Goal: Ask a question

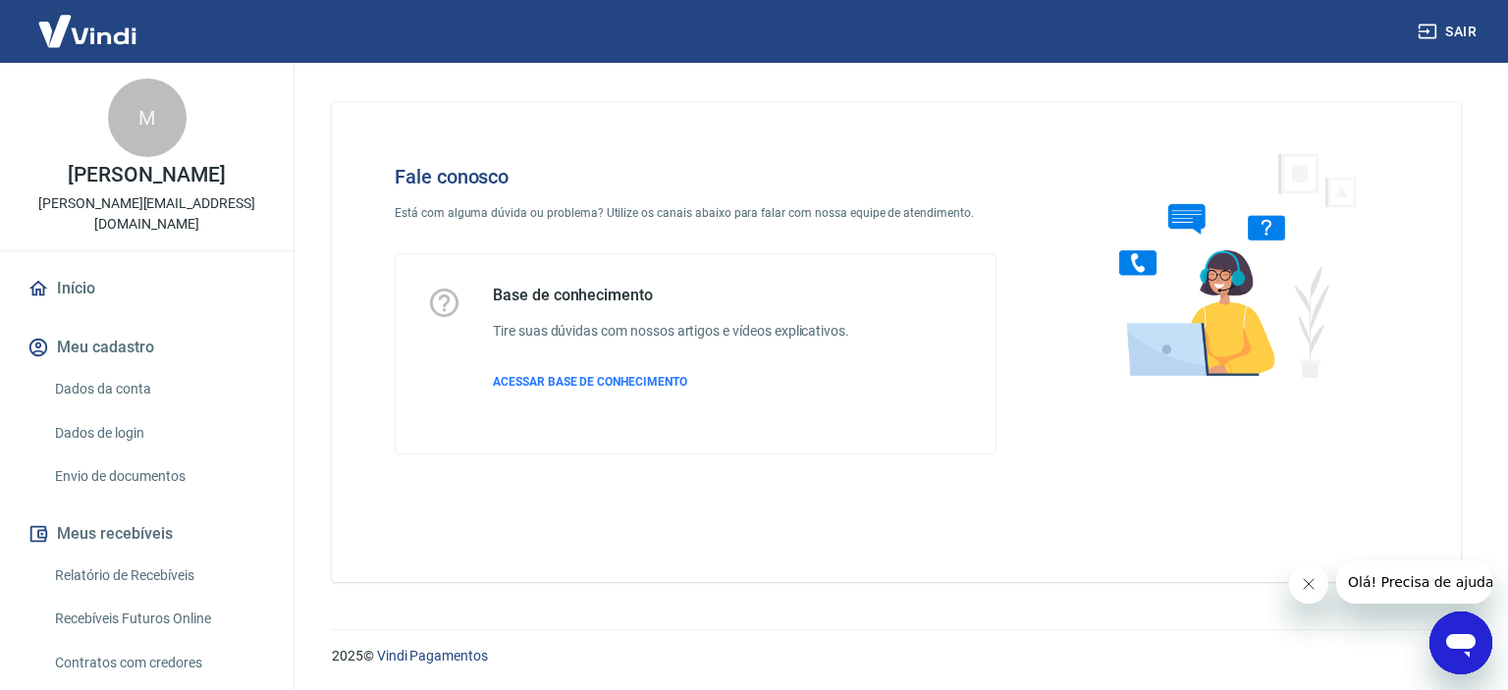
click at [1463, 639] on icon "Abrir janela de mensagens" at bounding box center [1460, 646] width 29 height 24
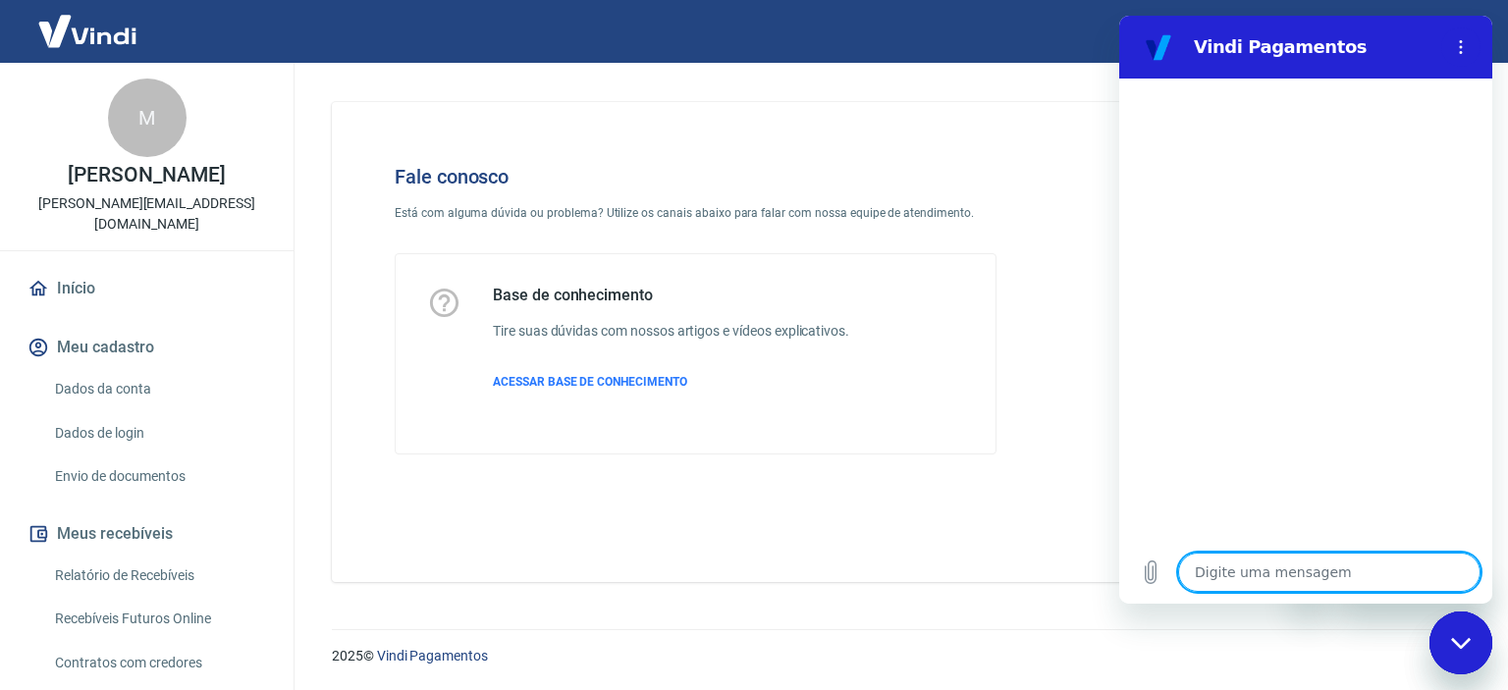
type textarea "x"
click at [1313, 567] on textarea at bounding box center [1329, 572] width 302 height 39
type textarea "o"
type textarea "x"
type textarea "ol"
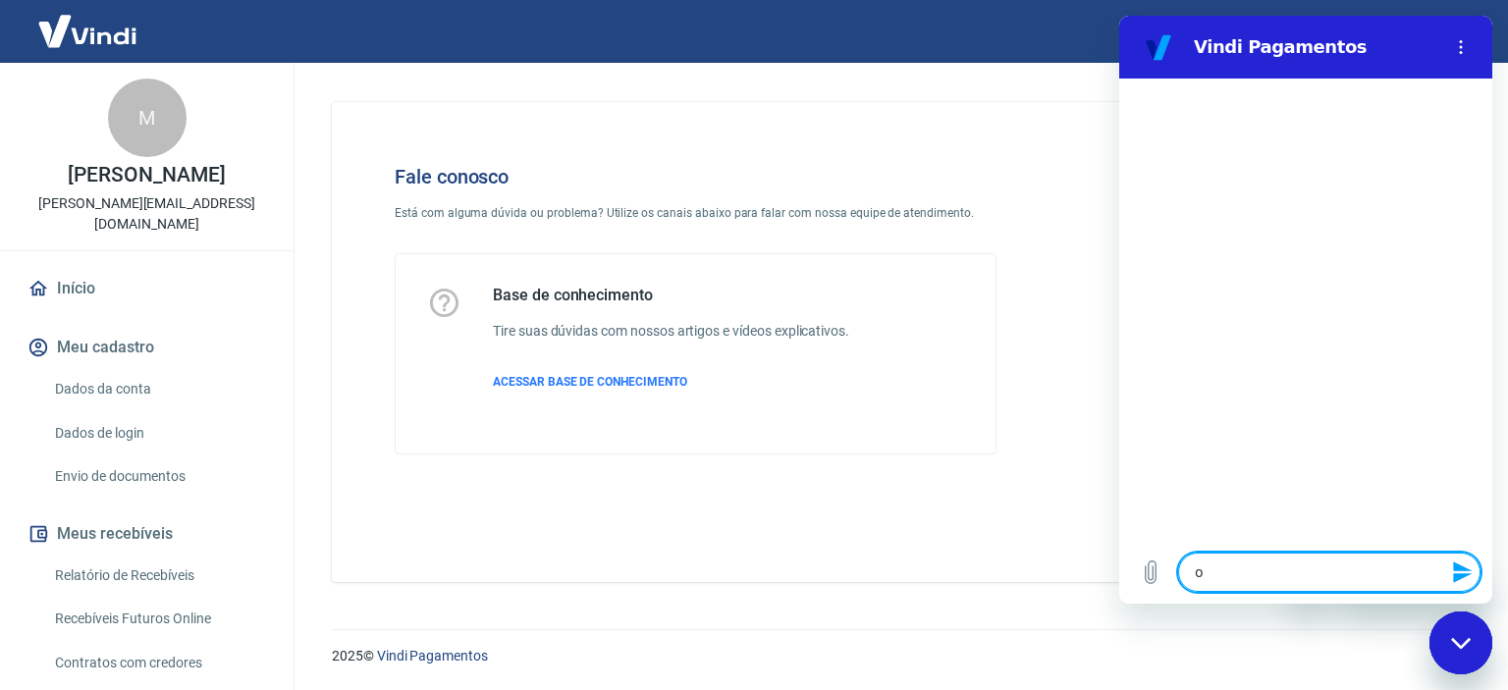
type textarea "x"
type textarea "olá"
type textarea "x"
type textarea "olá!"
type textarea "x"
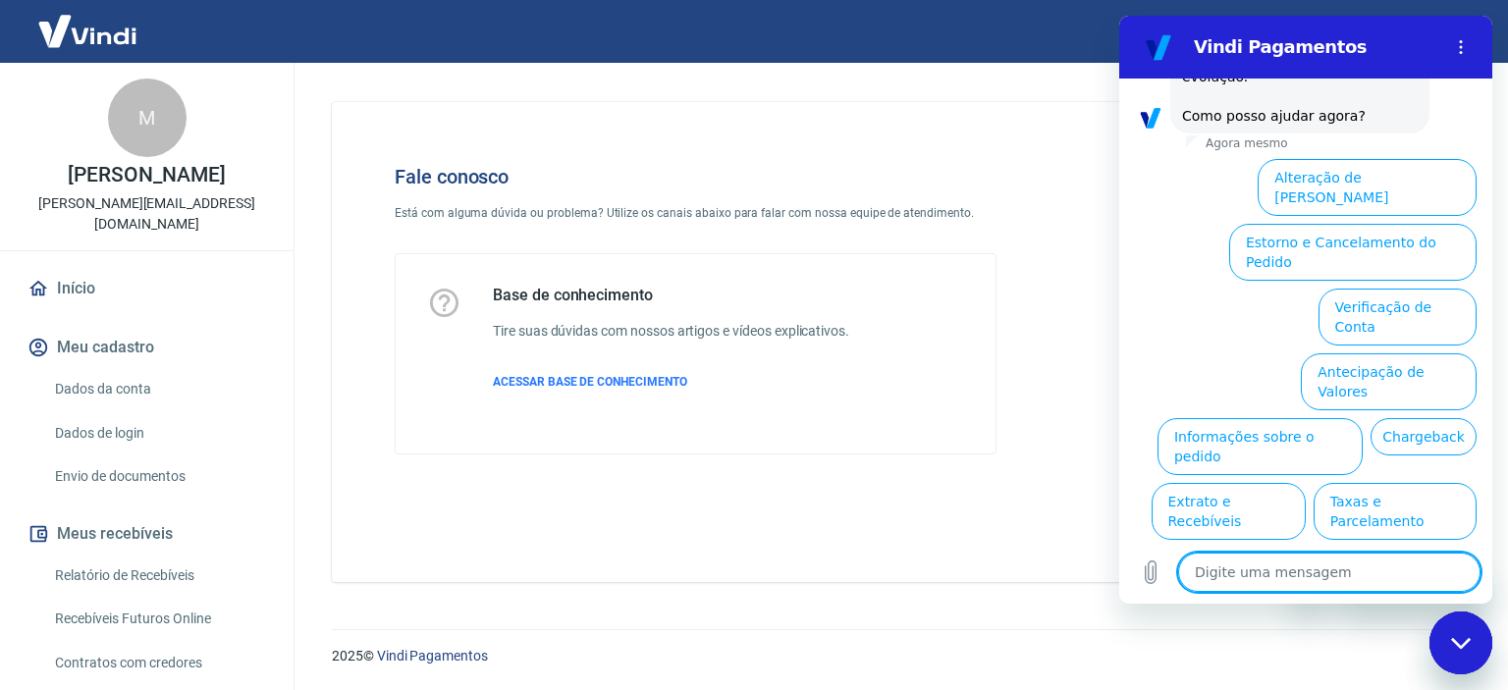
scroll to position [593, 0]
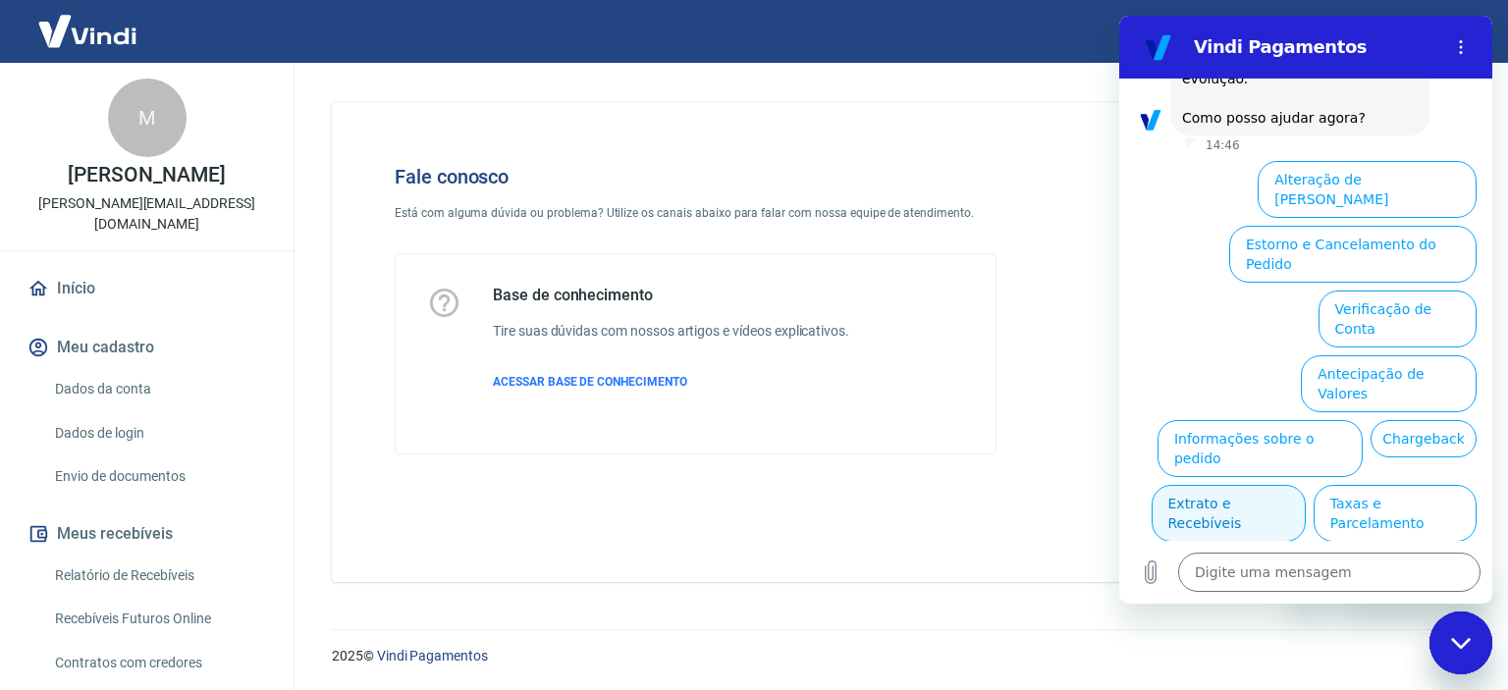
click at [1305, 485] on button "Extrato e Recebíveis" at bounding box center [1228, 513] width 154 height 57
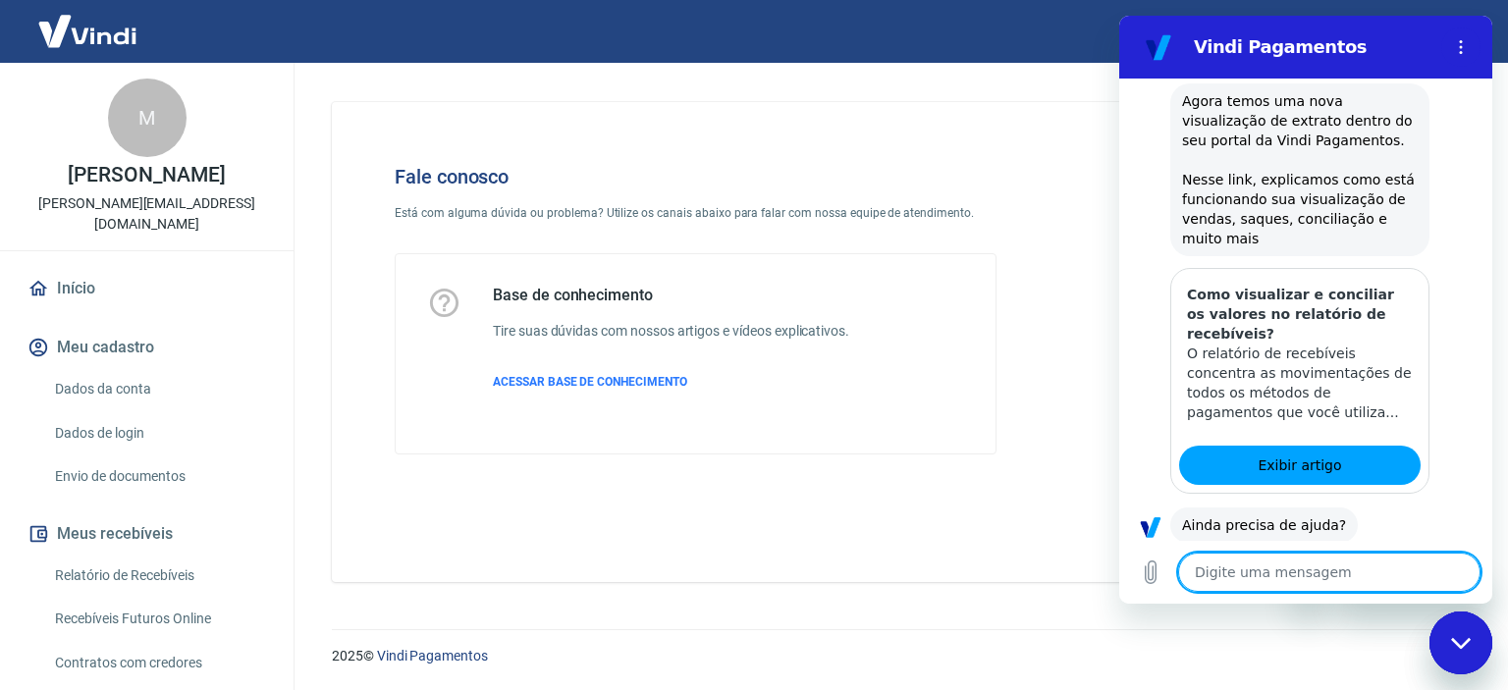
scroll to position [770, 0]
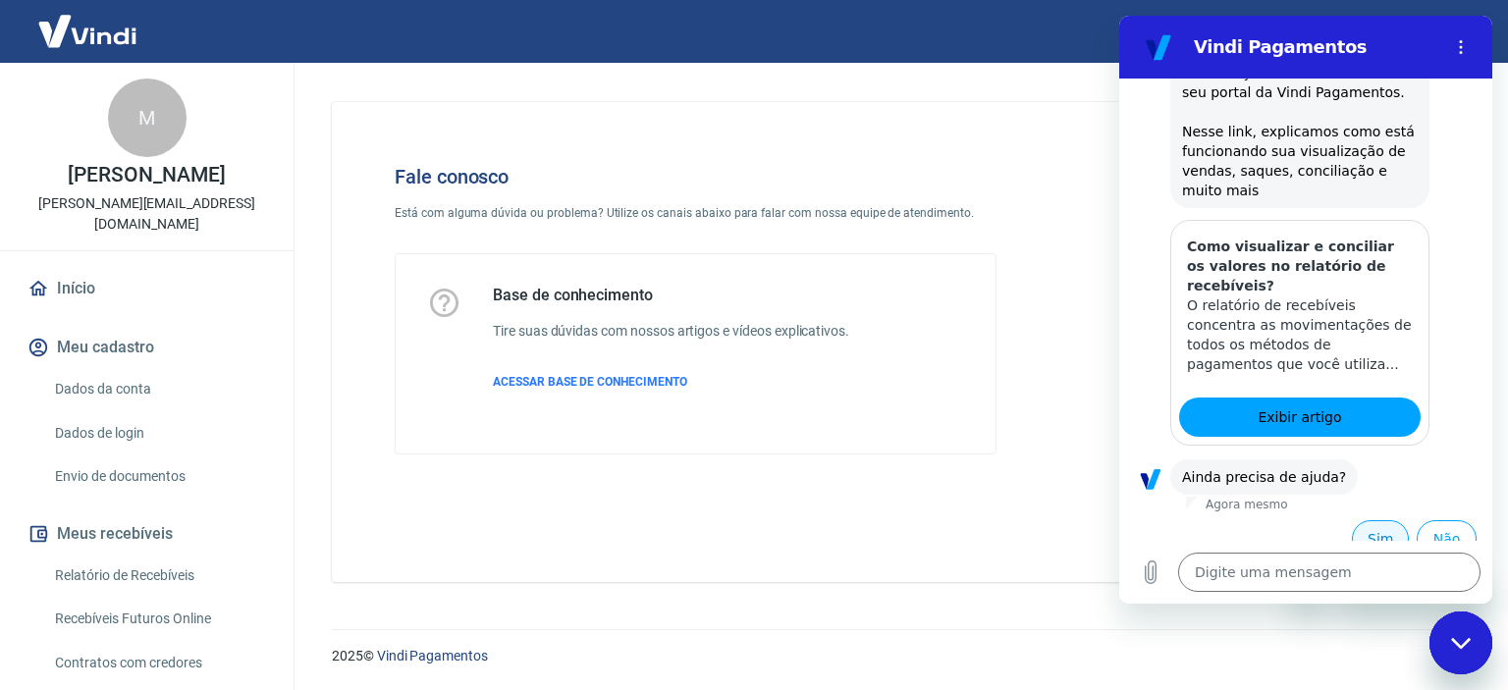
click at [1375, 523] on button "Sim" at bounding box center [1380, 538] width 57 height 37
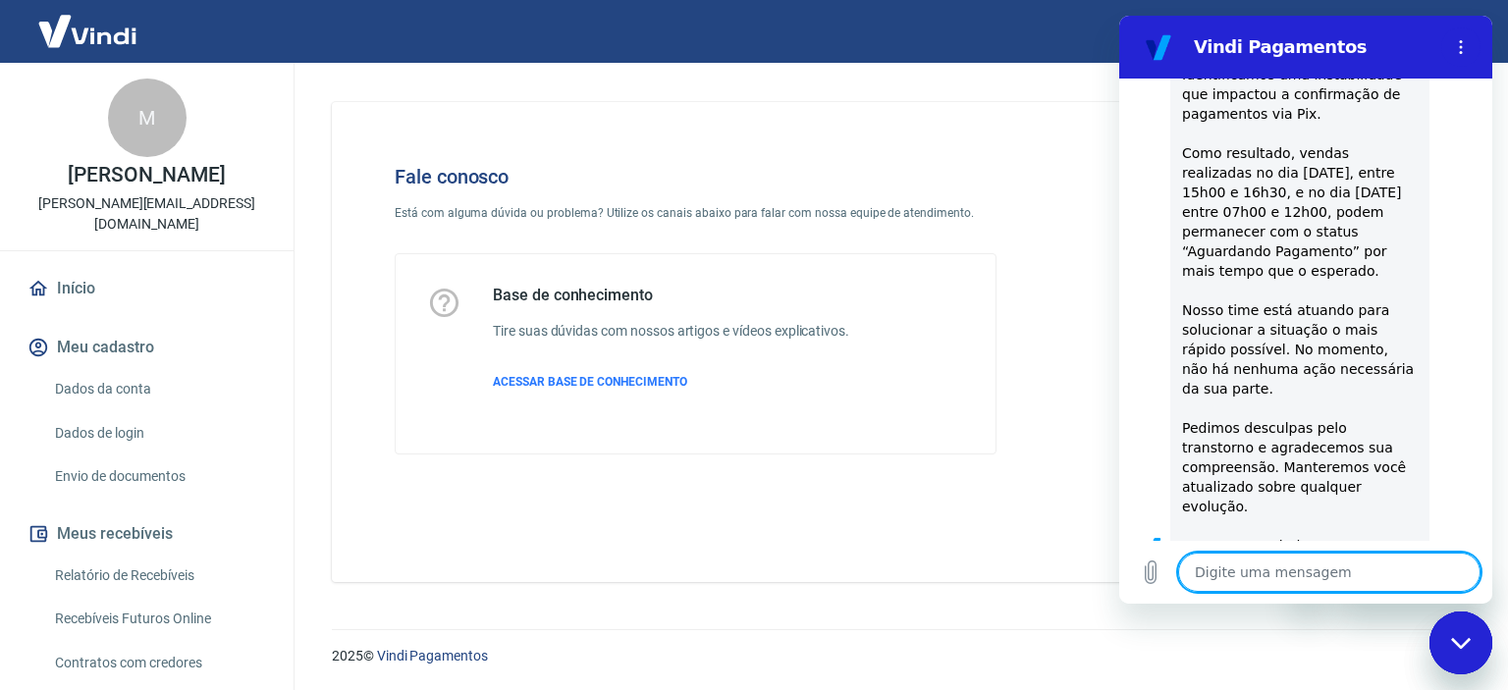
scroll to position [1731, 0]
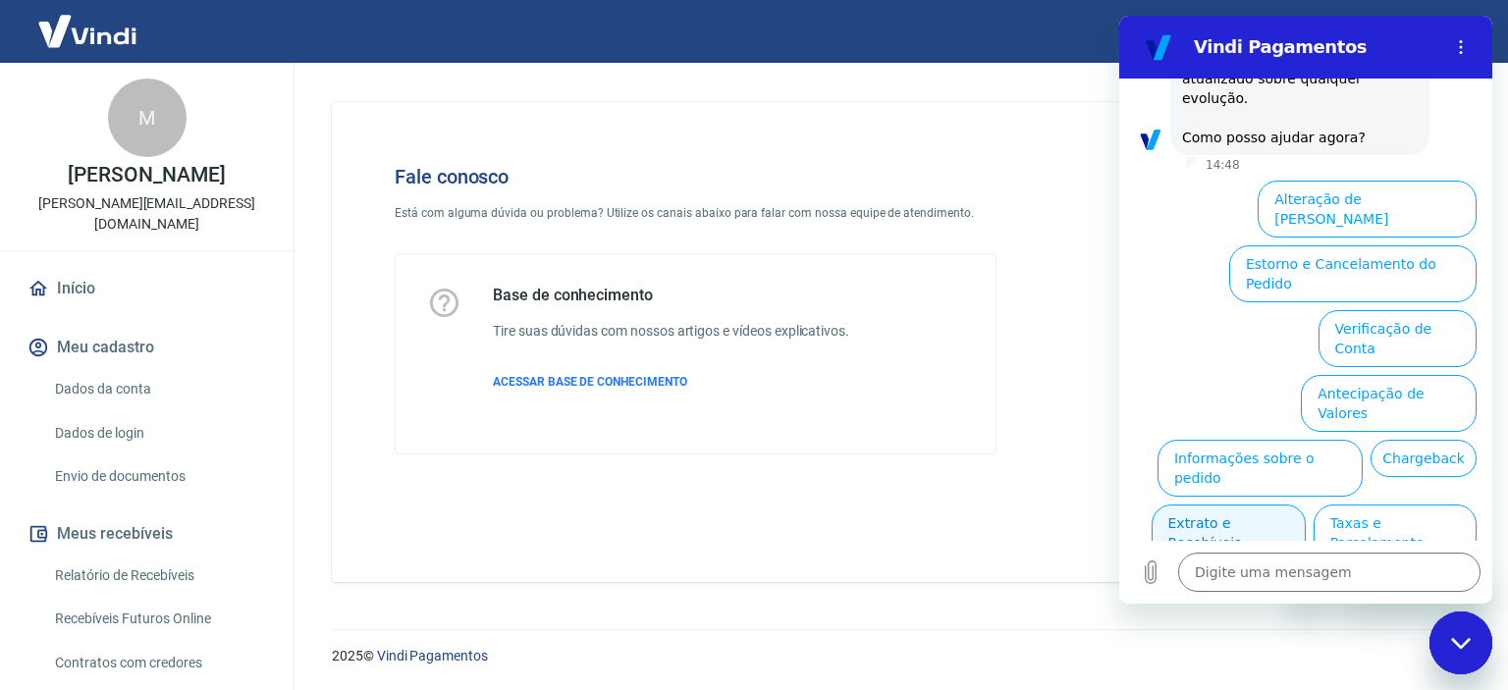
click at [1305, 505] on button "Extrato e Recebíveis" at bounding box center [1228, 533] width 154 height 57
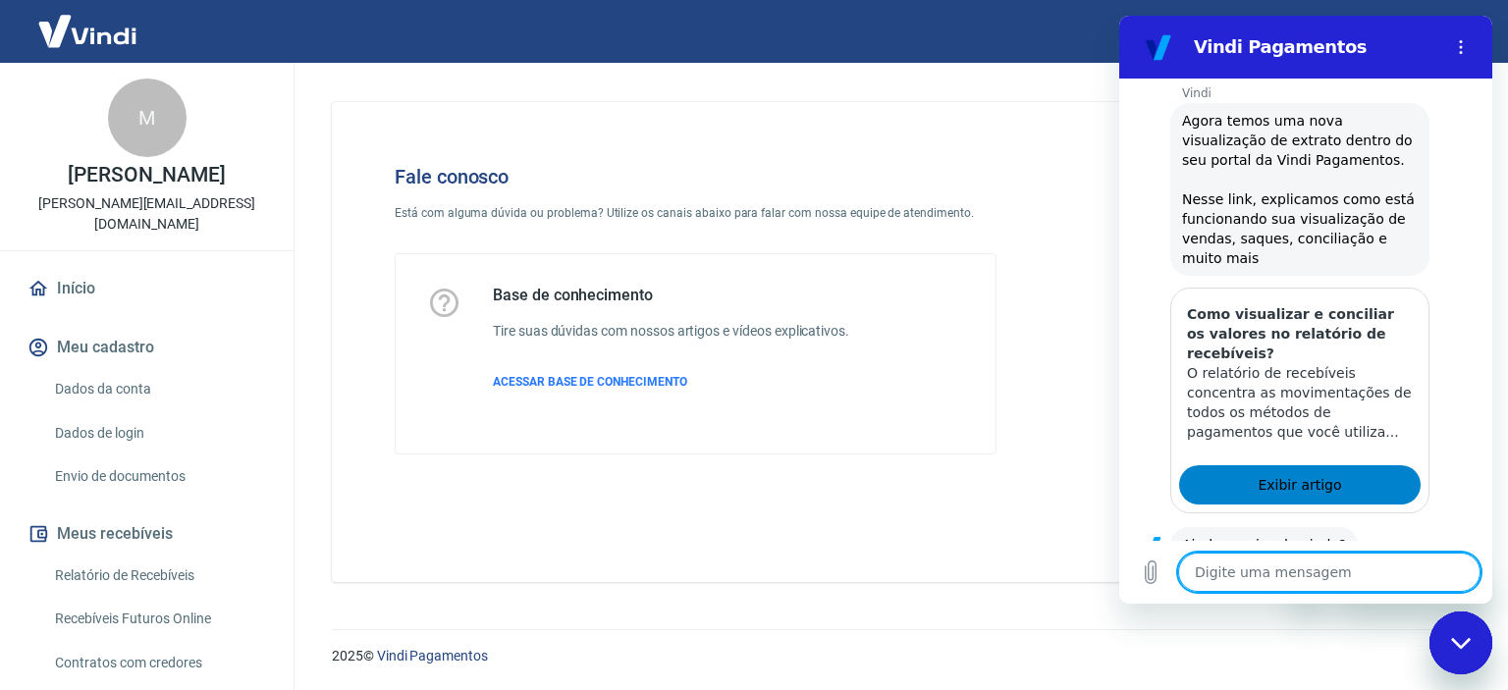
scroll to position [1908, 0]
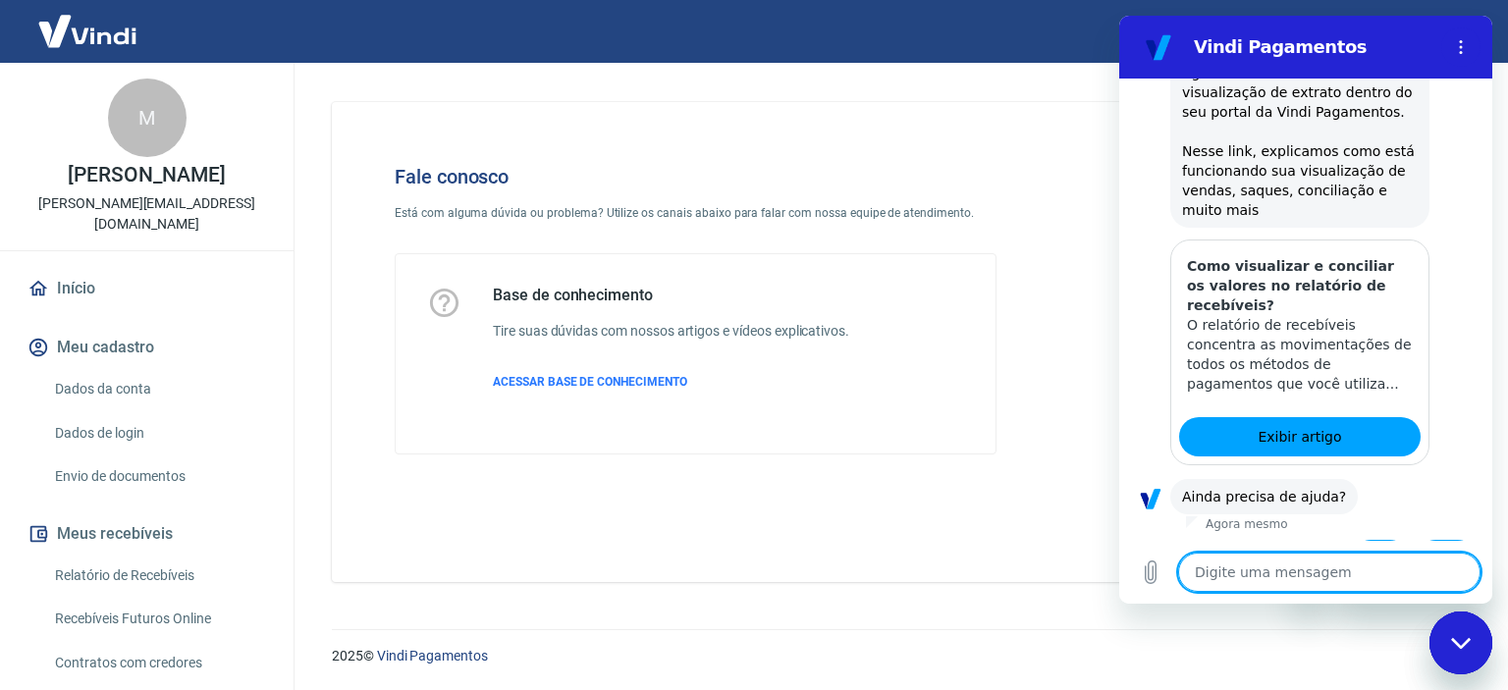
click at [1353, 540] on button "Sim" at bounding box center [1380, 558] width 57 height 37
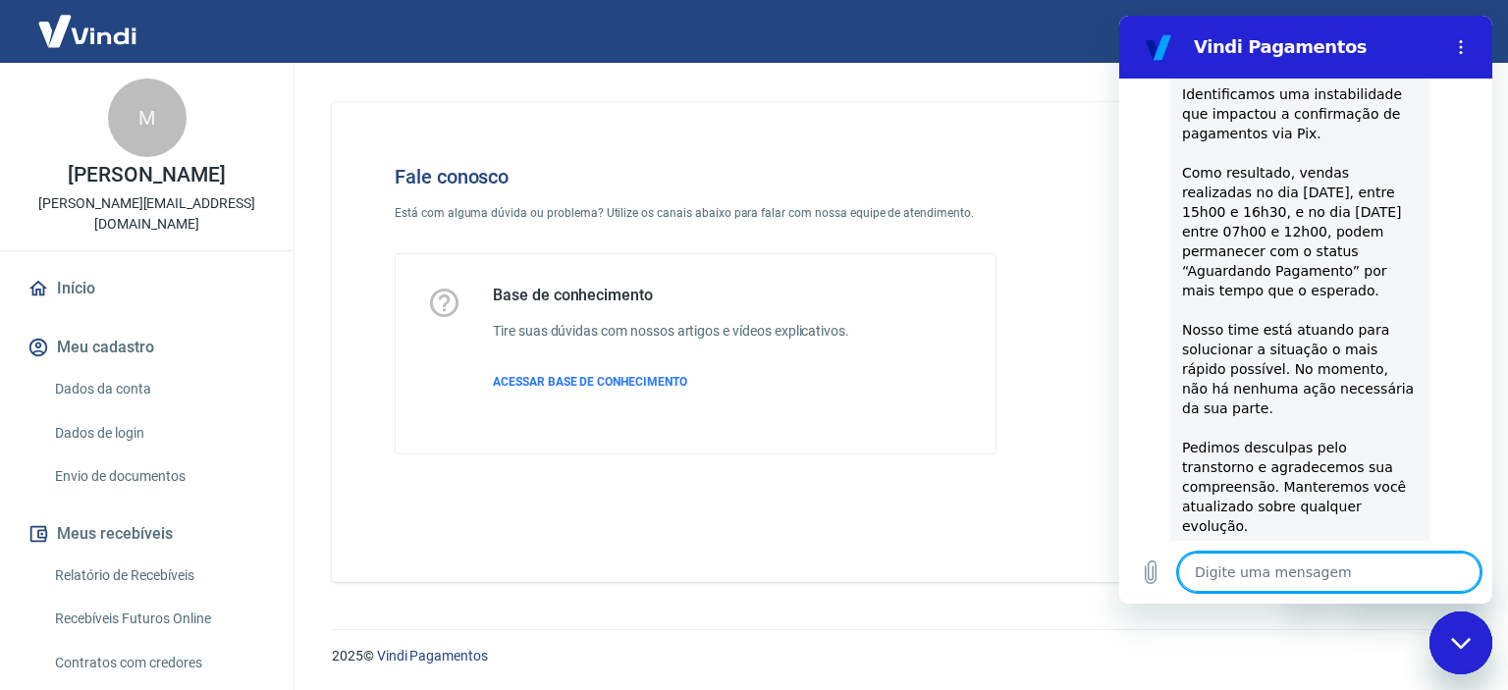
scroll to position [2869, 0]
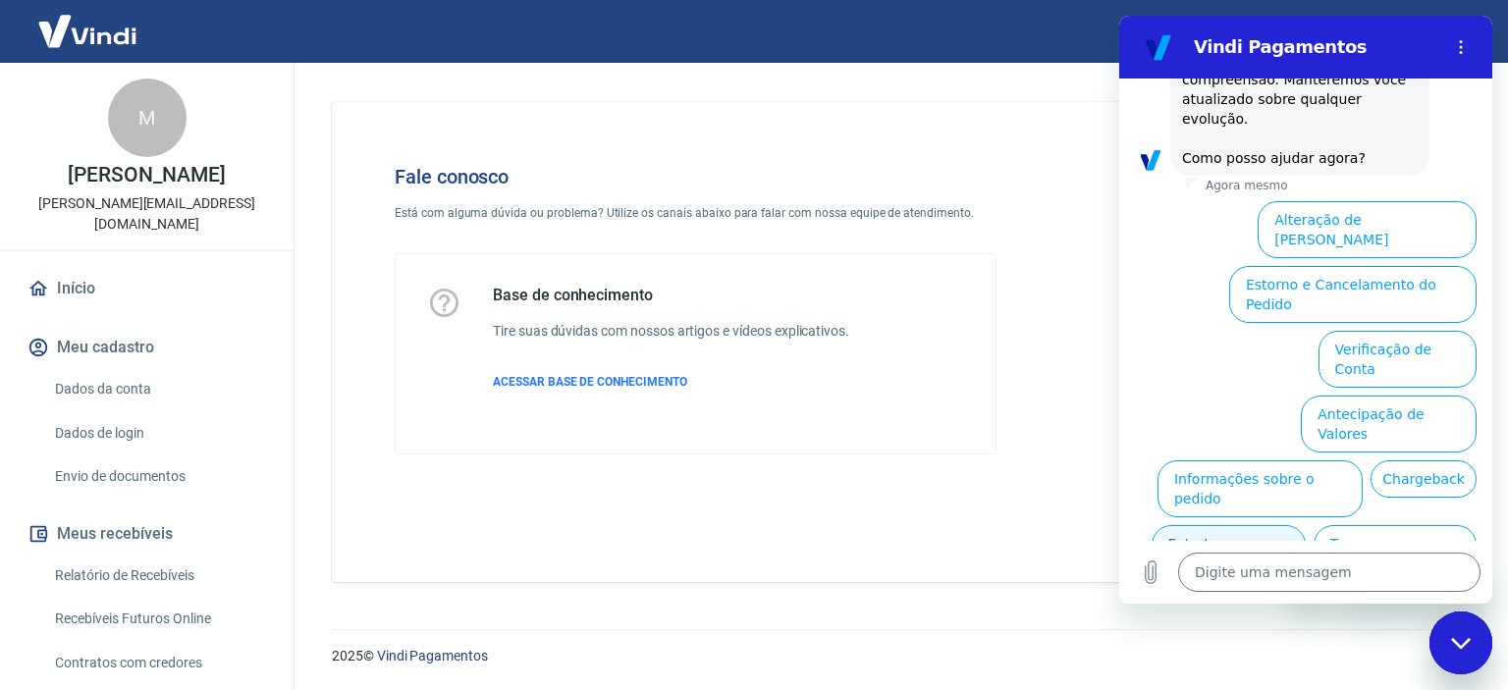
click at [1305, 525] on button "Extrato e Recebíveis" at bounding box center [1228, 553] width 154 height 57
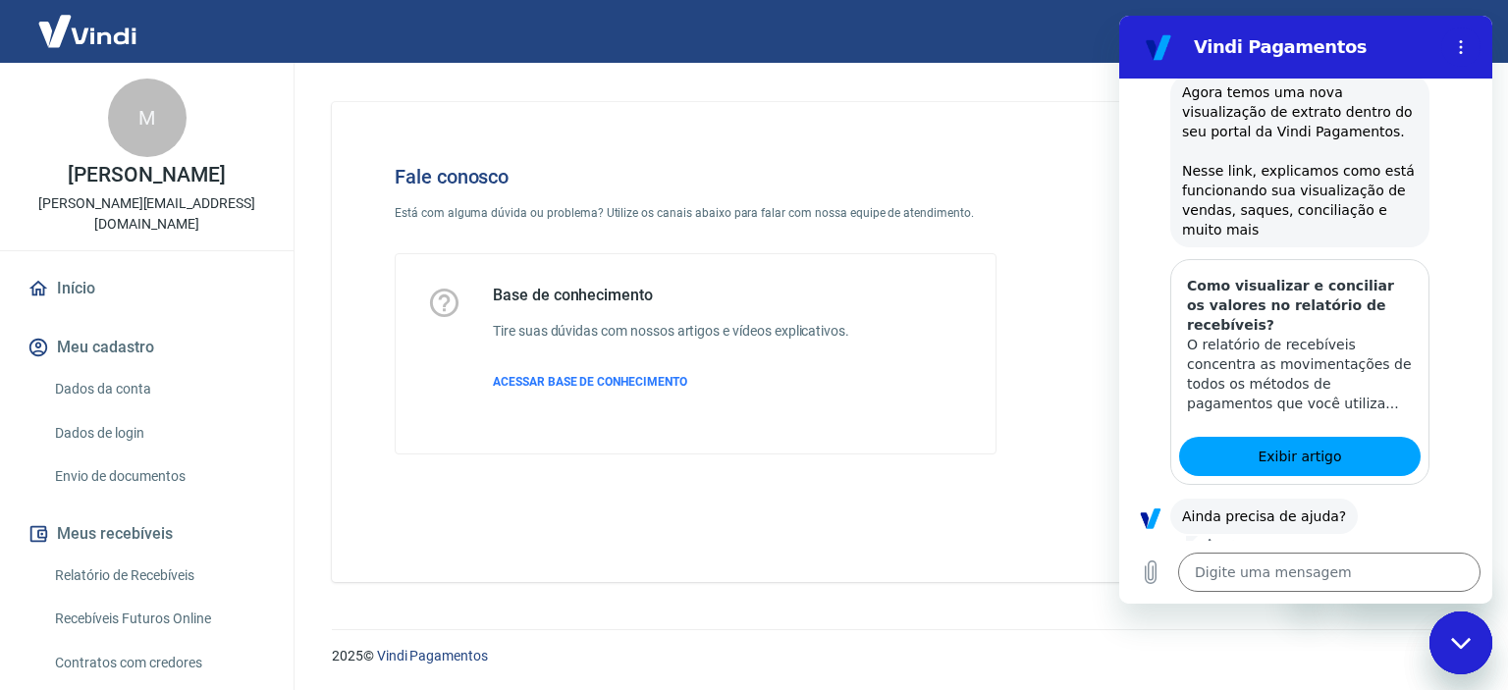
click at [1370, 559] on button "Sim" at bounding box center [1380, 577] width 57 height 37
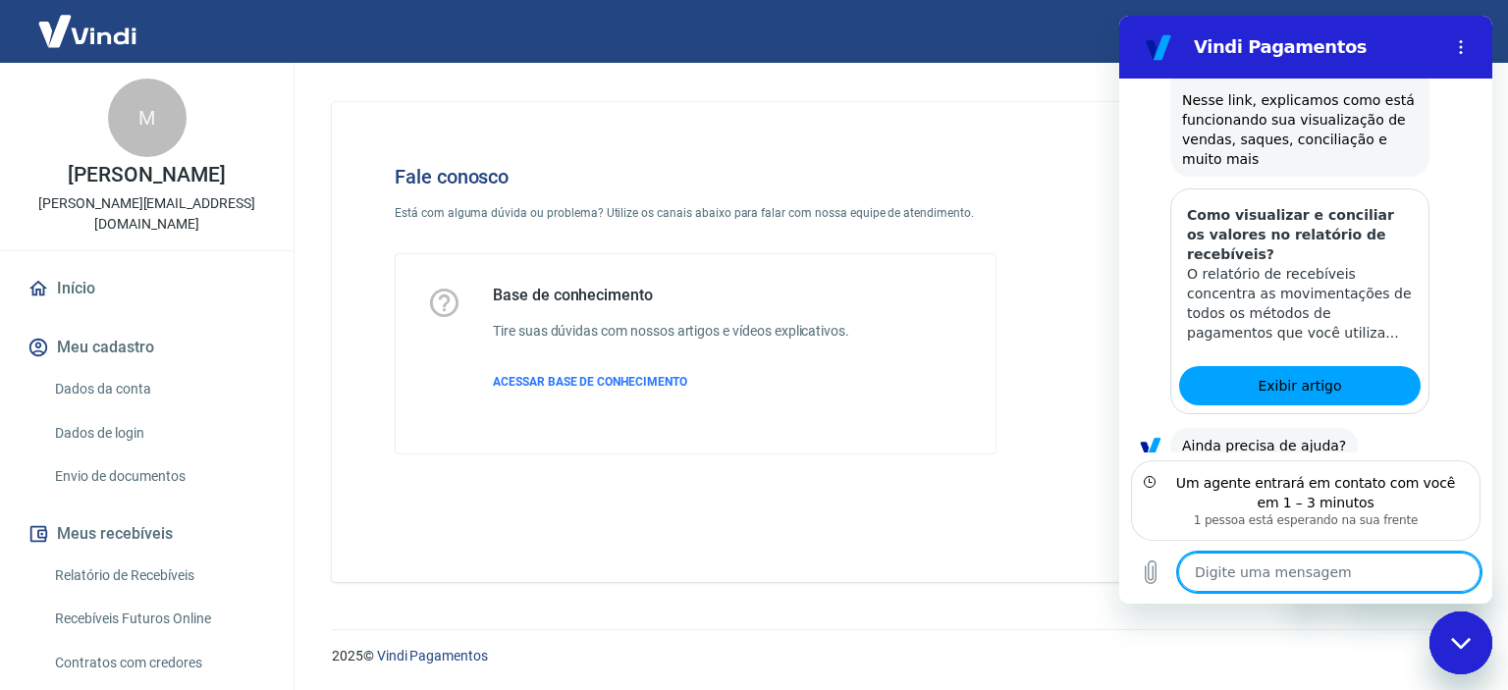
scroll to position [3206, 0]
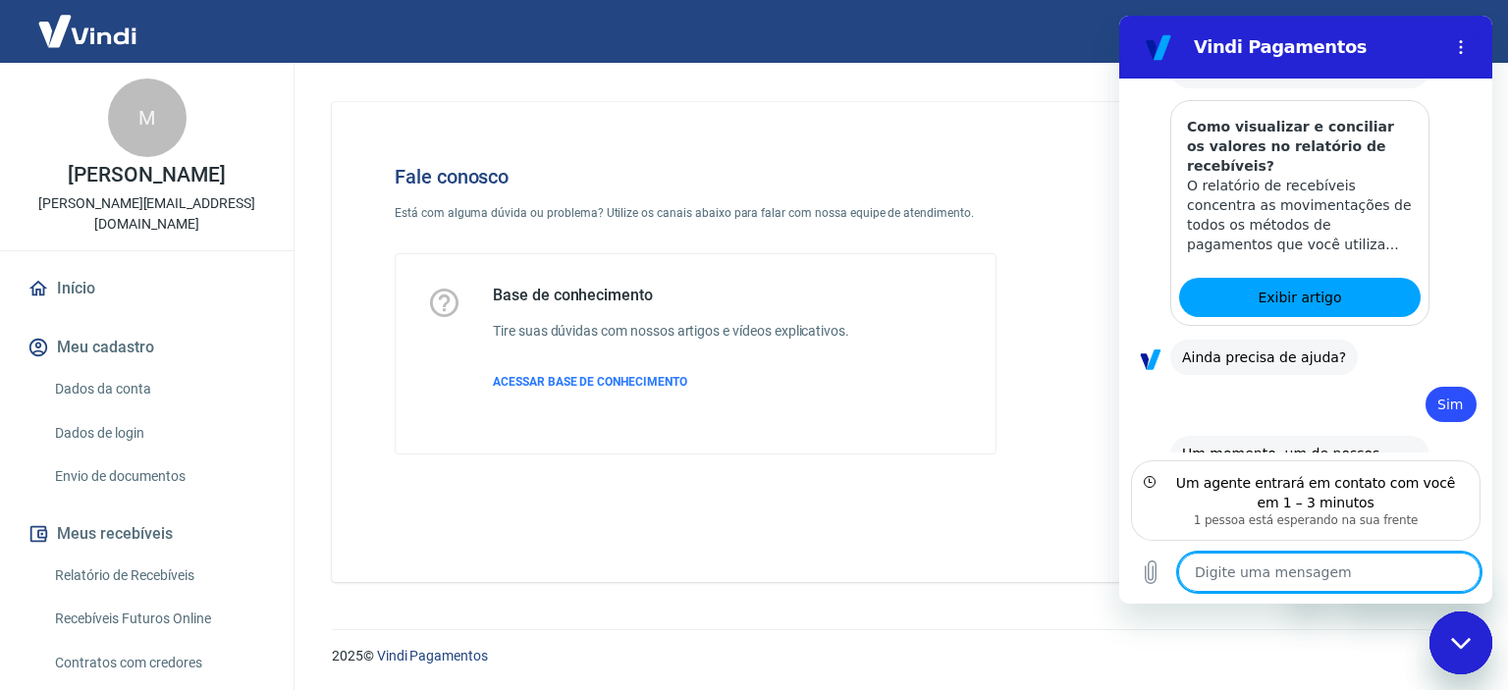
type textarea "x"
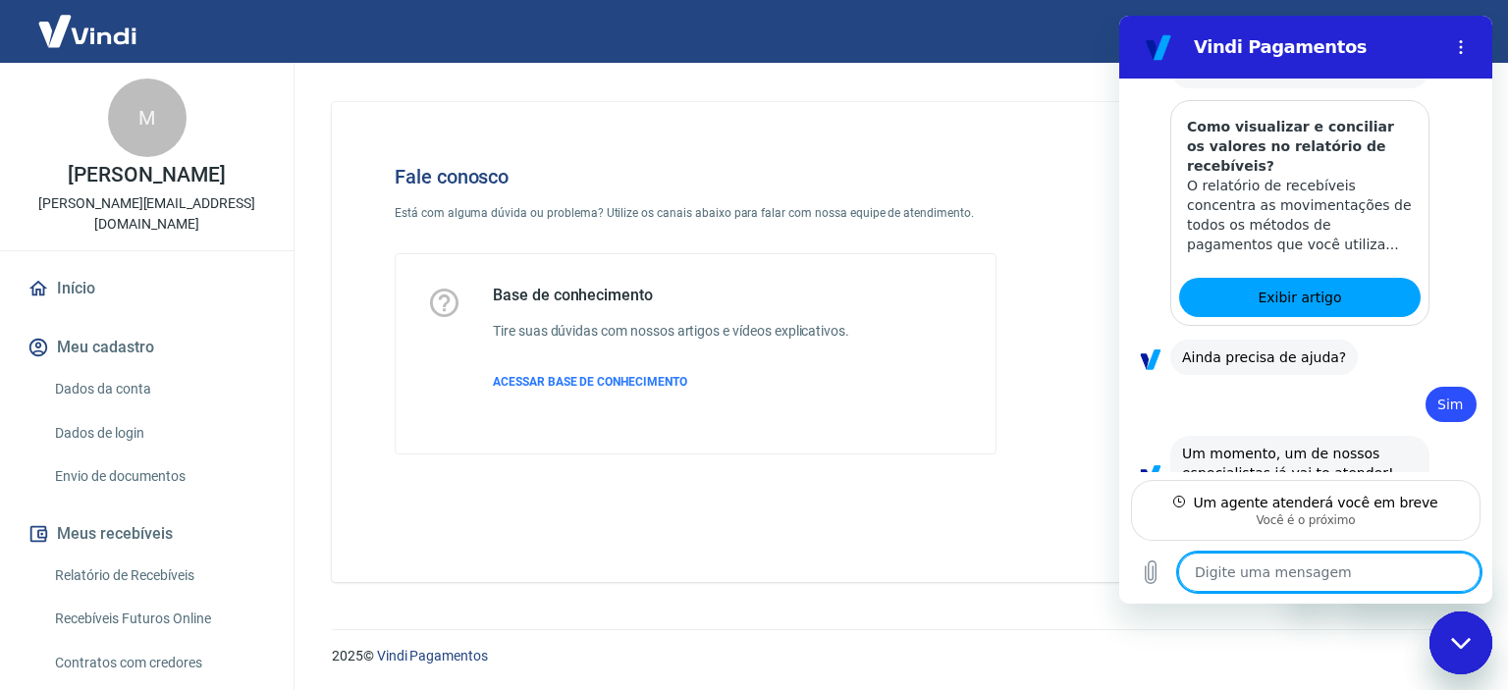
scroll to position [3186, 0]
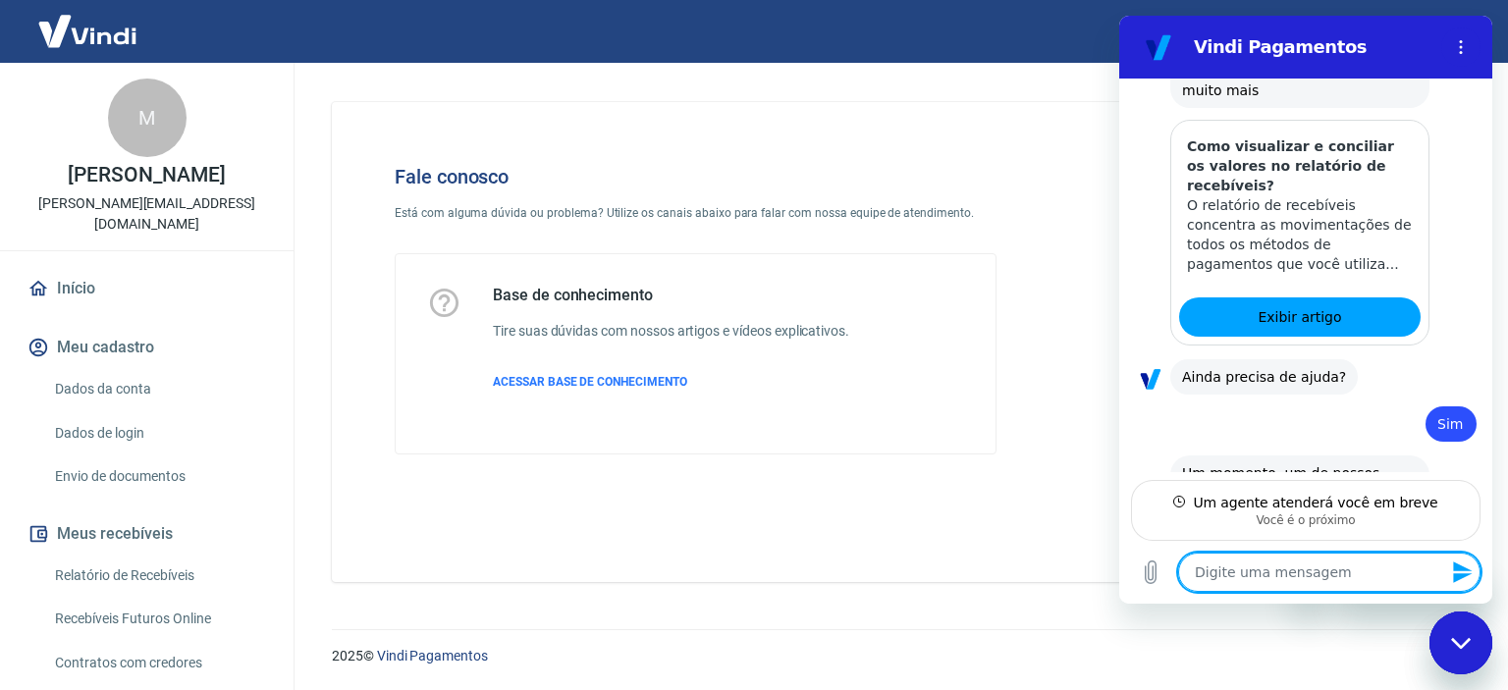
type textarea "B"
type textarea "x"
type textarea "Bo"
type textarea "x"
type textarea "Boa"
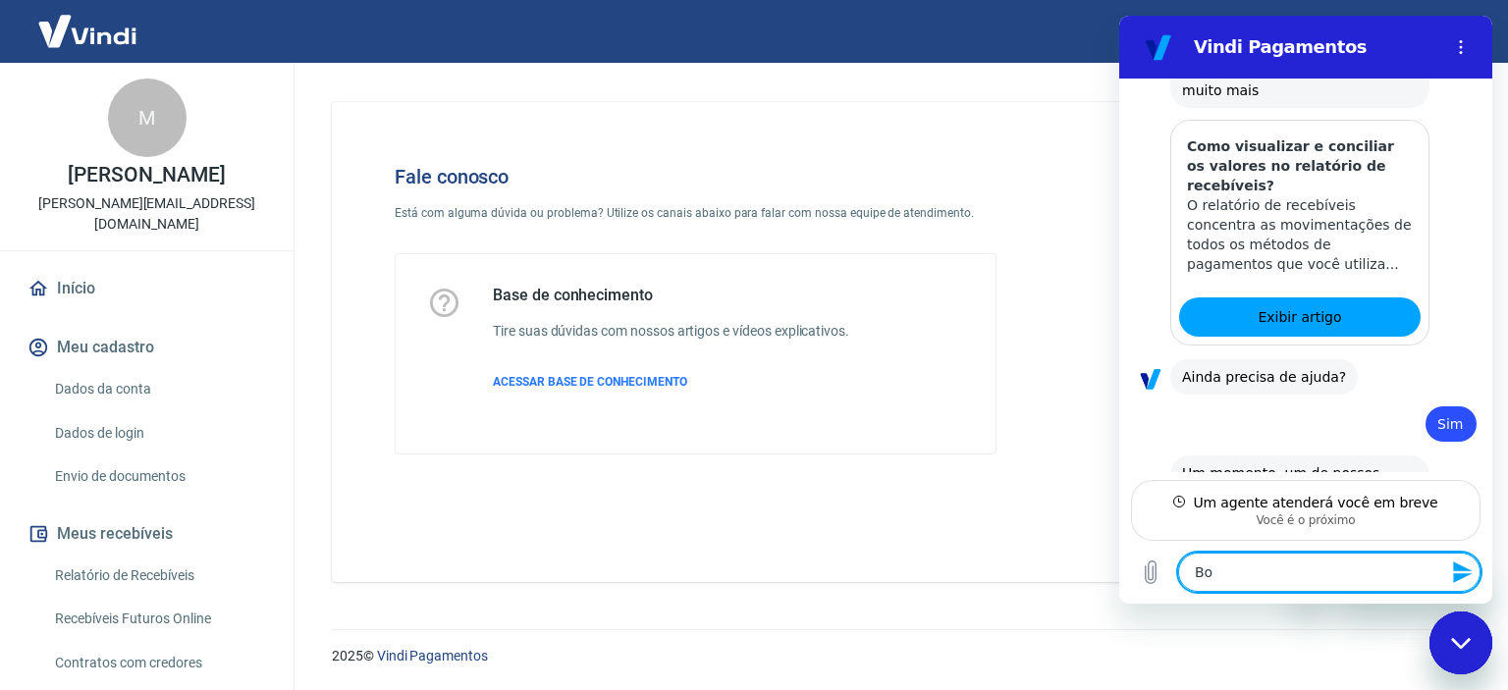
type textarea "x"
type textarea "Boa"
type textarea "x"
type textarea "Boa t"
type textarea "x"
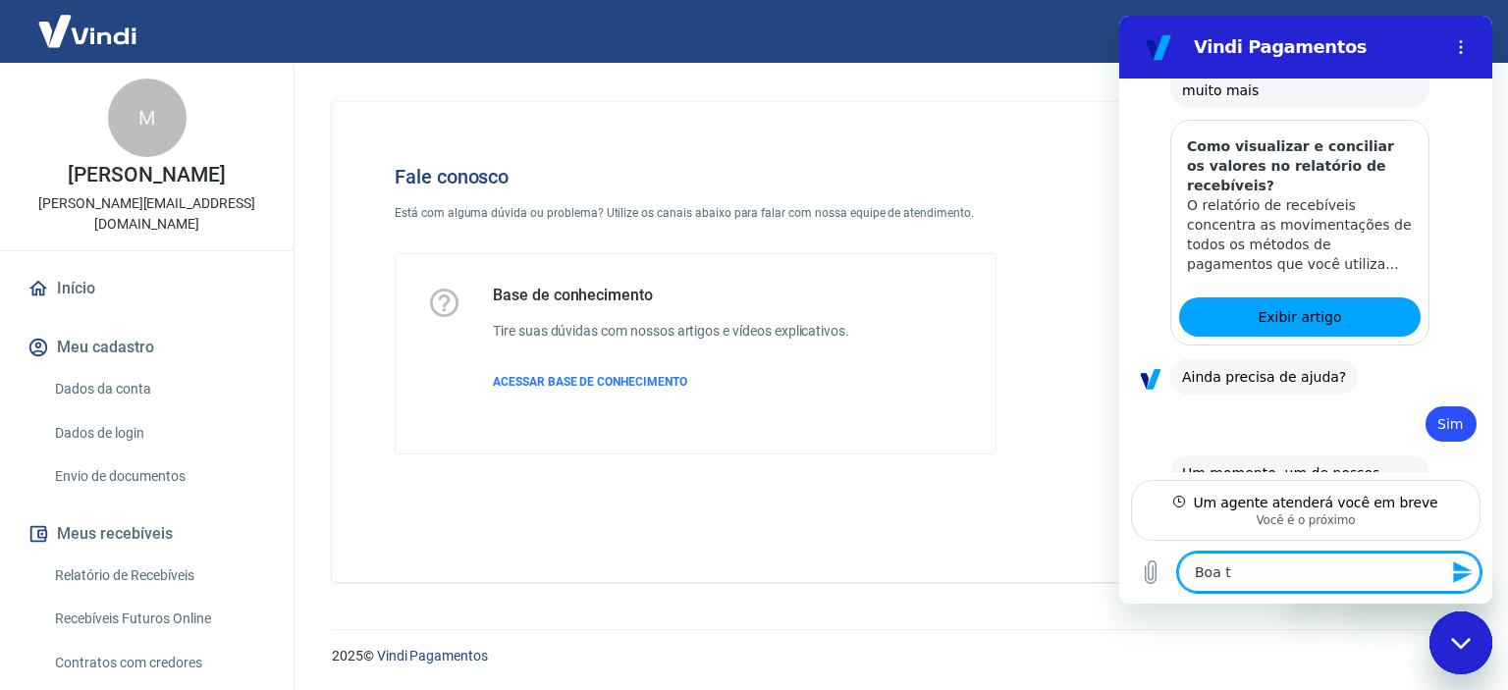
type textarea "Boa ta"
type textarea "x"
type textarea "Boa tar"
type textarea "x"
type textarea "Boa tard"
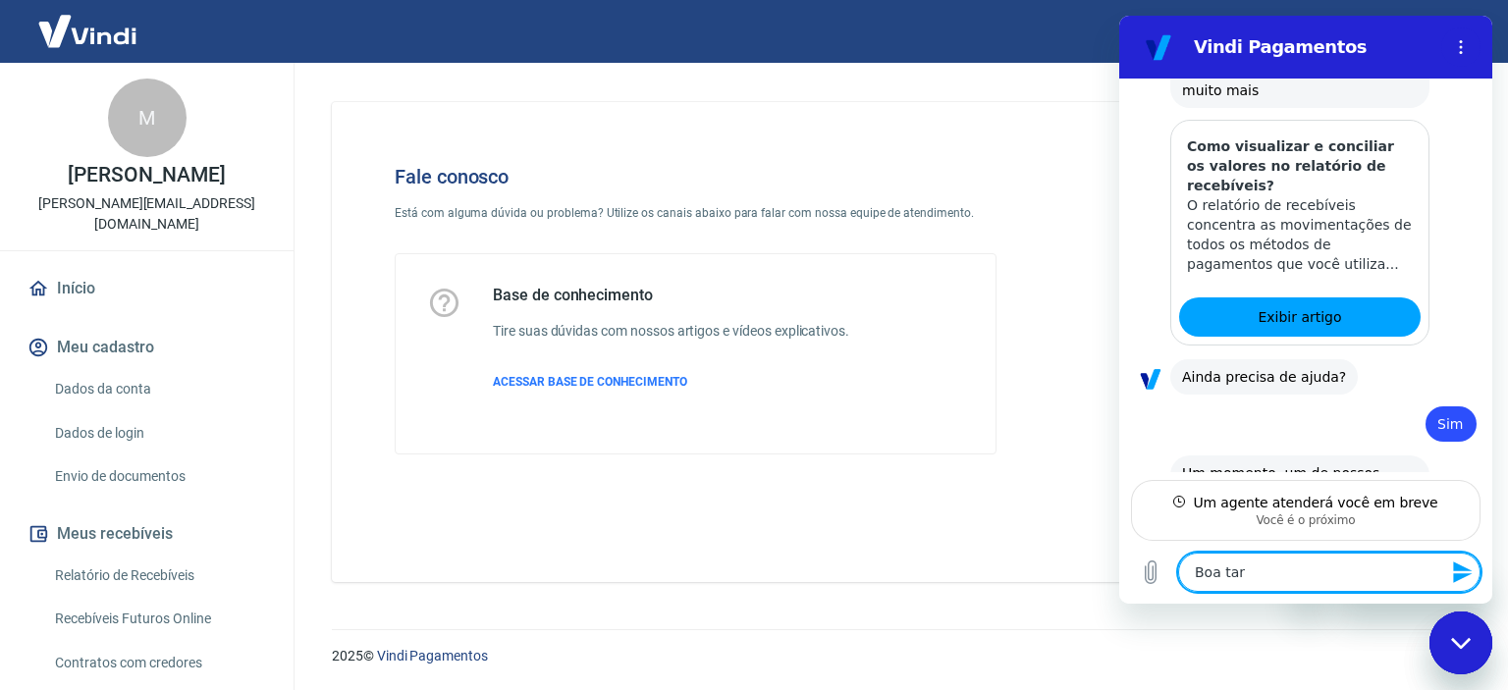
type textarea "x"
type textarea "Boa tarde"
type textarea "x"
type textarea "Boa tarde!"
type textarea "x"
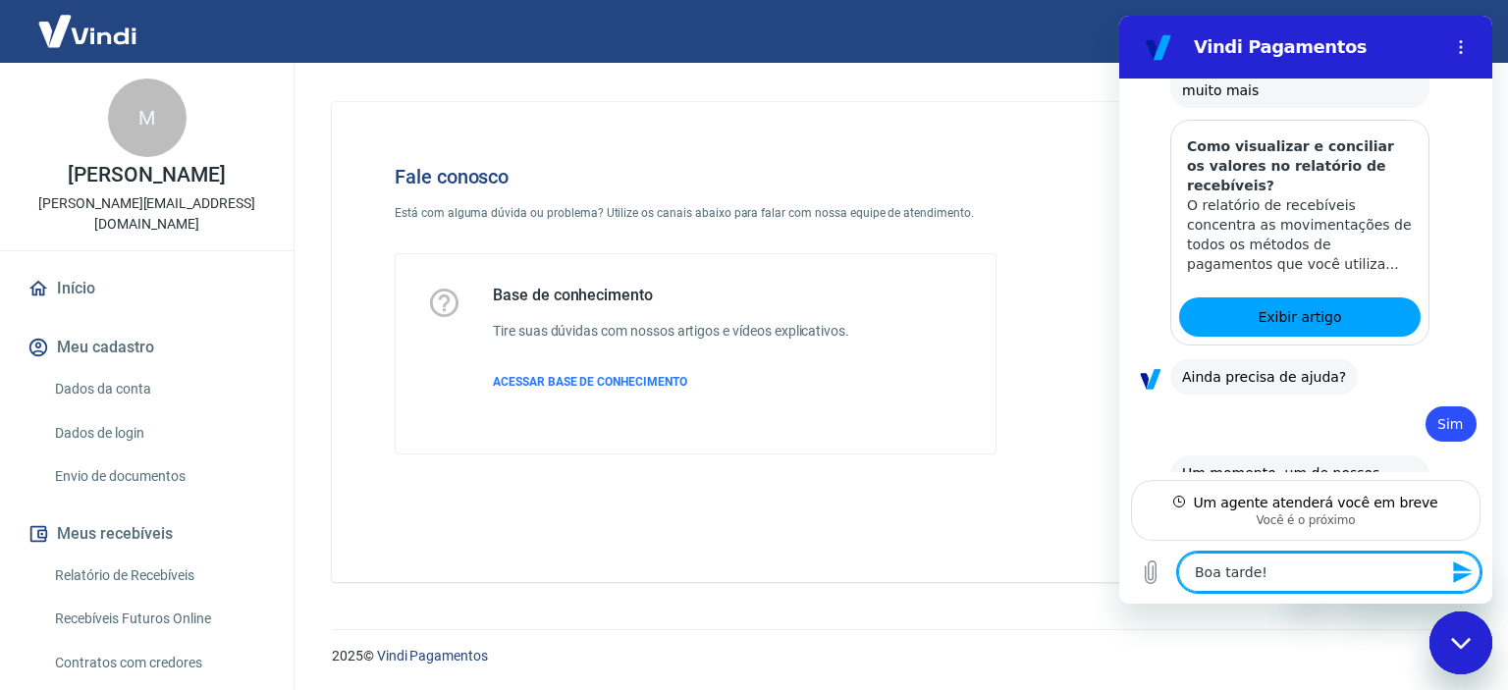
type textarea "Boa tarde!"
type textarea "x"
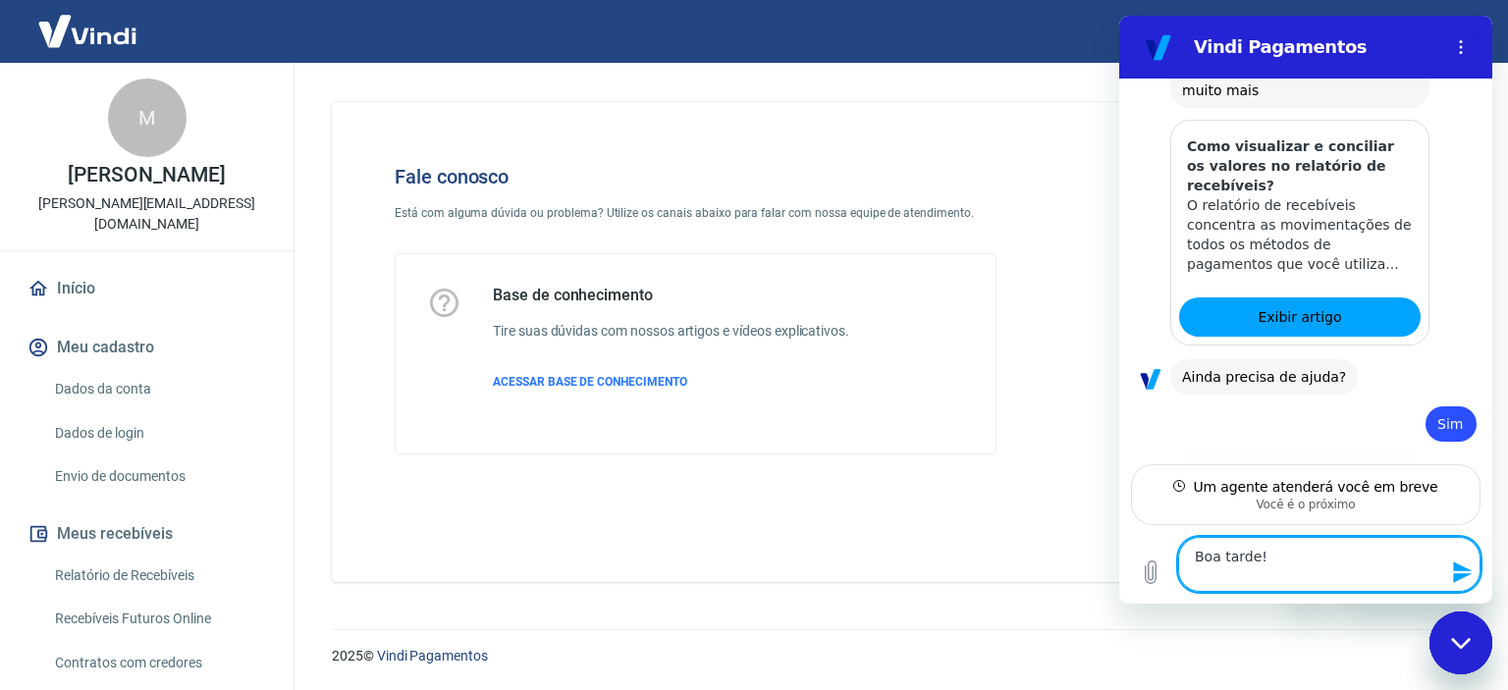
scroll to position [3202, 0]
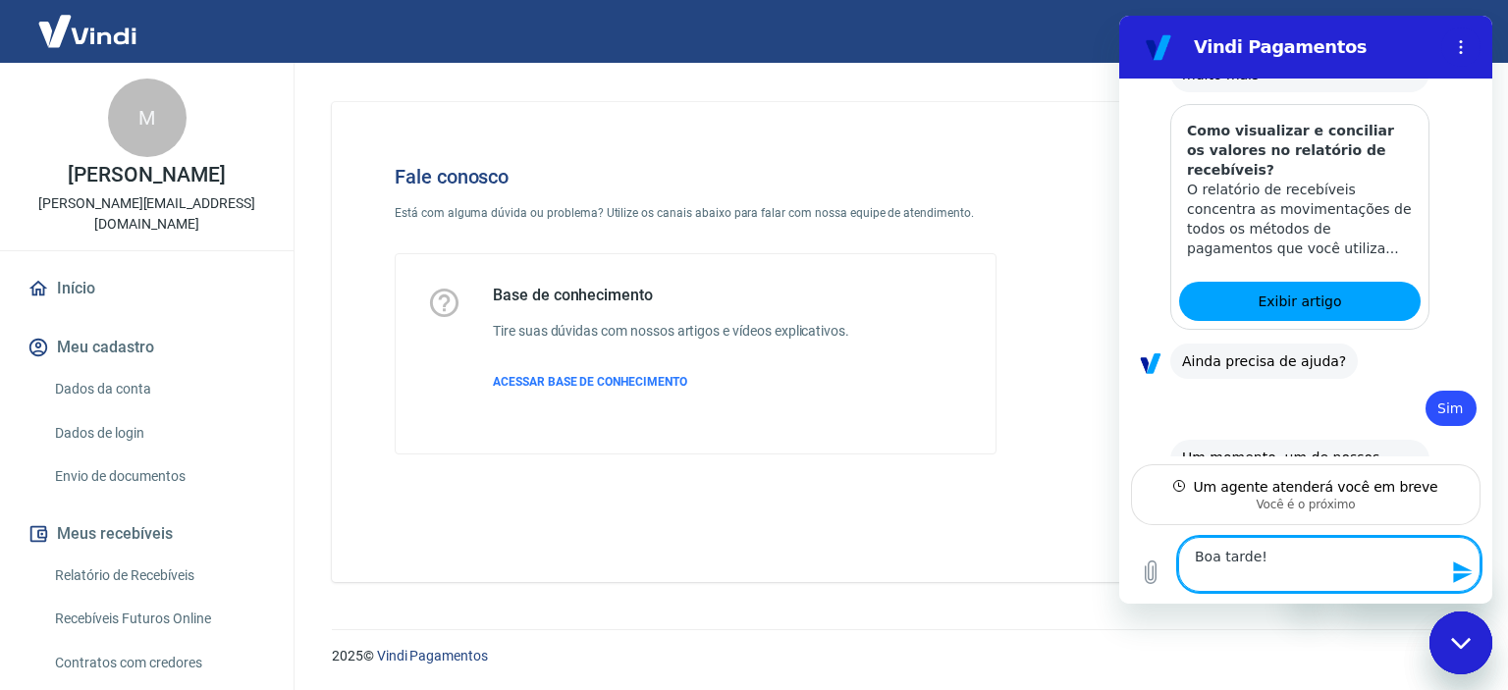
type textarea "Boa tarde! P"
type textarea "x"
type textarea "Boa tarde! Pr"
type textarea "x"
type textarea "Boa tarde! Pra"
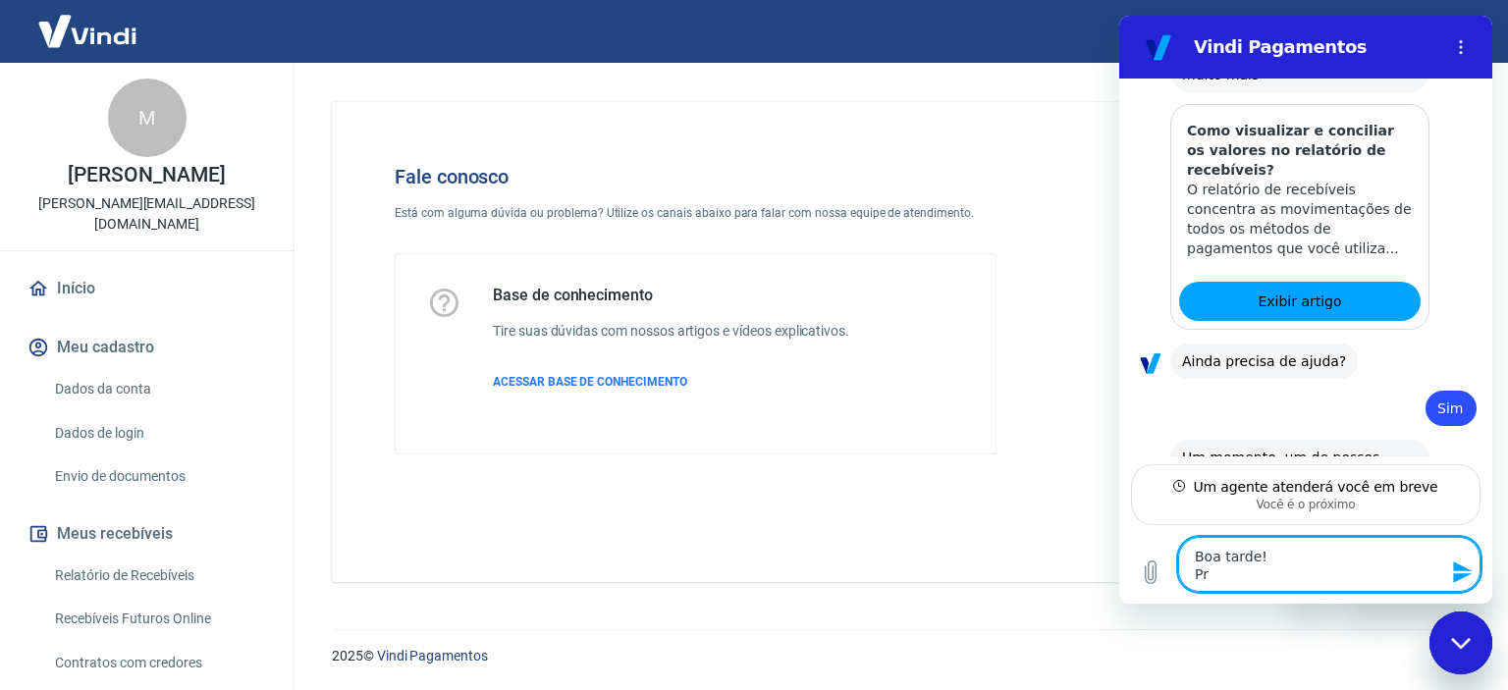
type textarea "x"
type textarea "Boa tarde! Praz"
type textarea "x"
type textarea "Boa tarde! [GEOGRAPHIC_DATA]"
type textarea "x"
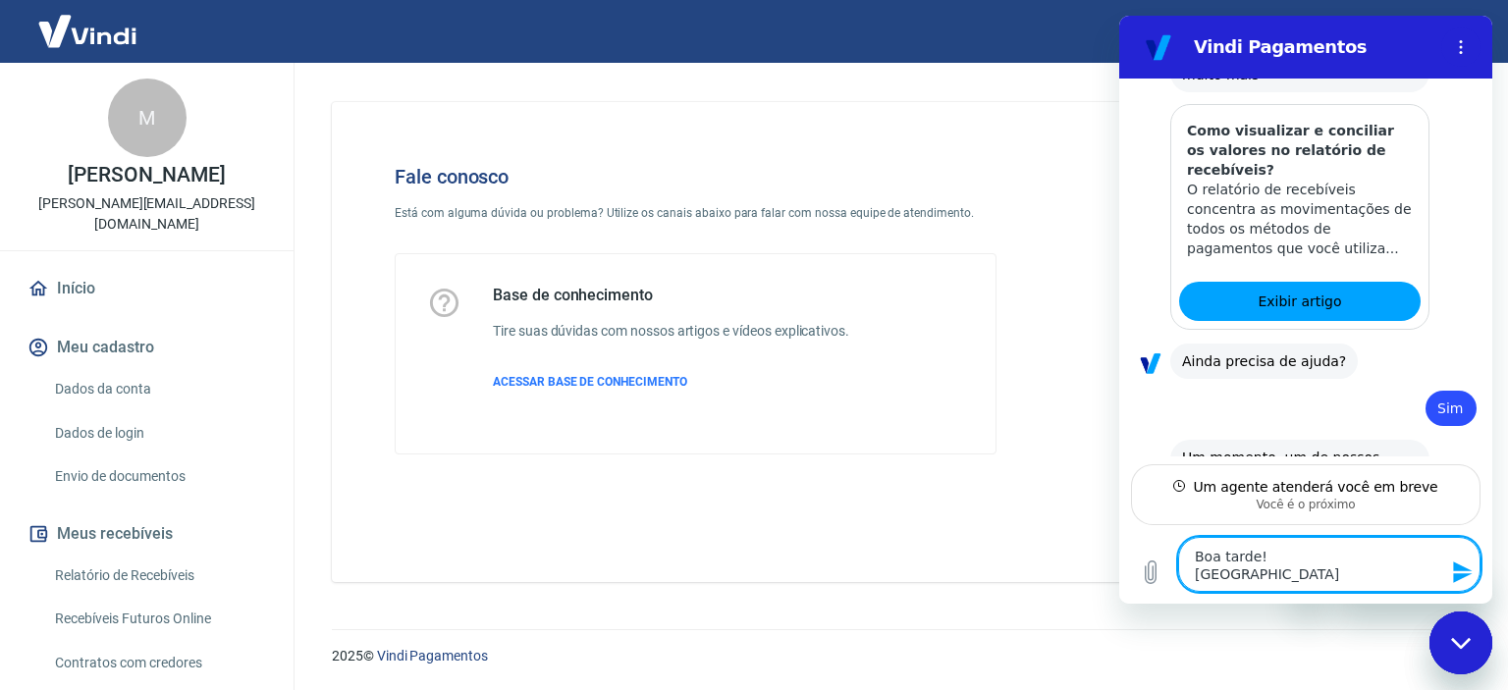
type textarea "Boa tarde! [GEOGRAPHIC_DATA]"
type textarea "x"
type textarea "Boa tarde! [GEOGRAPHIC_DATA],"
type textarea "x"
type textarea "Boa tarde! [GEOGRAPHIC_DATA],"
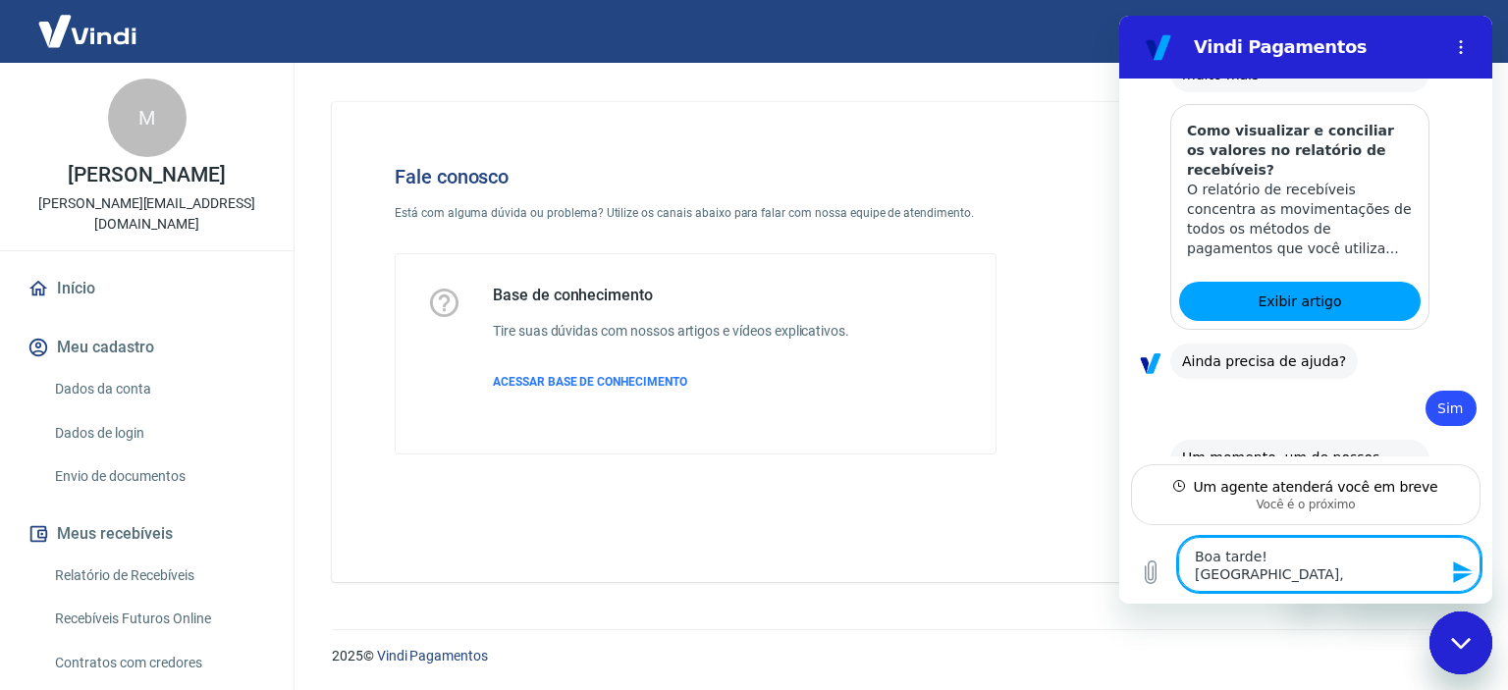
type textarea "x"
type textarea "Boa tarde! Prazer, H"
type textarea "x"
type textarea "Boa tarde! Prazer, He"
type textarea "x"
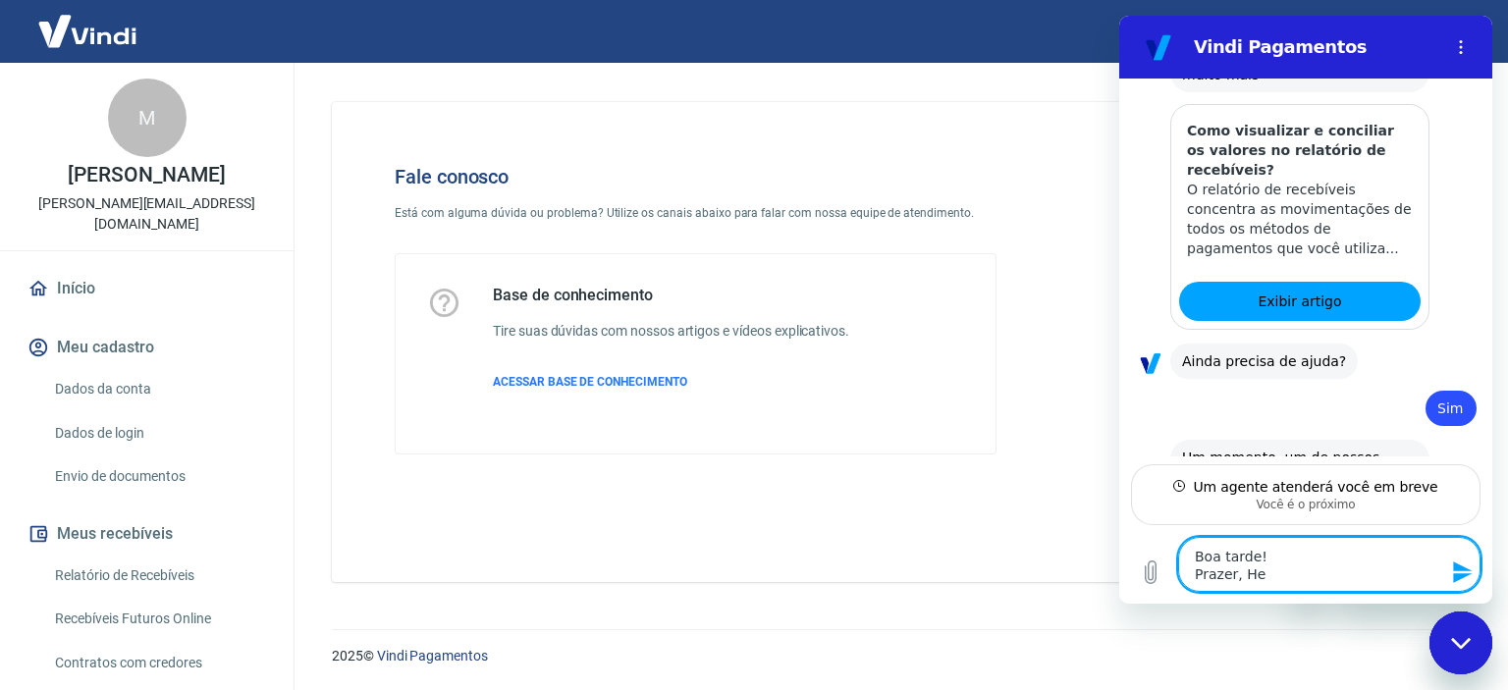
type textarea "Boa tarde! Prazer, Hel"
type textarea "x"
type textarea "Boa tarde! Prazer, [GEOGRAPHIC_DATA]"
type textarea "x"
type textarea "Boa tarde! [PERSON_NAME]"
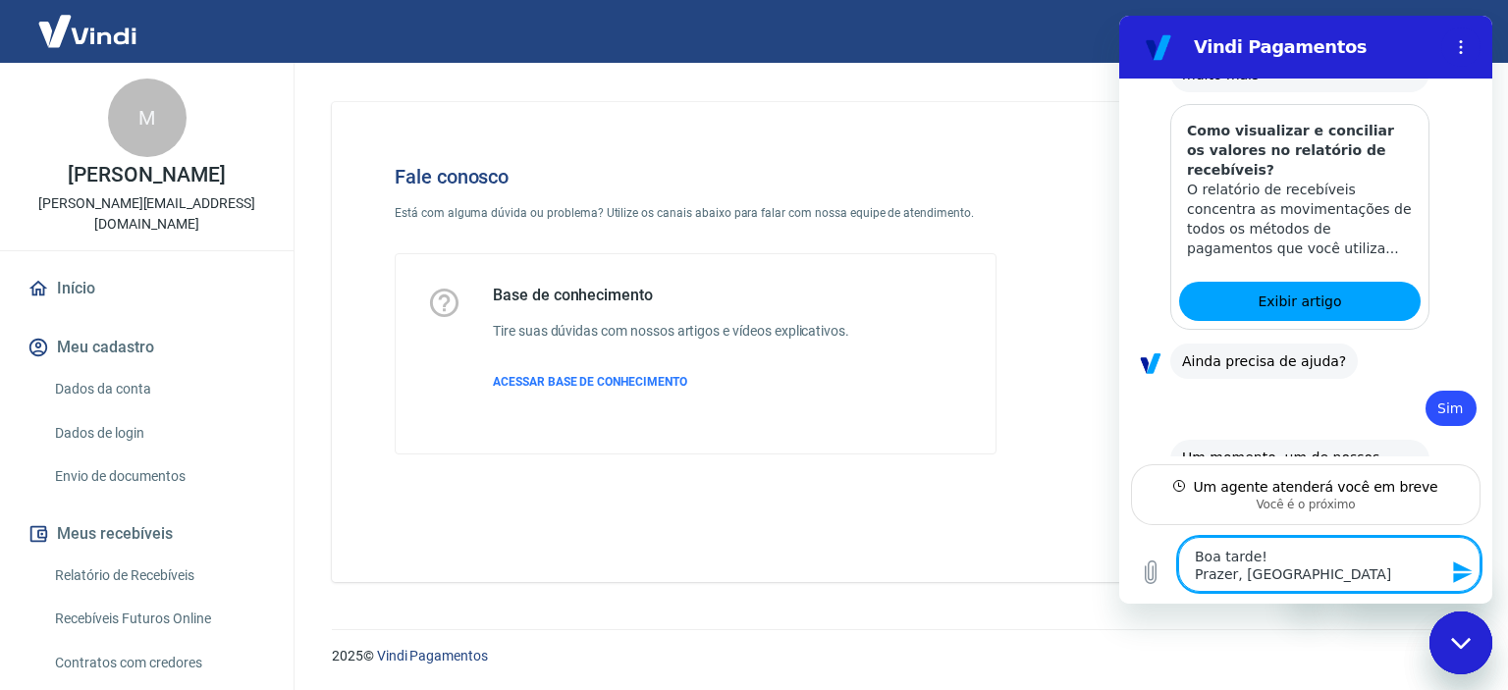
type textarea "x"
type textarea "Boa tarde! [PERSON_NAME][GEOGRAPHIC_DATA]"
type textarea "x"
type textarea "Boa tarde! Prazer, [PERSON_NAME]!"
type textarea "x"
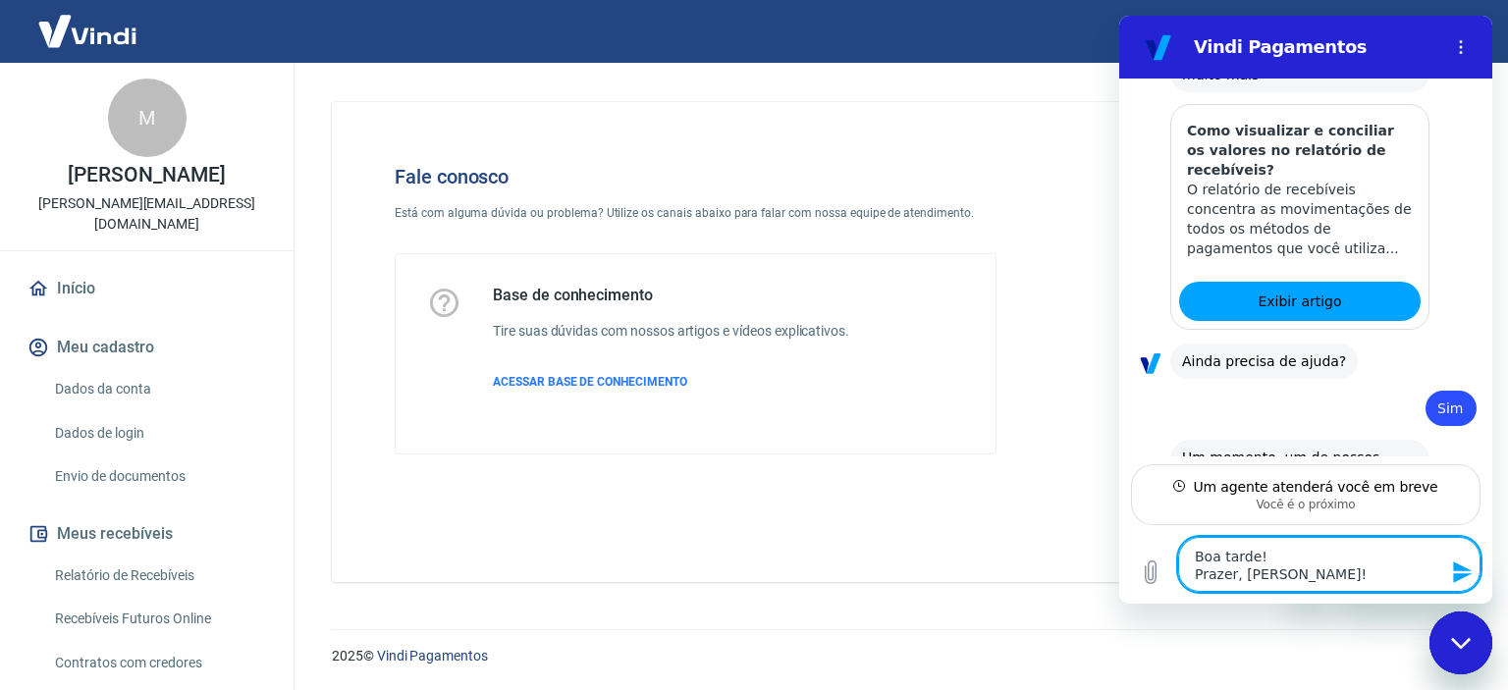
type textarea "Boa tarde! [PERSON_NAME][GEOGRAPHIC_DATA]"
type textarea "x"
type textarea "Boa tarde! [PERSON_NAME][GEOGRAPHIC_DATA]."
type textarea "x"
type textarea "Boa tarde! [PERSON_NAME][GEOGRAPHIC_DATA]."
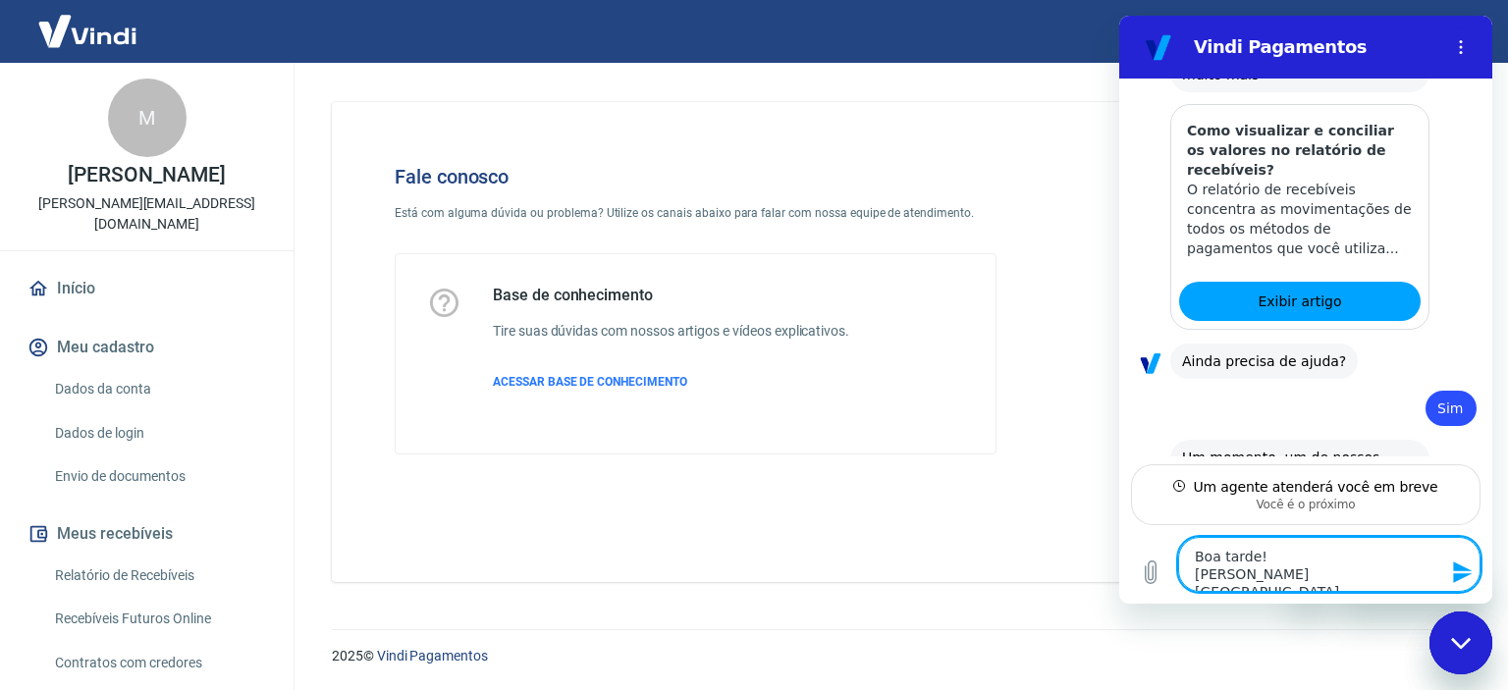
type textarea "x"
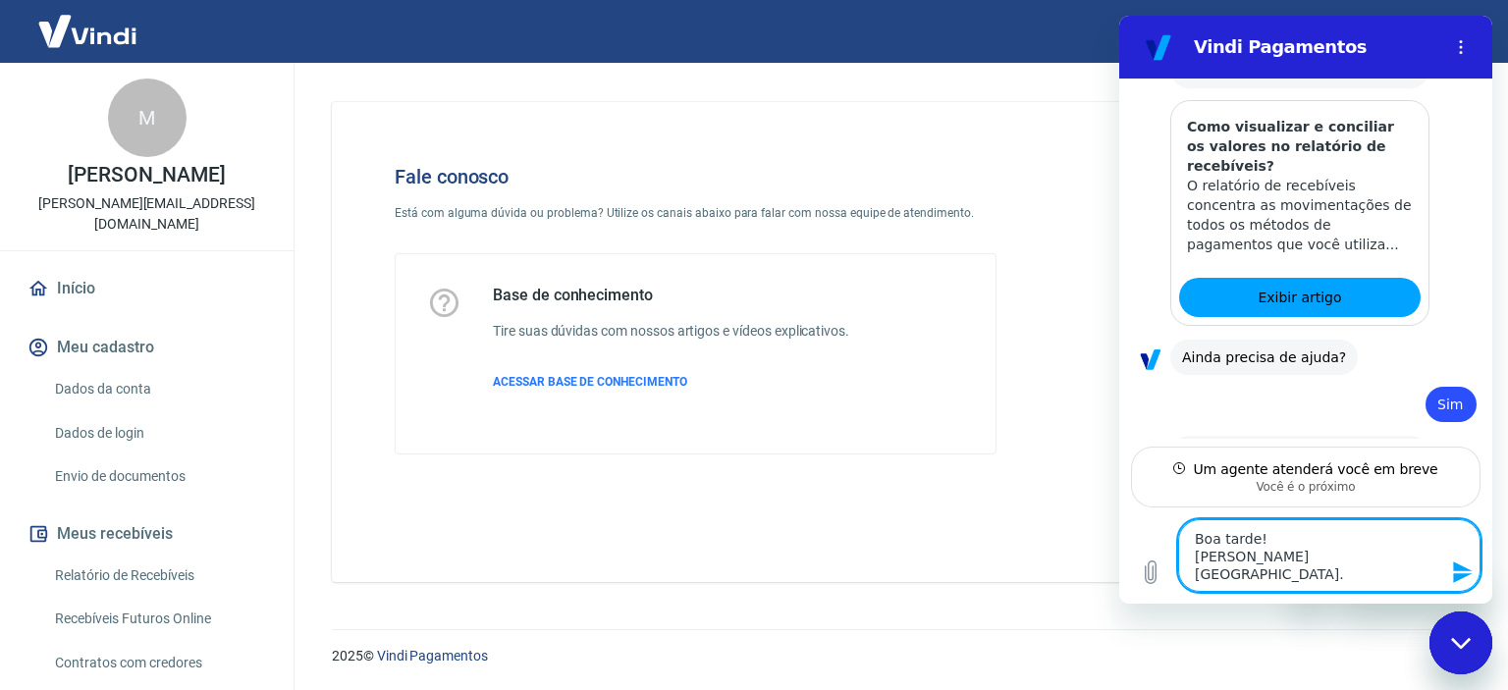
type textarea "Boa tarde! [PERSON_NAME][GEOGRAPHIC_DATA]."
type textarea "x"
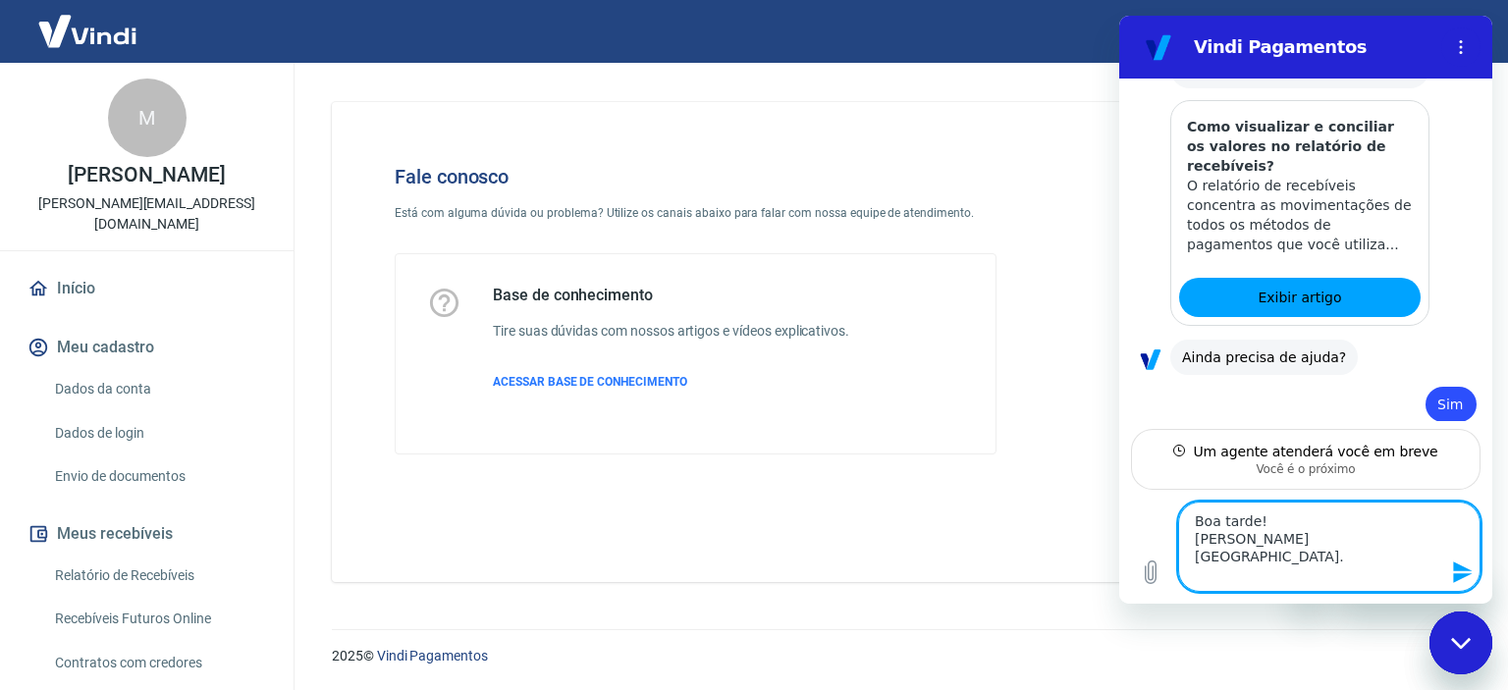
type textarea "Boa tarde! [PERSON_NAME][GEOGRAPHIC_DATA]. G"
type textarea "x"
type textarea "Boa tarde! [PERSON_NAME][GEOGRAPHIC_DATA]. Go"
type textarea "x"
type textarea "Boa tarde! [PERSON_NAME][GEOGRAPHIC_DATA]. [GEOGRAPHIC_DATA]"
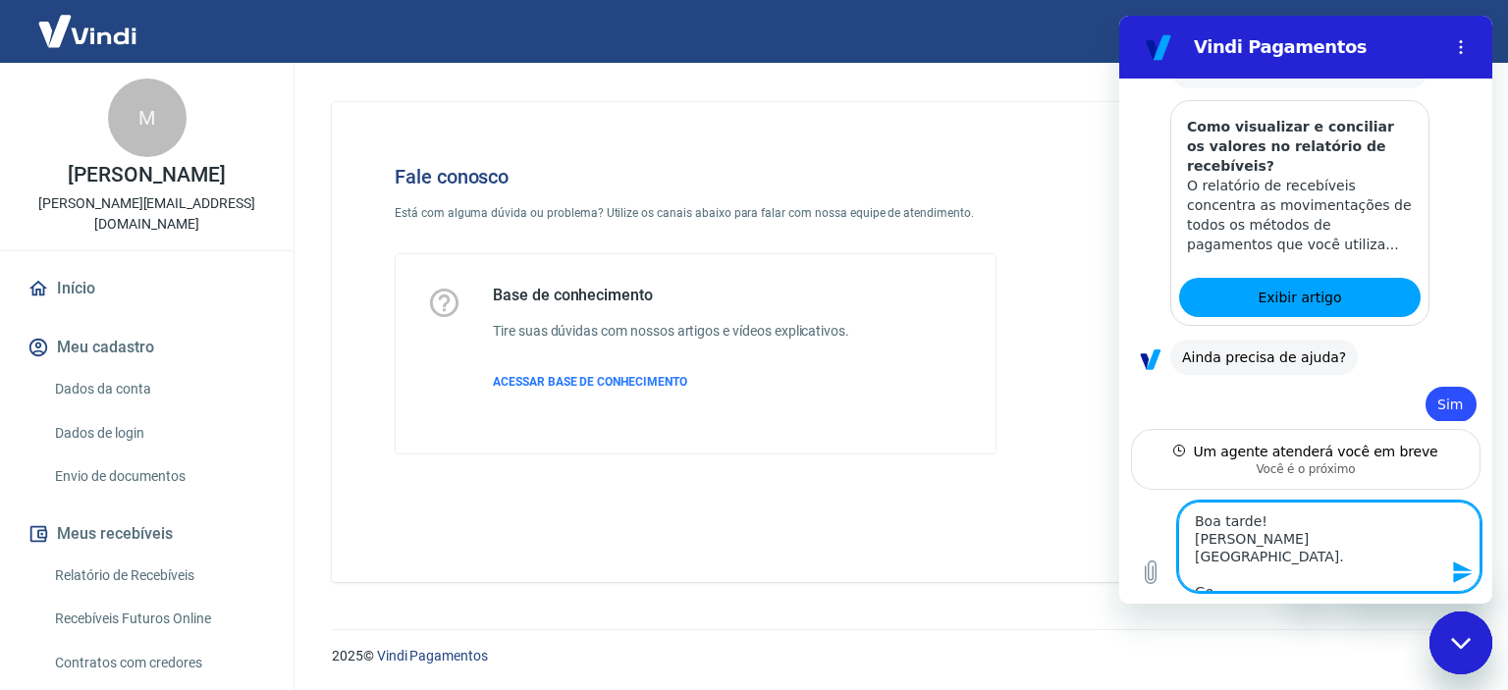
type textarea "x"
type textarea "Boa tarde! [PERSON_NAME][GEOGRAPHIC_DATA]. [GEOGRAPHIC_DATA]"
type textarea "x"
type textarea "Boa tarde! [PERSON_NAME][GEOGRAPHIC_DATA]. [GEOGRAPHIC_DATA]"
type textarea "x"
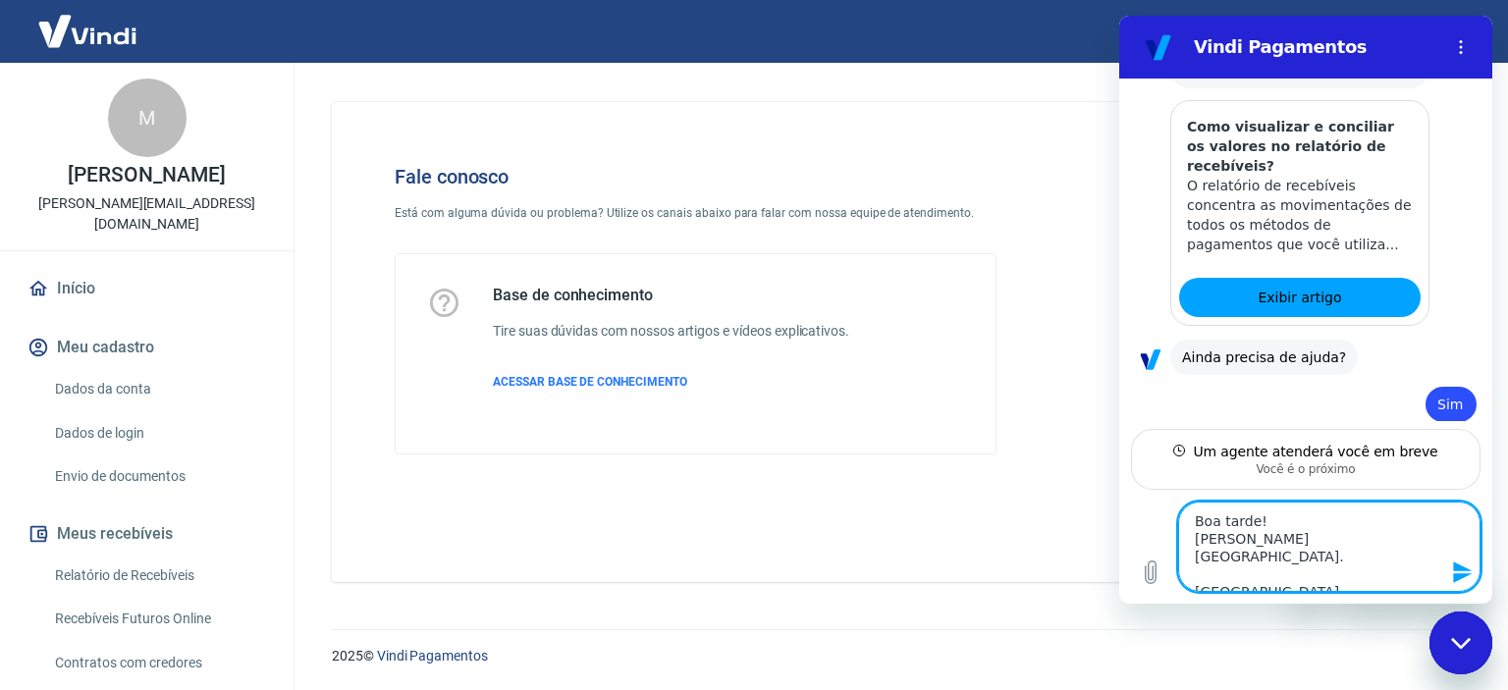
type textarea "Boa tarde! [PERSON_NAME][GEOGRAPHIC_DATA]. Go"
type textarea "x"
type textarea "Boa tarde! [PERSON_NAME][GEOGRAPHIC_DATA]. Gos"
type textarea "x"
type textarea "Boa tarde! [PERSON_NAME][GEOGRAPHIC_DATA]. Gost"
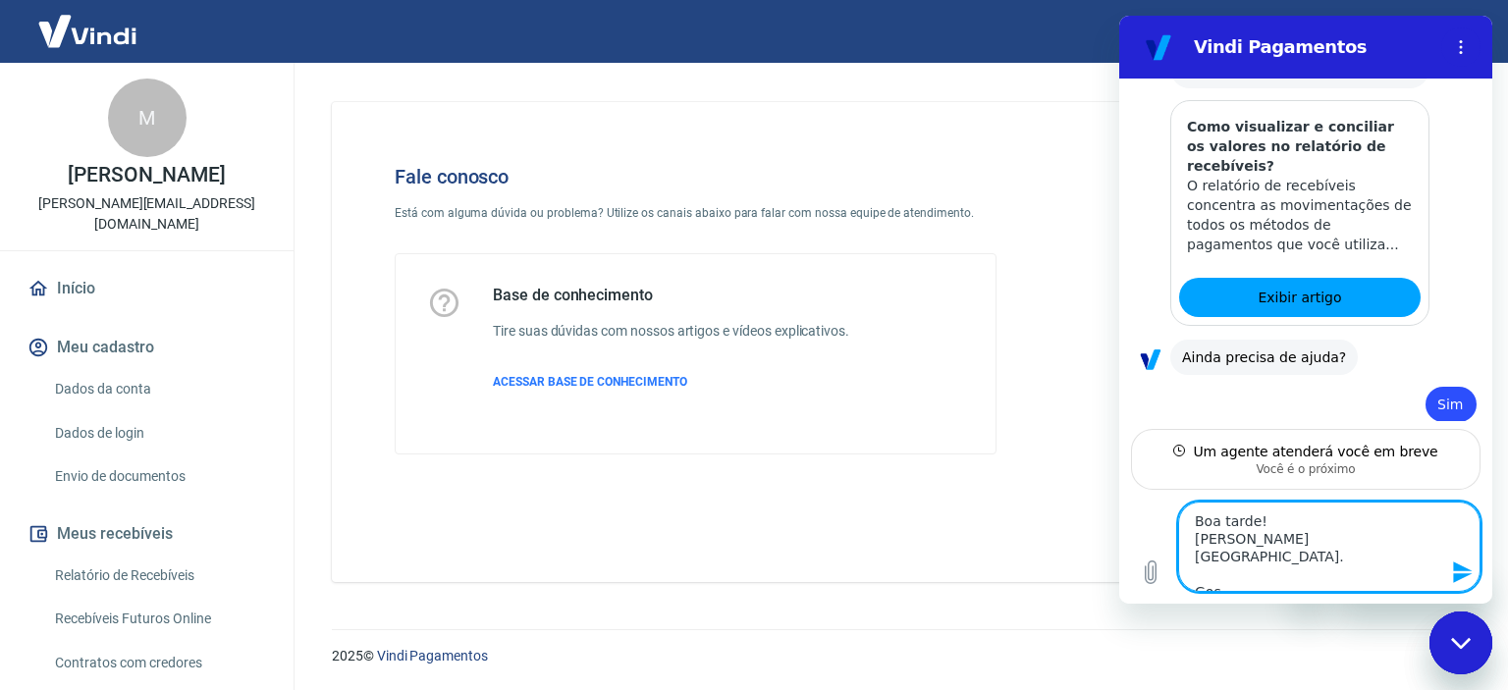
type textarea "x"
type textarea "Boa tarde! [PERSON_NAME][GEOGRAPHIC_DATA]. Gosta"
type textarea "x"
type textarea "Boa tarde! [PERSON_NAME][GEOGRAPHIC_DATA]. Gostar"
type textarea "x"
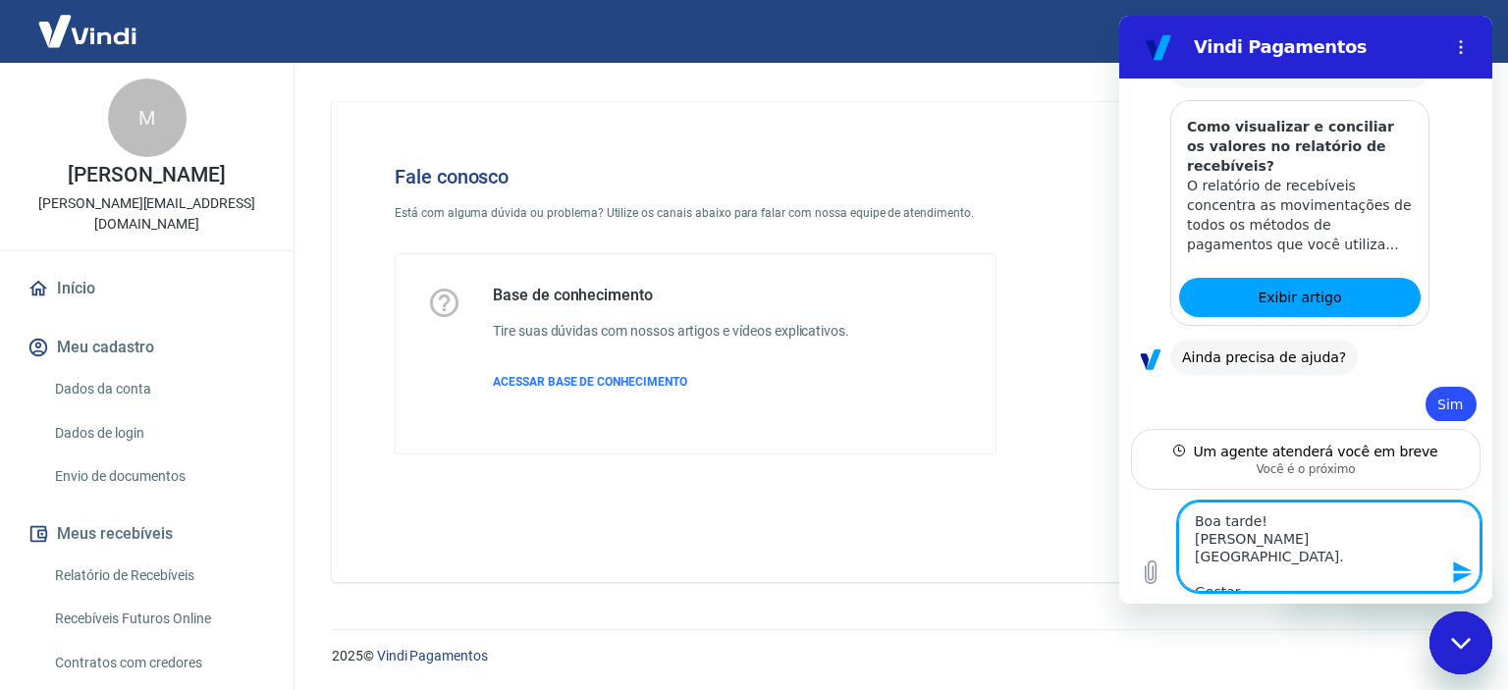
type textarea "Boa tarde! [PERSON_NAME][GEOGRAPHIC_DATA]. Gostari"
type textarea "x"
type textarea "Boa tarde! [PERSON_NAME][GEOGRAPHIC_DATA]. [GEOGRAPHIC_DATA]"
type textarea "x"
type textarea "Boa tarde! [PERSON_NAME][GEOGRAPHIC_DATA]. [GEOGRAPHIC_DATA]"
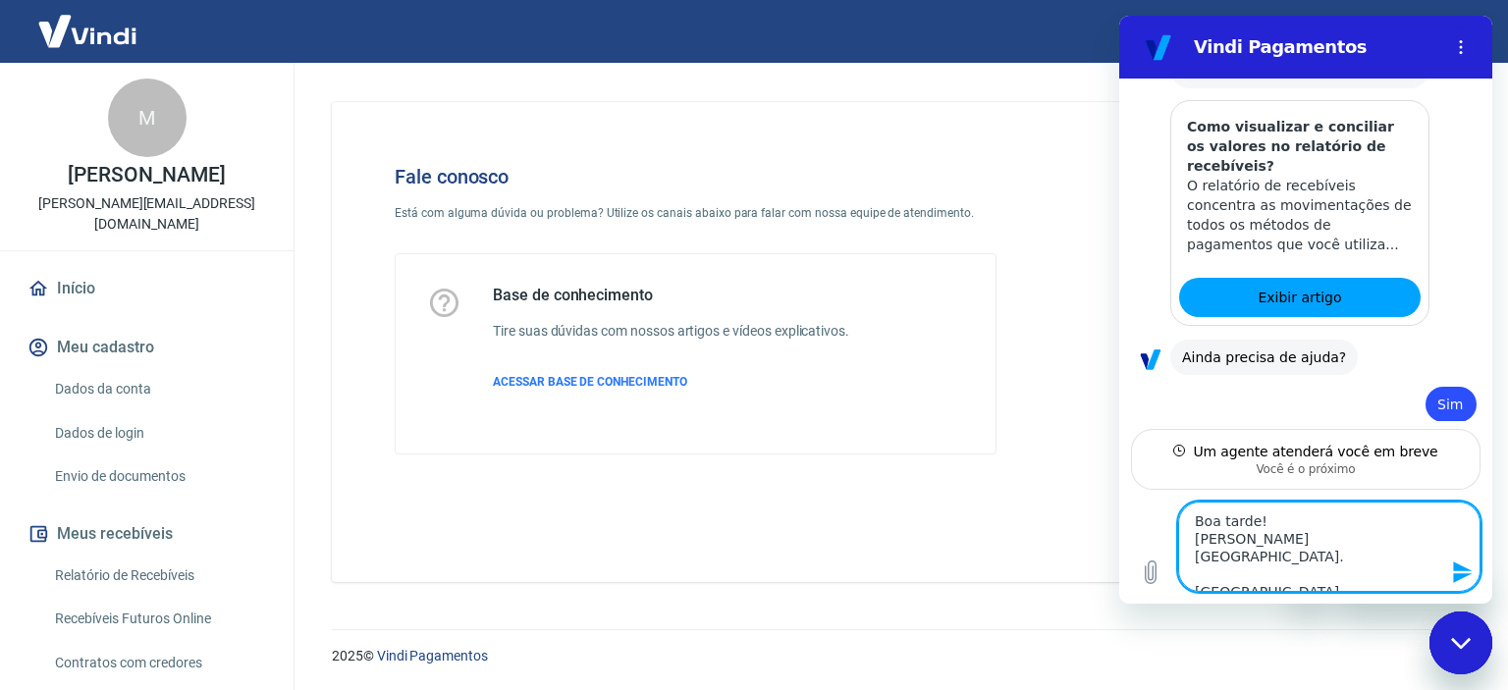
type textarea "x"
type textarea "Boa tarde! [PERSON_NAME][GEOGRAPHIC_DATA]. Gostaria d"
type textarea "x"
type textarea "Boa tarde! [PERSON_NAME][GEOGRAPHIC_DATA]. Gostaria de"
type textarea "x"
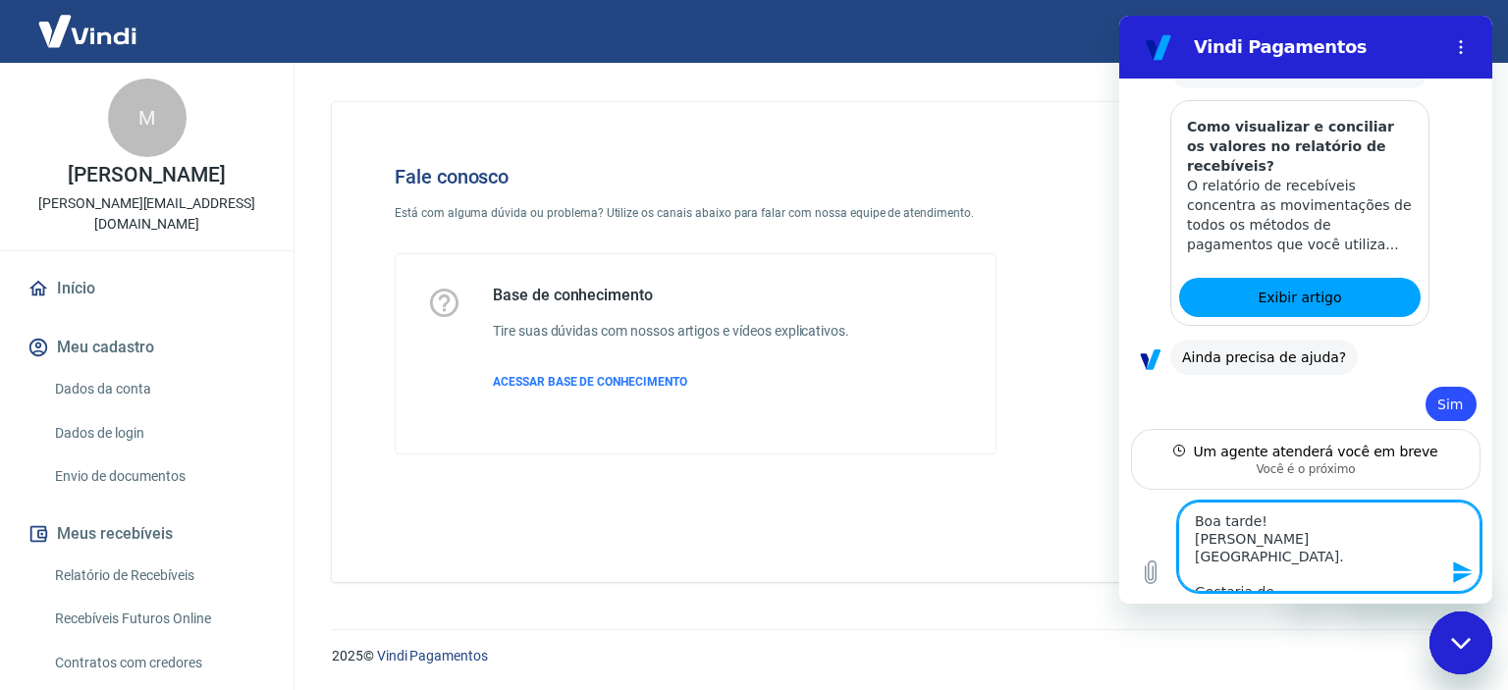
type textarea "Boa tarde! [PERSON_NAME][GEOGRAPHIC_DATA]. Gostaria de"
type textarea "x"
type textarea "Boa tarde! [PERSON_NAME][GEOGRAPHIC_DATA]. Gostaria de s"
type textarea "x"
type textarea "Boa tarde! [PERSON_NAME][GEOGRAPHIC_DATA]. Gostaria de sa"
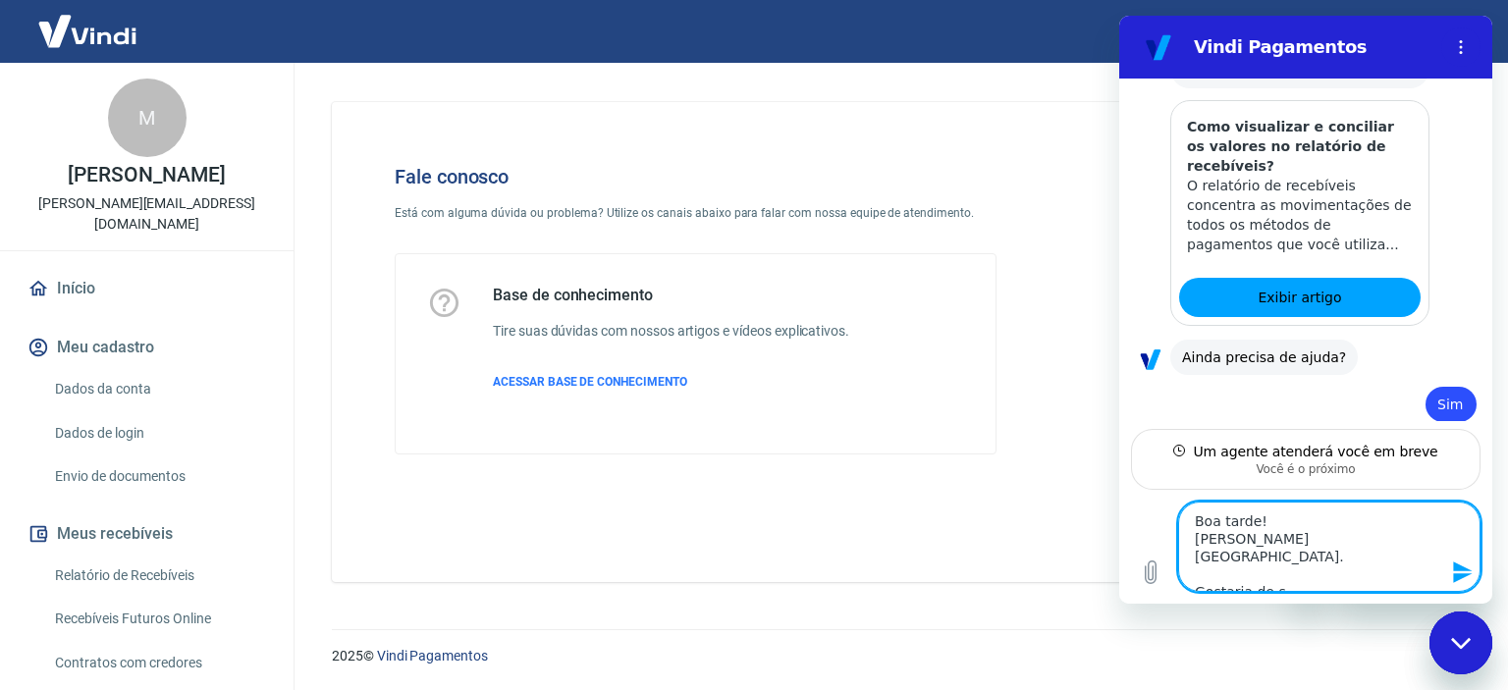
type textarea "x"
type textarea "Boa tarde! [PERSON_NAME][GEOGRAPHIC_DATA]. Gostaria de sab"
type textarea "x"
type textarea "Boa tarde! [PERSON_NAME][GEOGRAPHIC_DATA]. Gostaria de sabe"
type textarea "x"
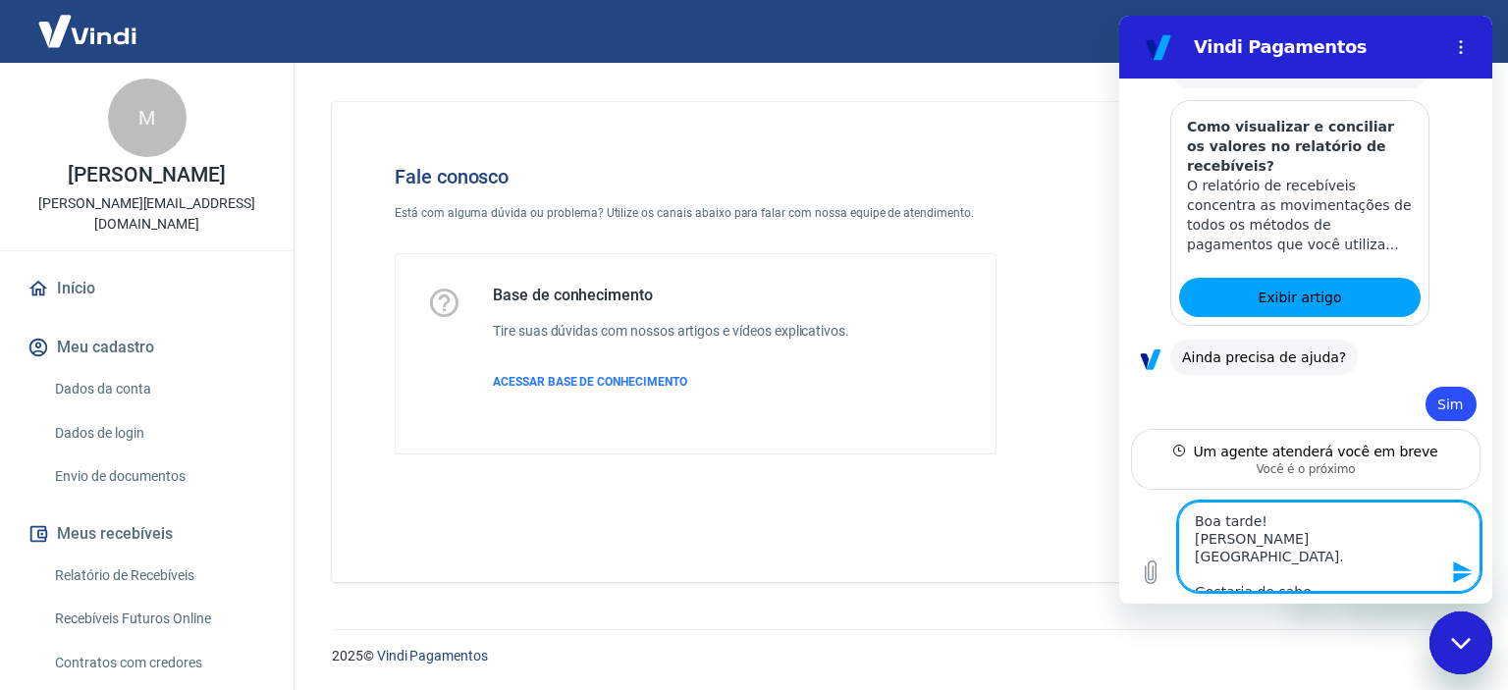
type textarea "Boa tarde! [PERSON_NAME][GEOGRAPHIC_DATA]. Gostaria de saber"
type textarea "x"
type textarea "Boa tarde! [PERSON_NAME][GEOGRAPHIC_DATA]. Gostaria de saber"
type textarea "x"
type textarea "Boa tarde! [PERSON_NAME][GEOGRAPHIC_DATA]. Gostaria de saber o"
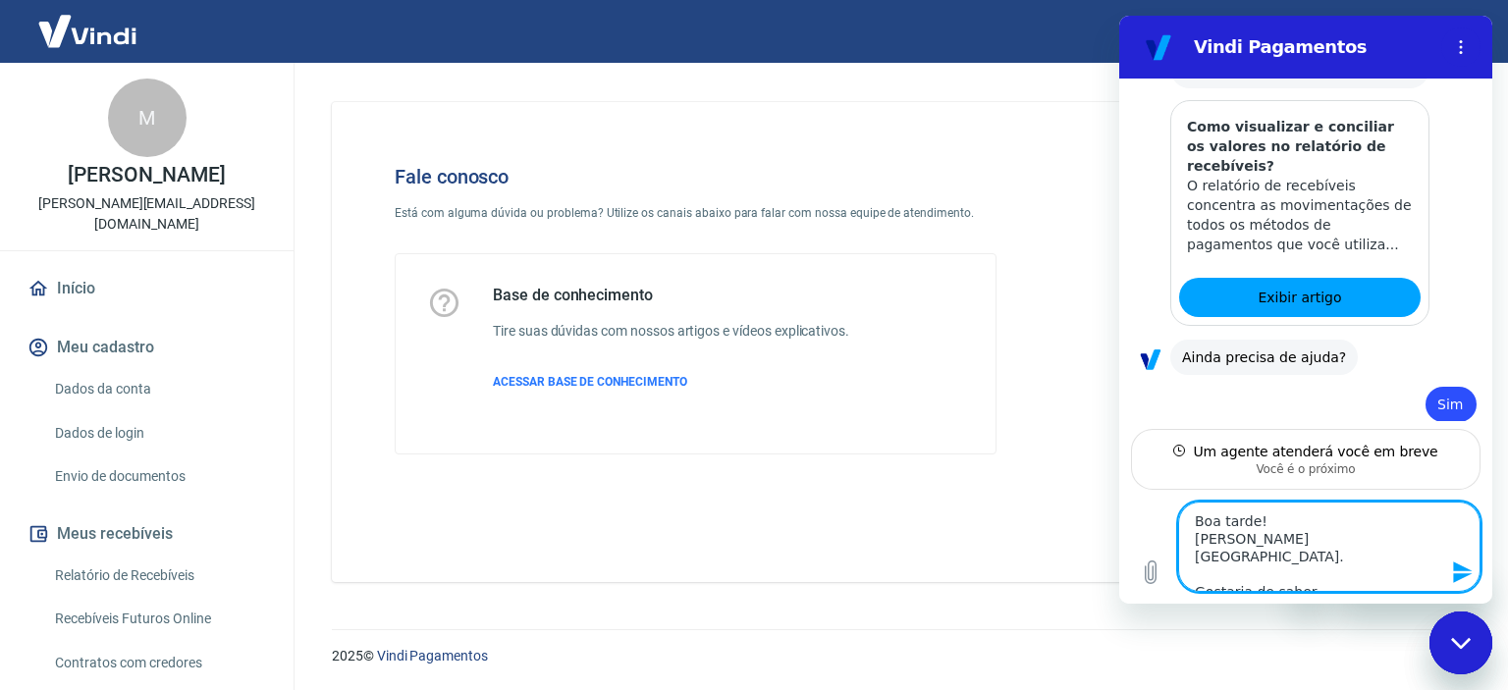
type textarea "x"
type textarea "Boa tarde! [PERSON_NAME][GEOGRAPHIC_DATA]. Gostaria de saber o"
type textarea "x"
type textarea "Boa tarde! [PERSON_NAME][GEOGRAPHIC_DATA]. Gostaria de saber o m"
type textarea "x"
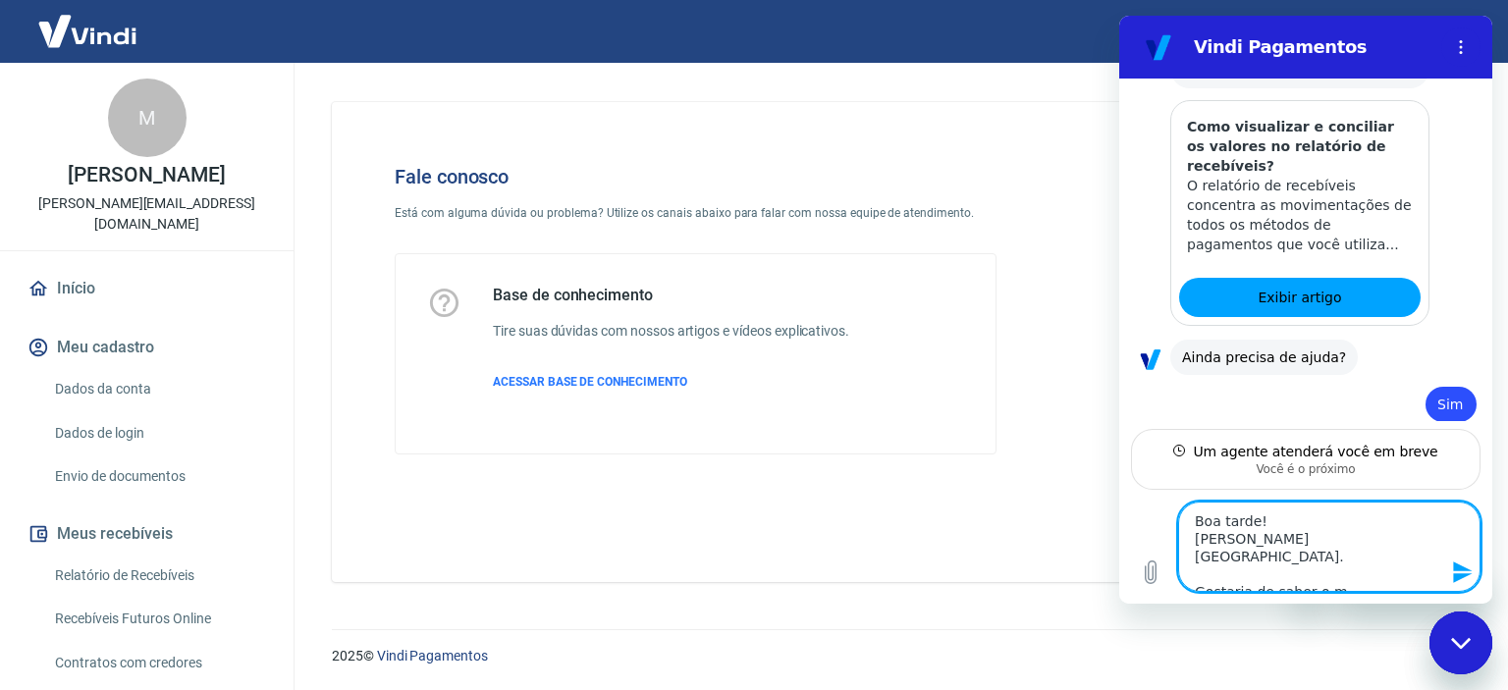
type textarea "Boa tarde! [PERSON_NAME][GEOGRAPHIC_DATA]. Gostaria de saber o mo"
type textarea "x"
type textarea "Boa tarde! [PERSON_NAME][GEOGRAPHIC_DATA]. Gostaria de saber o mot"
type textarea "x"
type textarea "Boa tarde! [PERSON_NAME][GEOGRAPHIC_DATA]. Gostaria de saber o moti"
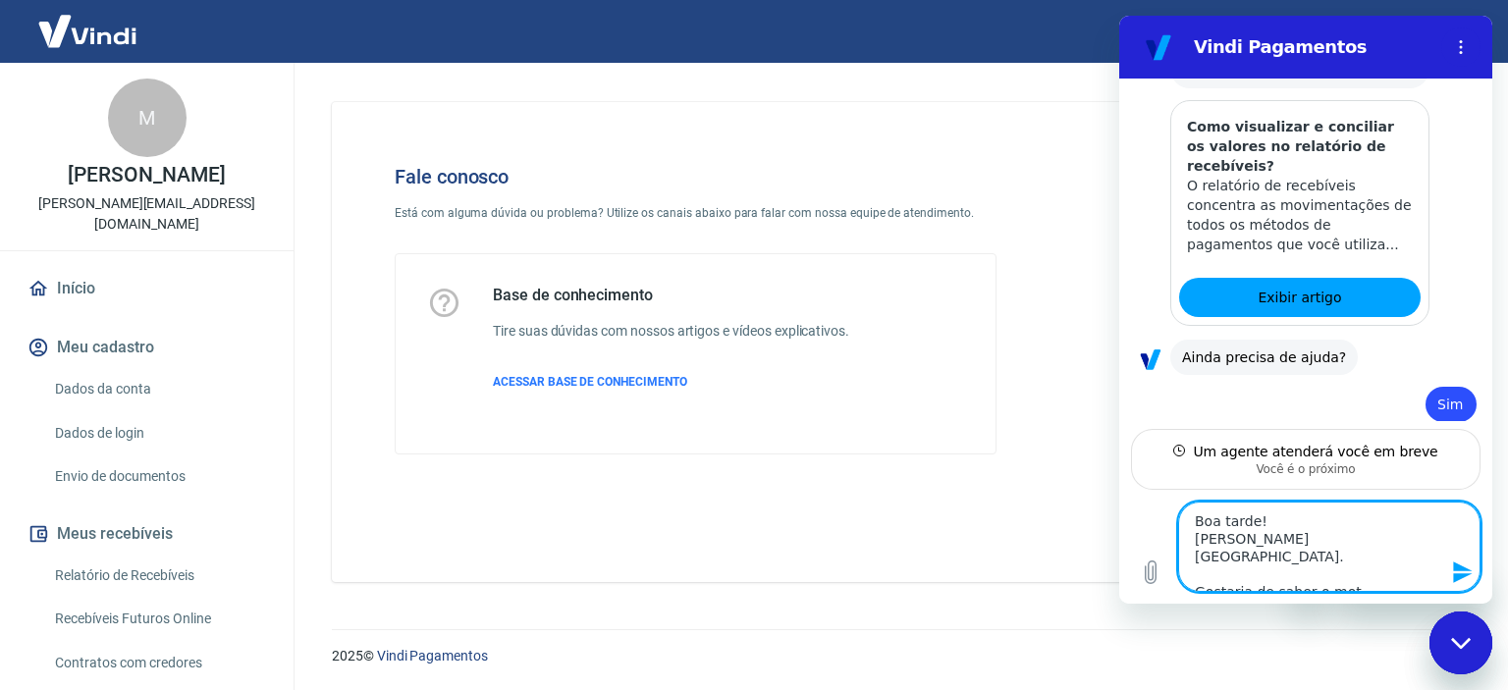
type textarea "x"
type textarea "Boa tarde! [PERSON_NAME][GEOGRAPHIC_DATA]. Gostaria de saber o motiv"
type textarea "x"
type textarea "Boa tarde! [PERSON_NAME][GEOGRAPHIC_DATA]. Gostaria de saber o motivo"
type textarea "x"
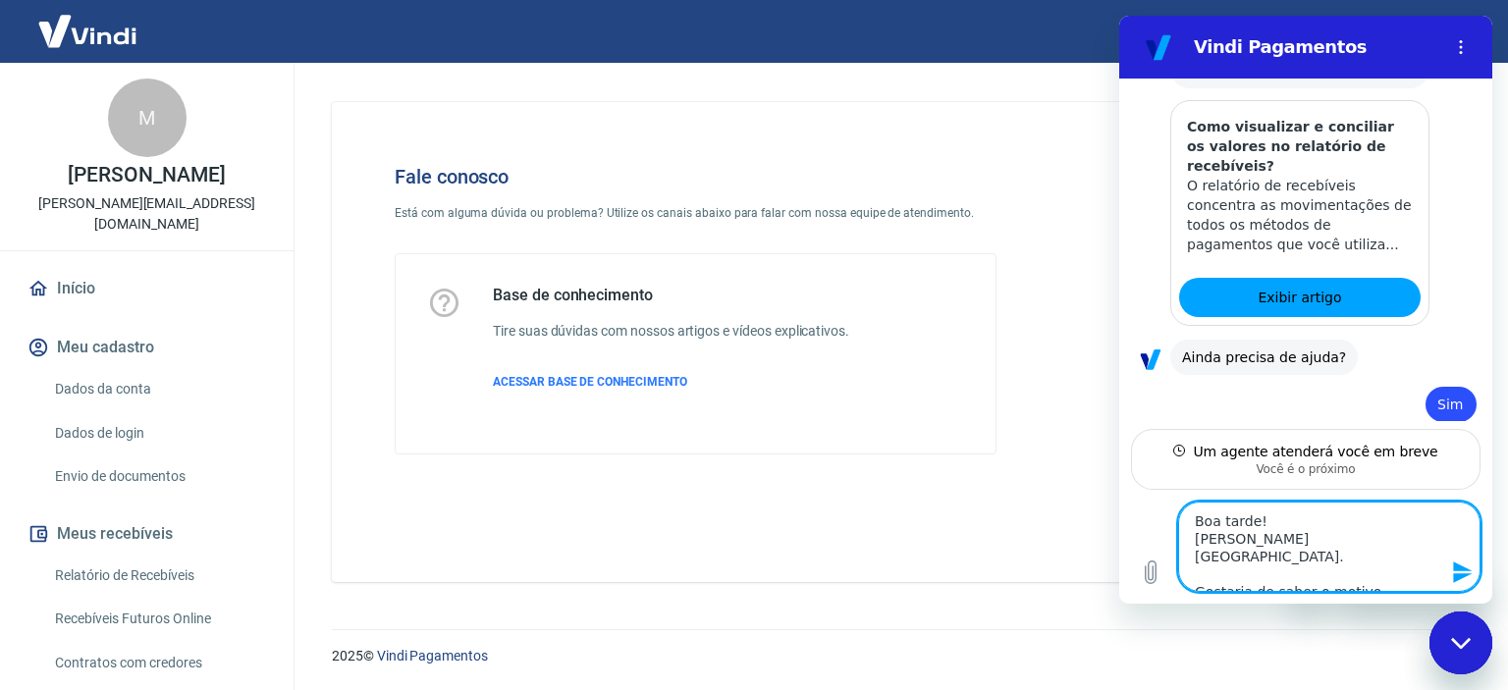
type textarea "Boa tarde! [PERSON_NAME][GEOGRAPHIC_DATA]. Gostaria de saber o motivo"
type textarea "x"
type textarea "Boa tarde! [PERSON_NAME][GEOGRAPHIC_DATA]. Gostaria de saber o motivo d"
type textarea "x"
type textarea "Boa tarde! [PERSON_NAME][GEOGRAPHIC_DATA]. Gostaria de saber o motivo do"
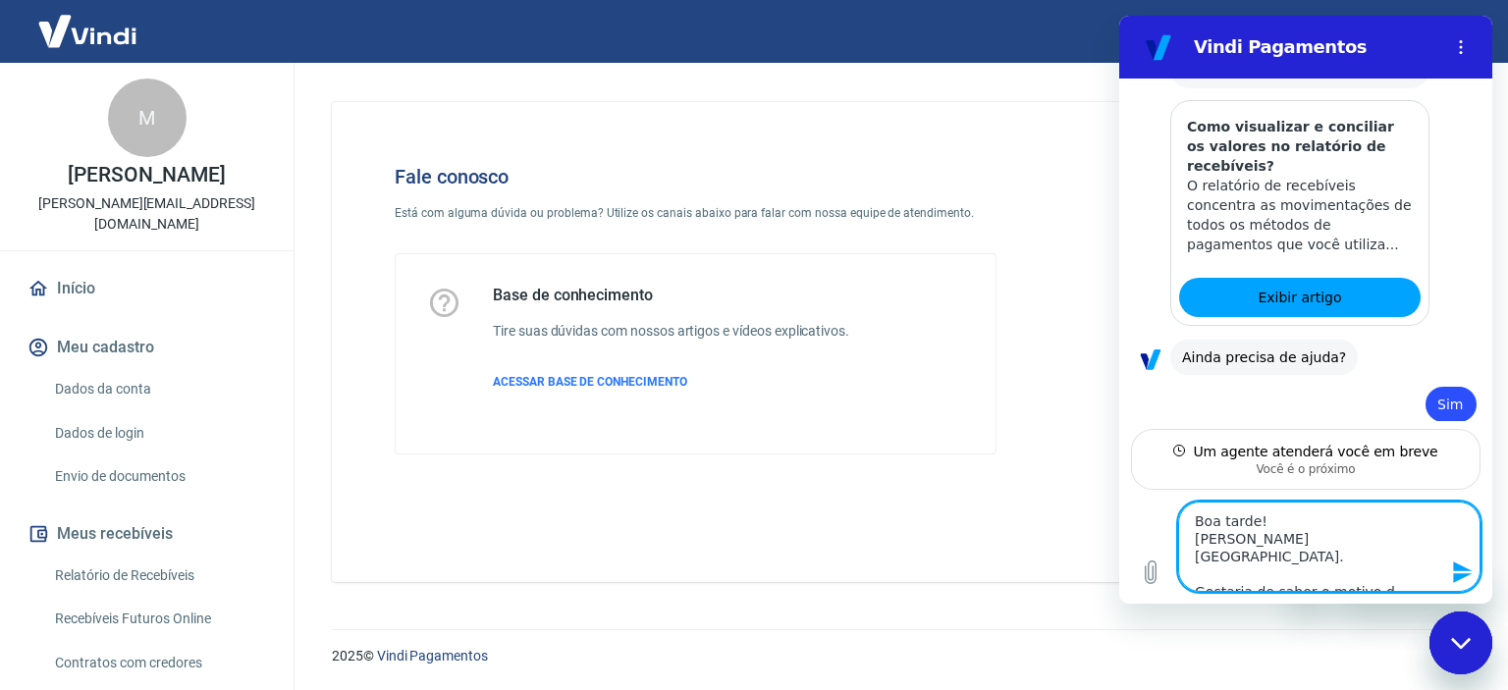
type textarea "x"
type textarea "Boa tarde! [PERSON_NAME][GEOGRAPHIC_DATA]. Gostaria de saber o motivo do"
type textarea "x"
type textarea "Boa tarde! [PERSON_NAME][GEOGRAPHIC_DATA]. Gostaria de saber o motivo do p"
type textarea "x"
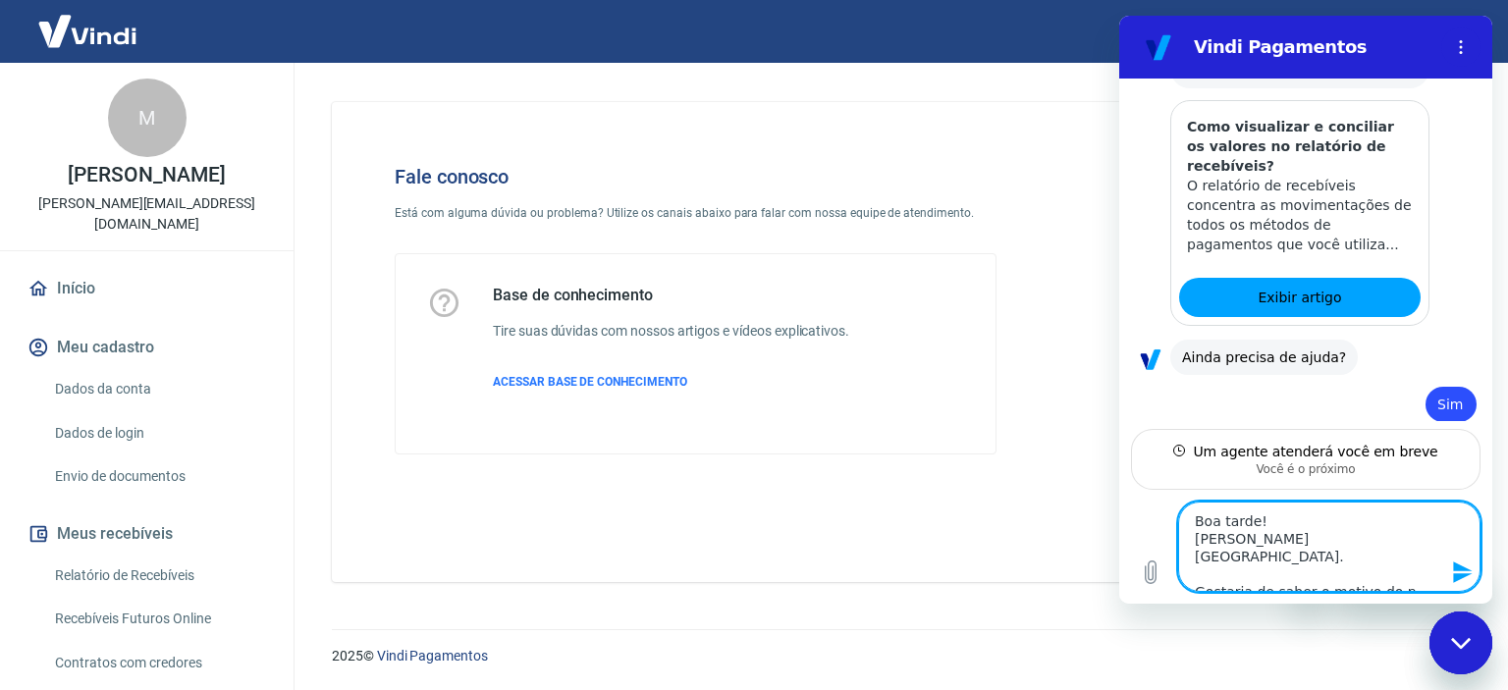
type textarea "Boa tarde! [PERSON_NAME][GEOGRAPHIC_DATA]. Gostaria de saber o motivo do po"
type textarea "x"
type textarea "Boa tarde! [PERSON_NAME][GEOGRAPHIC_DATA]. Gostaria de saber o motivo do por"
type textarea "x"
type textarea "Boa tarde! [PERSON_NAME][GEOGRAPHIC_DATA]. Gostaria de saber o motivo do por"
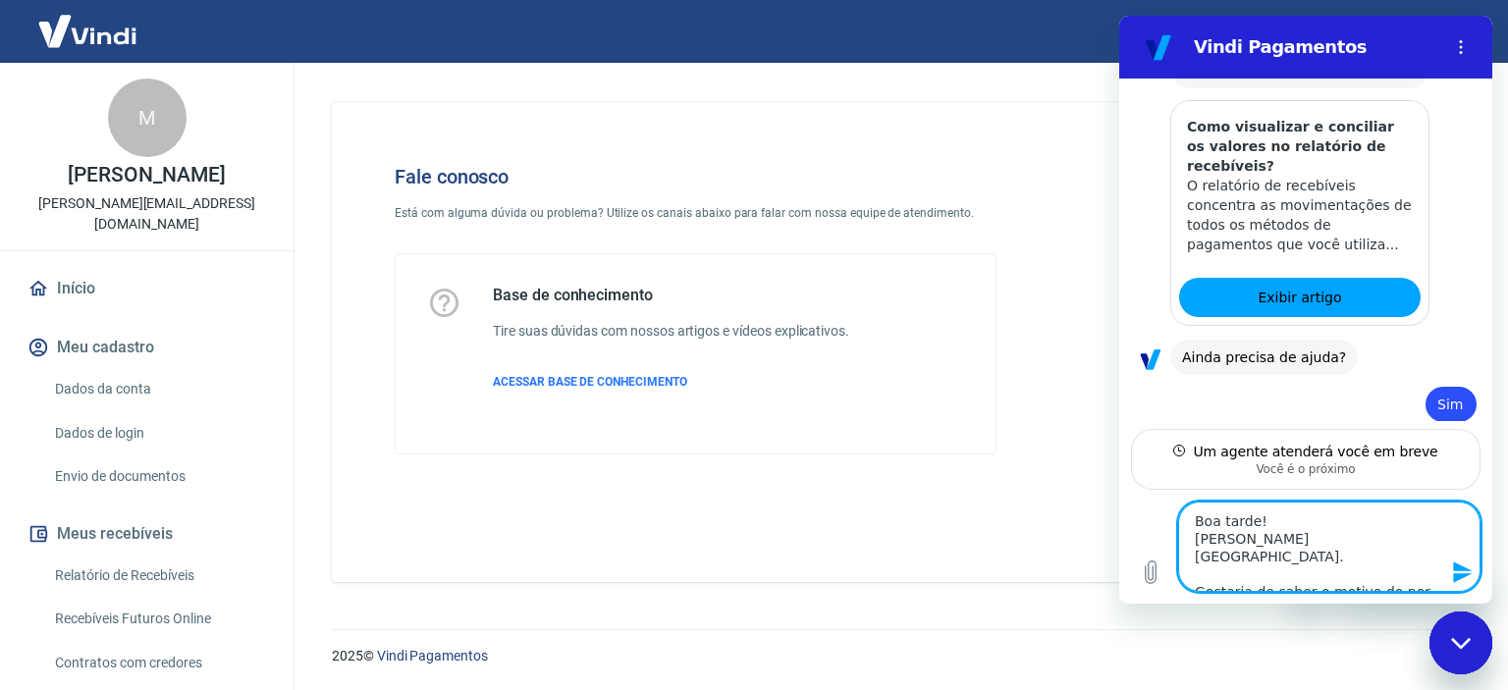
type textarea "x"
type textarea "Boa tarde! [PERSON_NAME][GEOGRAPHIC_DATA]. Gostaria de saber o motivo do por q"
type textarea "x"
type textarea "Boa tarde! [PERSON_NAME][GEOGRAPHIC_DATA]. Gostaria de saber o motivo do por qu"
type textarea "x"
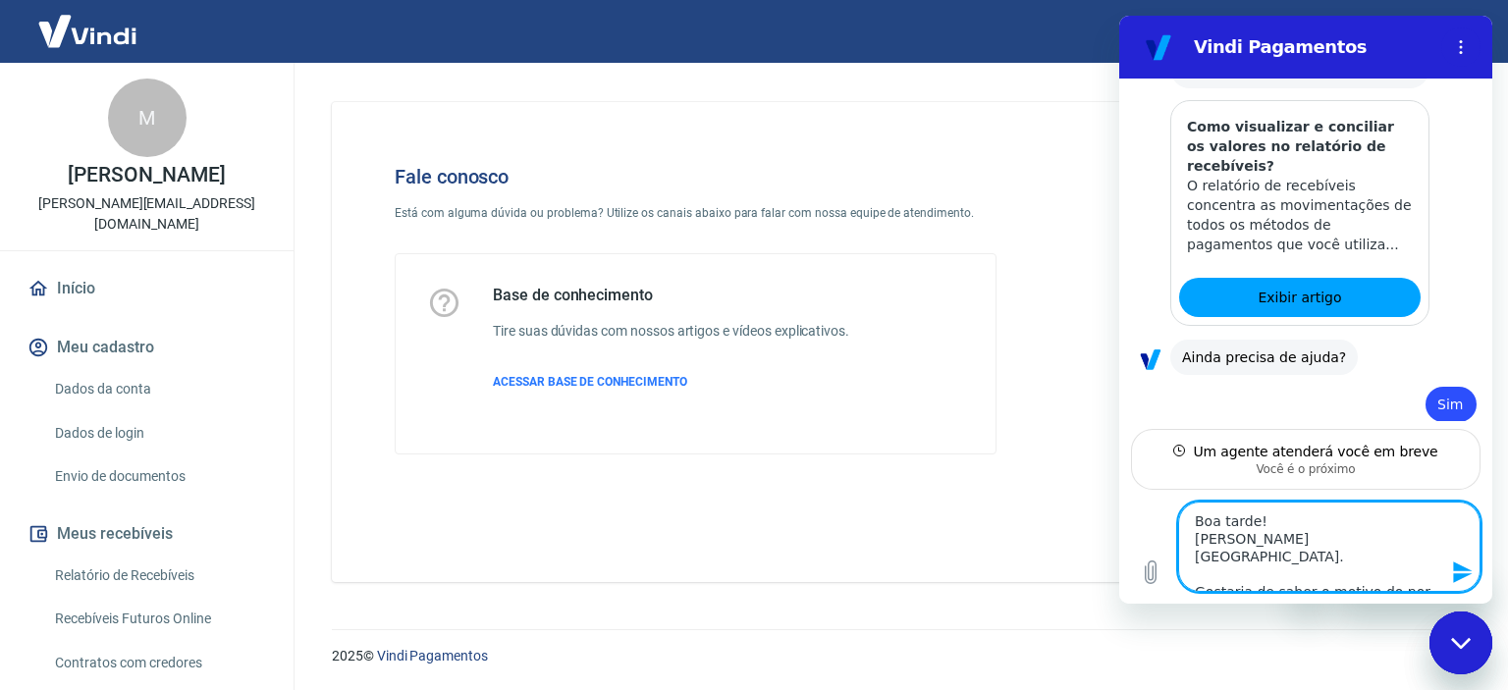
type textarea "Boa tarde! [PERSON_NAME][GEOGRAPHIC_DATA]. Gostaria de saber o motivo do por que"
type textarea "x"
type textarea "Boa tarde! [PERSON_NAME][GEOGRAPHIC_DATA]. Gostaria de saber o motivo do por que"
type textarea "x"
type textarea "Boa tarde! [PERSON_NAME][GEOGRAPHIC_DATA]. Gostaria de saber o motivo do por qu…"
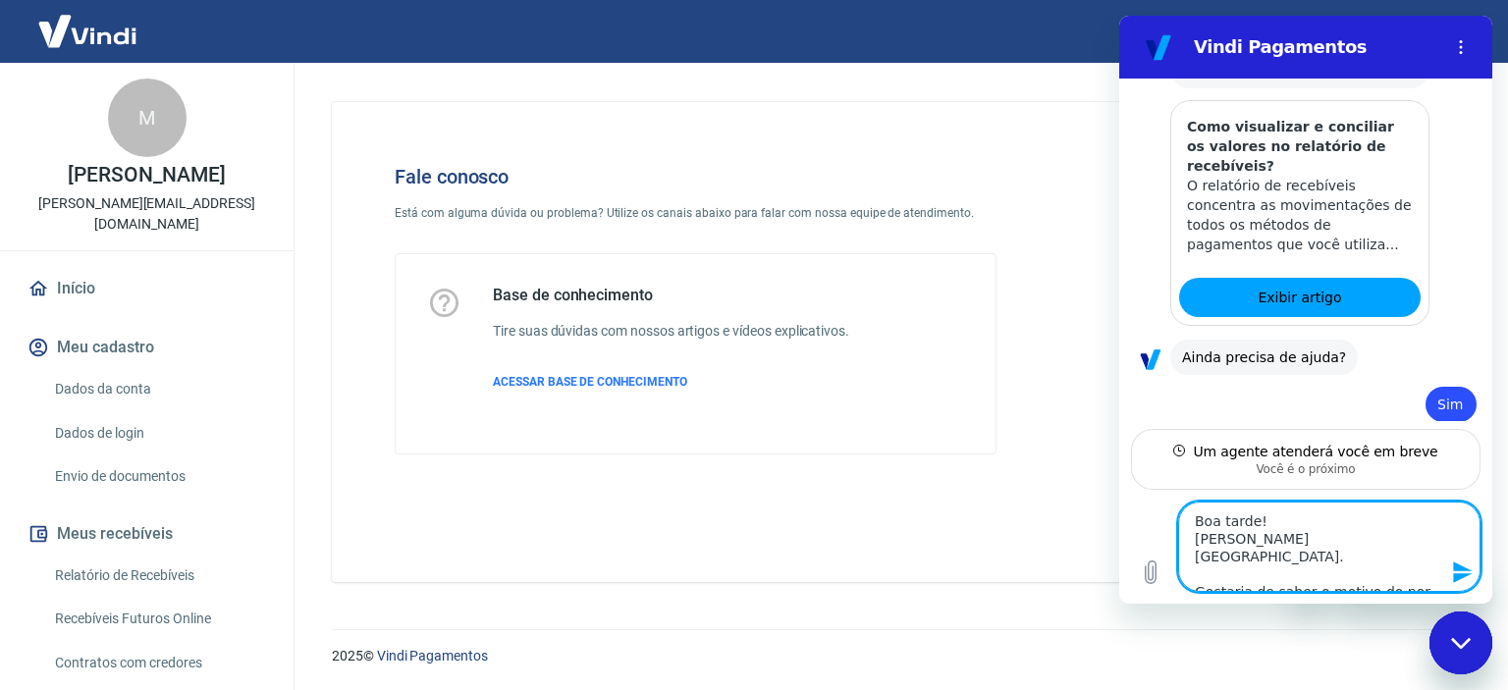
type textarea "x"
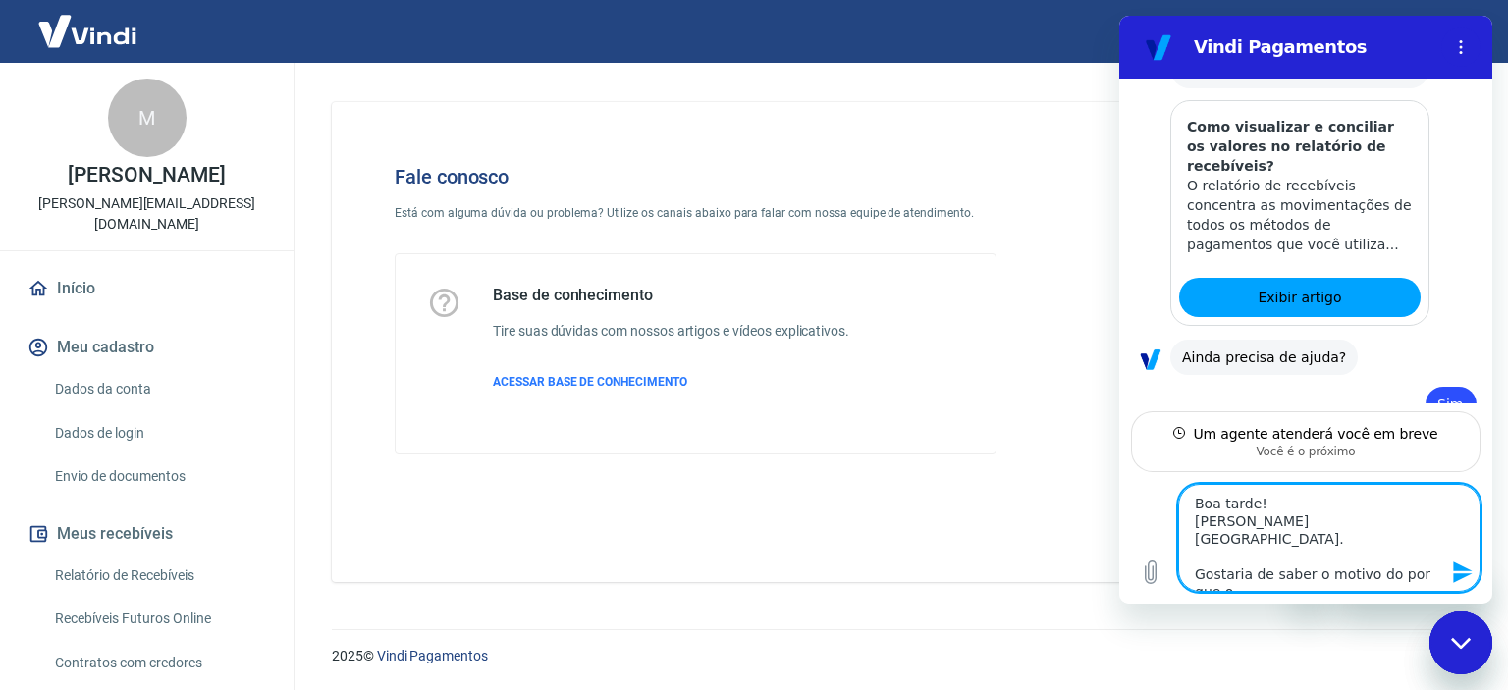
type textarea "Boa tarde! [PERSON_NAME][GEOGRAPHIC_DATA]. Gostaria de saber o motivo do por qu…"
type textarea "x"
type textarea "Boa tarde! [PERSON_NAME][GEOGRAPHIC_DATA]. Gostaria de saber o motivo do por qu…"
type textarea "x"
type textarea "Boa tarde! [PERSON_NAME][GEOGRAPHIC_DATA]. Gostaria de saber o motivo do por qu…"
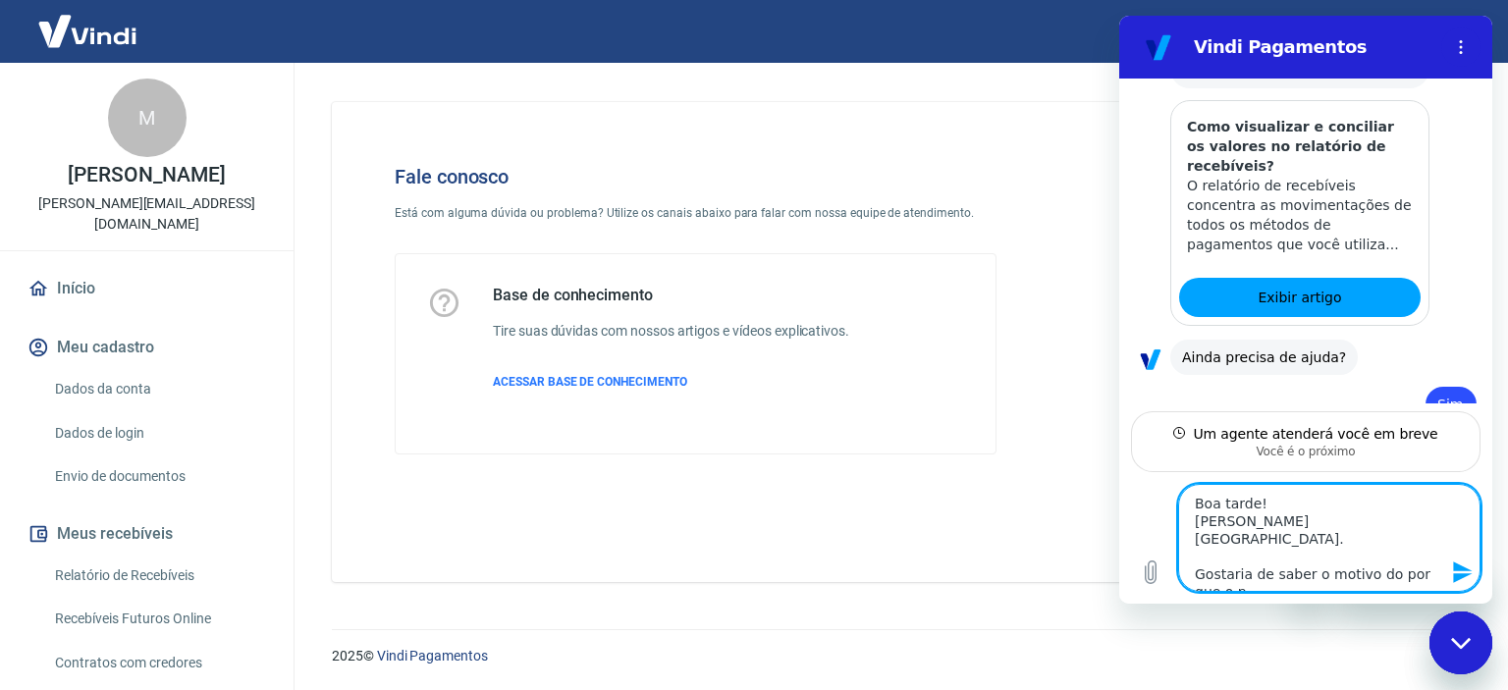
type textarea "x"
type textarea "Boa tarde! [PERSON_NAME][GEOGRAPHIC_DATA]. Gostaria de saber o motivo do por qu…"
type textarea "x"
type textarea "Boa tarde! [PERSON_NAME][GEOGRAPHIC_DATA]. Gostaria de saber o motivo do por qu…"
type textarea "x"
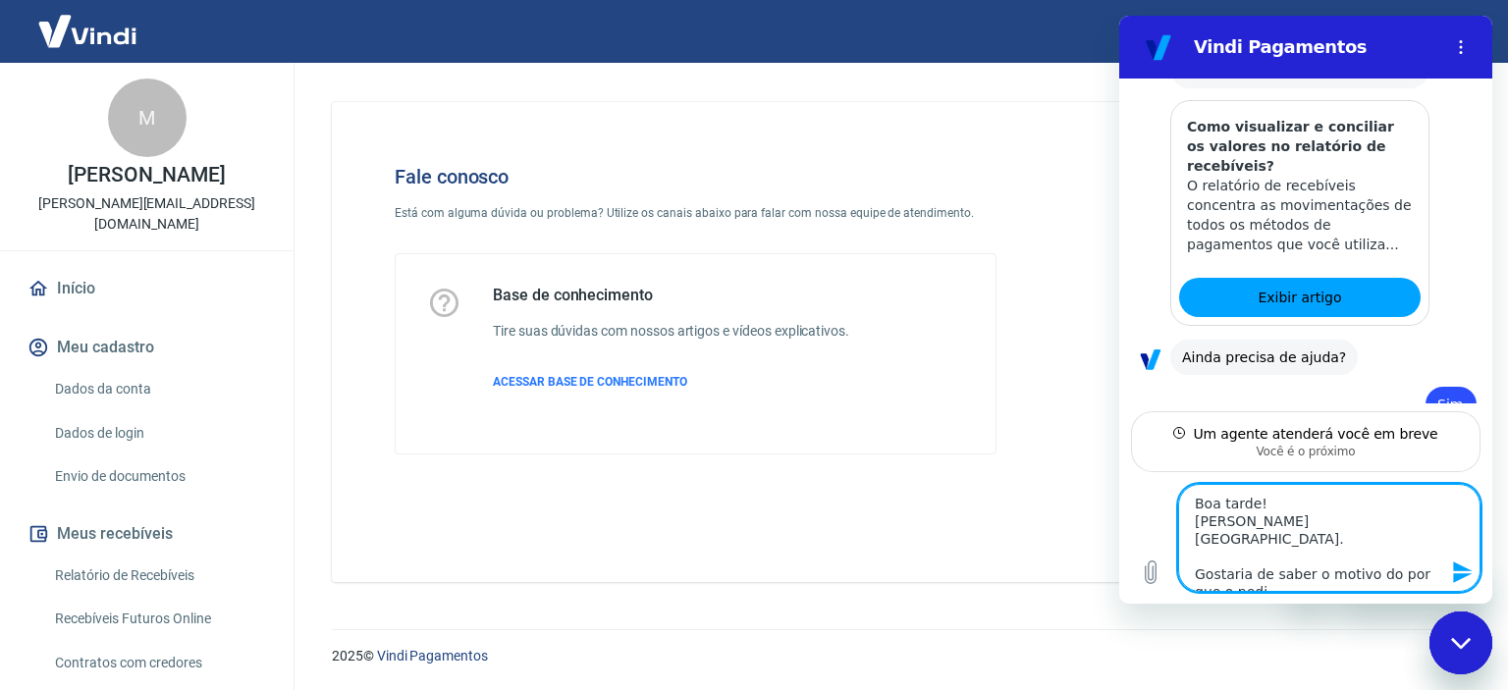
type textarea "Boa tarde! [PERSON_NAME][GEOGRAPHIC_DATA]. Gostaria de saber o motivo do por qu…"
type textarea "x"
type textarea "Boa tarde! [PERSON_NAME][GEOGRAPHIC_DATA]. Gostaria de saber o motivo do por qu…"
type textarea "x"
type textarea "Boa tarde! [PERSON_NAME][GEOGRAPHIC_DATA]. Gostaria de saber o motivo do por qu…"
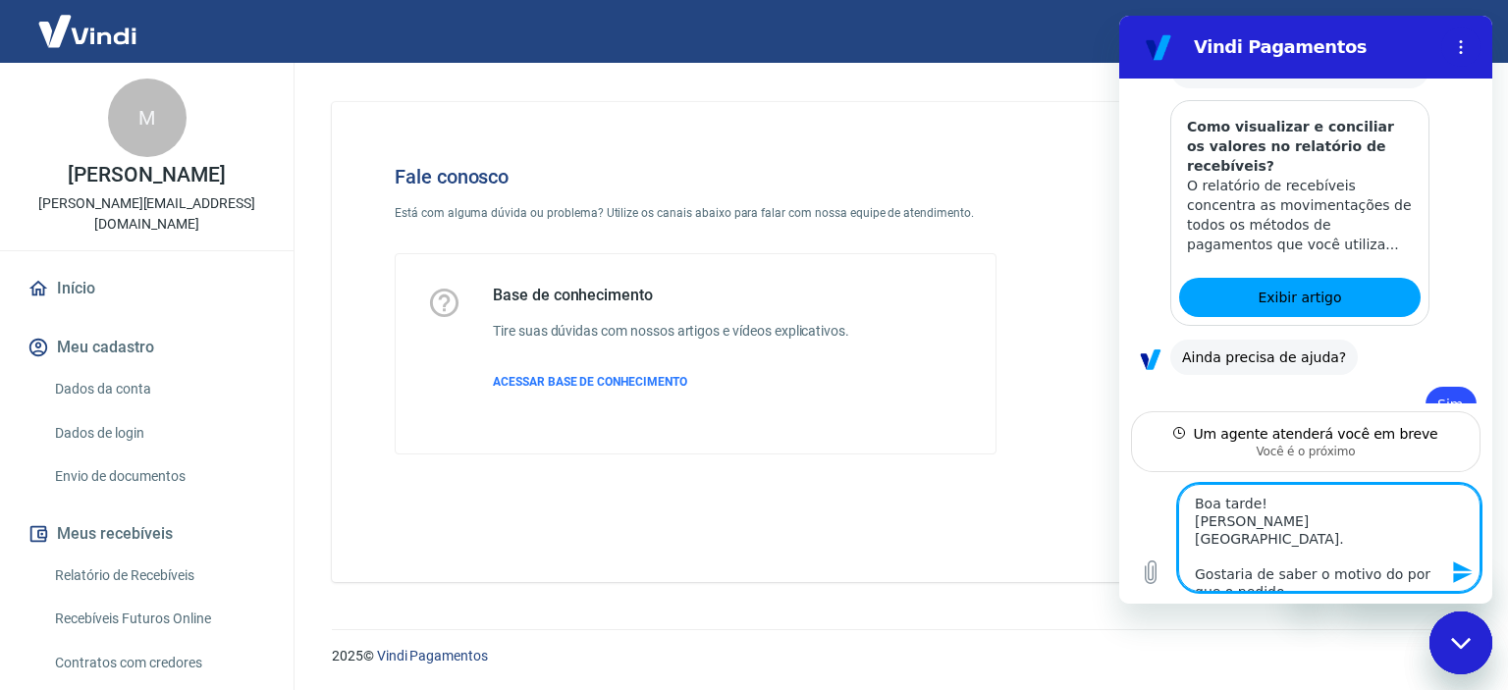
type textarea "x"
type textarea "Boa tarde! [PERSON_NAME][GEOGRAPHIC_DATA]. Gostaria de saber o motivo do por qu…"
type textarea "x"
type textarea "Boa tarde! [PERSON_NAME][GEOGRAPHIC_DATA]. Gostaria de saber o motivo do por qu…"
type textarea "x"
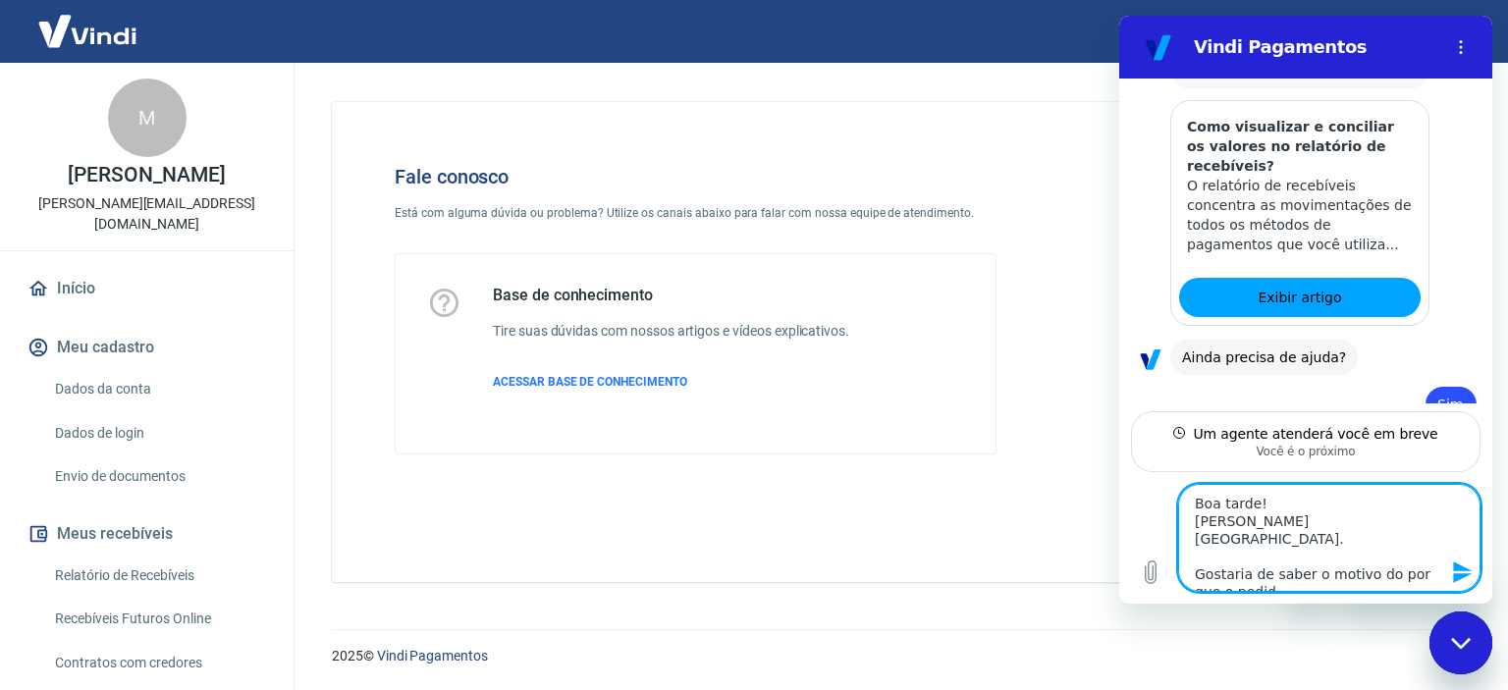
type textarea "Boa tarde! [PERSON_NAME][GEOGRAPHIC_DATA]. Gostaria de saber o motivo do por qu…"
type textarea "x"
type textarea "Boa tarde! [PERSON_NAME][GEOGRAPHIC_DATA]. Gostaria de saber o motivo do por qu…"
type textarea "x"
type textarea "Boa tarde! [PERSON_NAME][GEOGRAPHIC_DATA]. Gostaria de saber o motivo do por qu…"
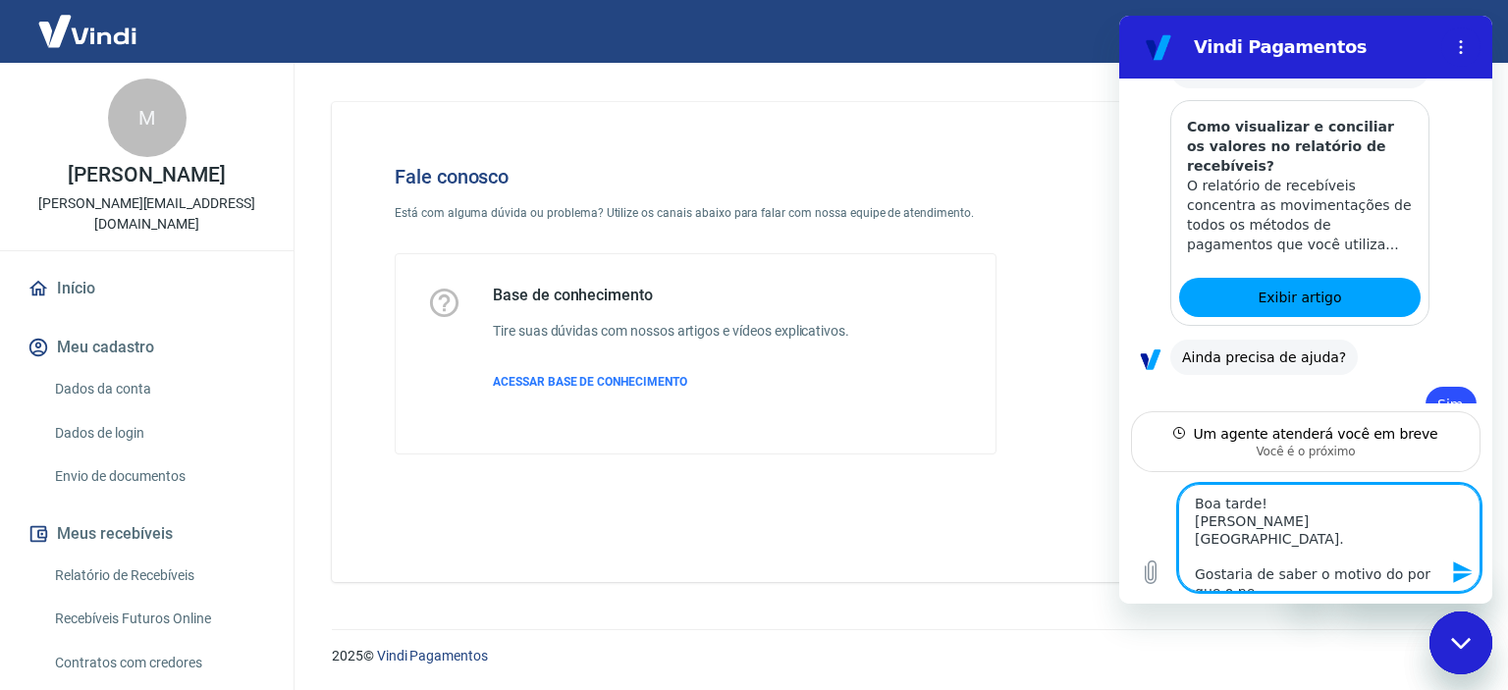
type textarea "x"
type textarea "Boa tarde! [PERSON_NAME][GEOGRAPHIC_DATA]. Gostaria de saber o motivo do por qu…"
type textarea "x"
type textarea "Boa tarde! [PERSON_NAME][GEOGRAPHIC_DATA]. Gostaria de saber o motivo do por qu…"
type textarea "x"
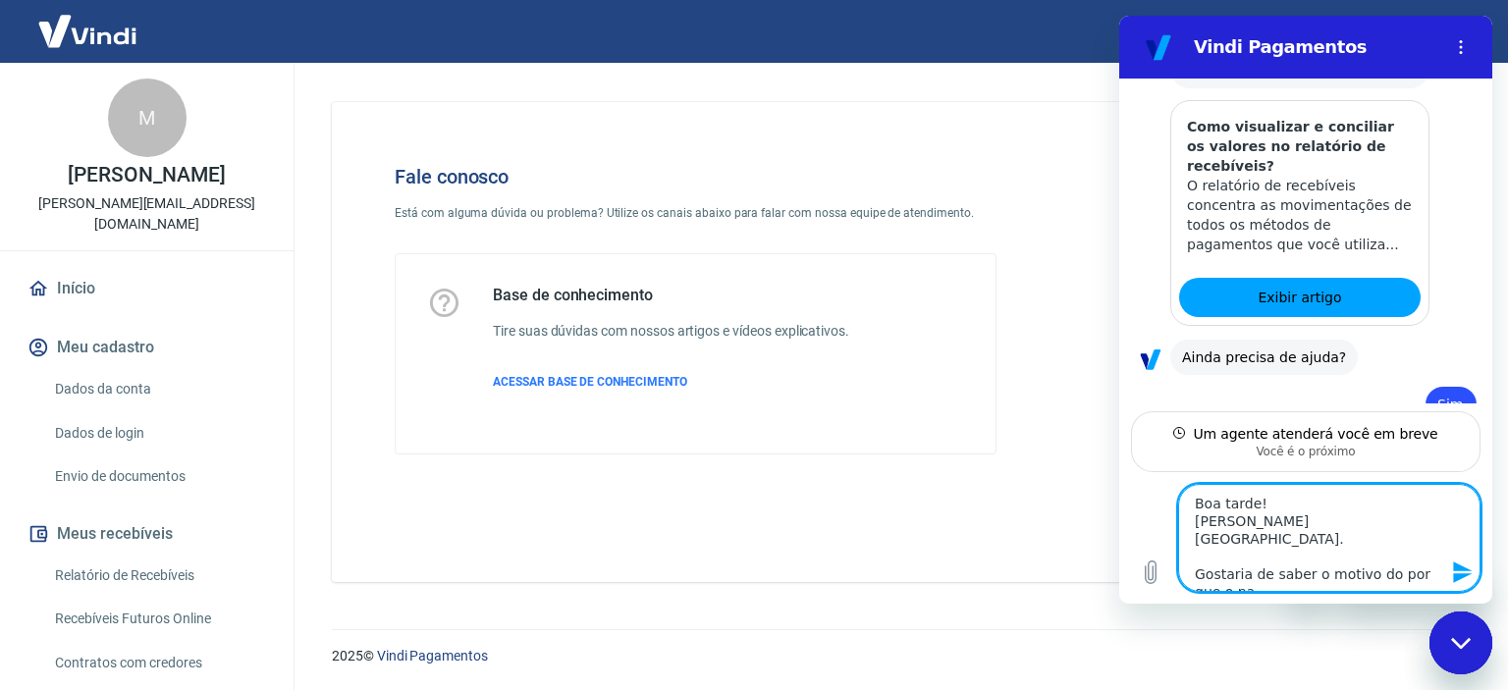
type textarea "Boa tarde! [PERSON_NAME][GEOGRAPHIC_DATA]. Gostaria de saber o motivo do por qu…"
type textarea "x"
type textarea "Boa tarde! [PERSON_NAME][GEOGRAPHIC_DATA]. Gostaria de saber o motivo do por qu…"
type textarea "x"
type textarea "Boa tarde! [PERSON_NAME][GEOGRAPHIC_DATA]. Gostaria de saber o motivo do por qu…"
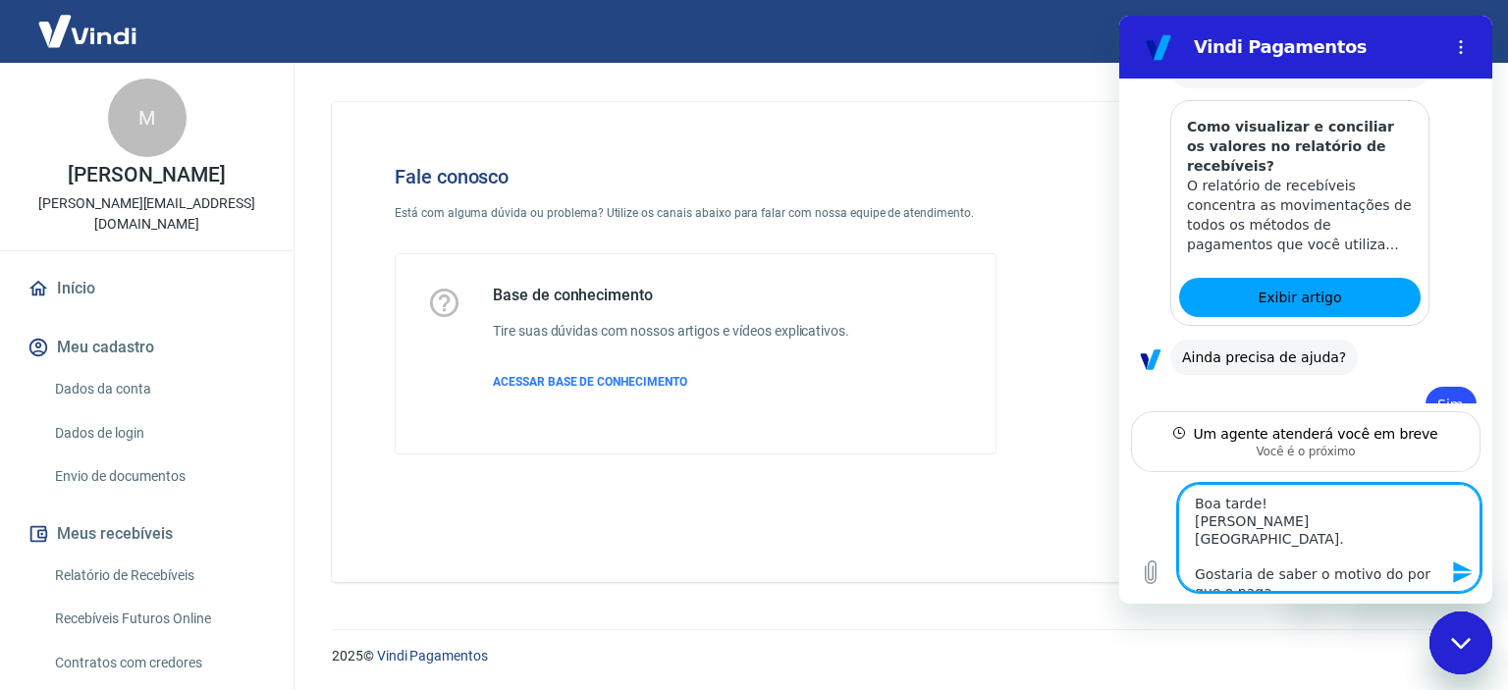
type textarea "x"
type textarea "Boa tarde! [PERSON_NAME][GEOGRAPHIC_DATA]. Gostaria de saber o motivo do por qu…"
type textarea "x"
type textarea "Boa tarde! [PERSON_NAME][GEOGRAPHIC_DATA]. Gostaria de saber o motivo do por qu…"
type textarea "x"
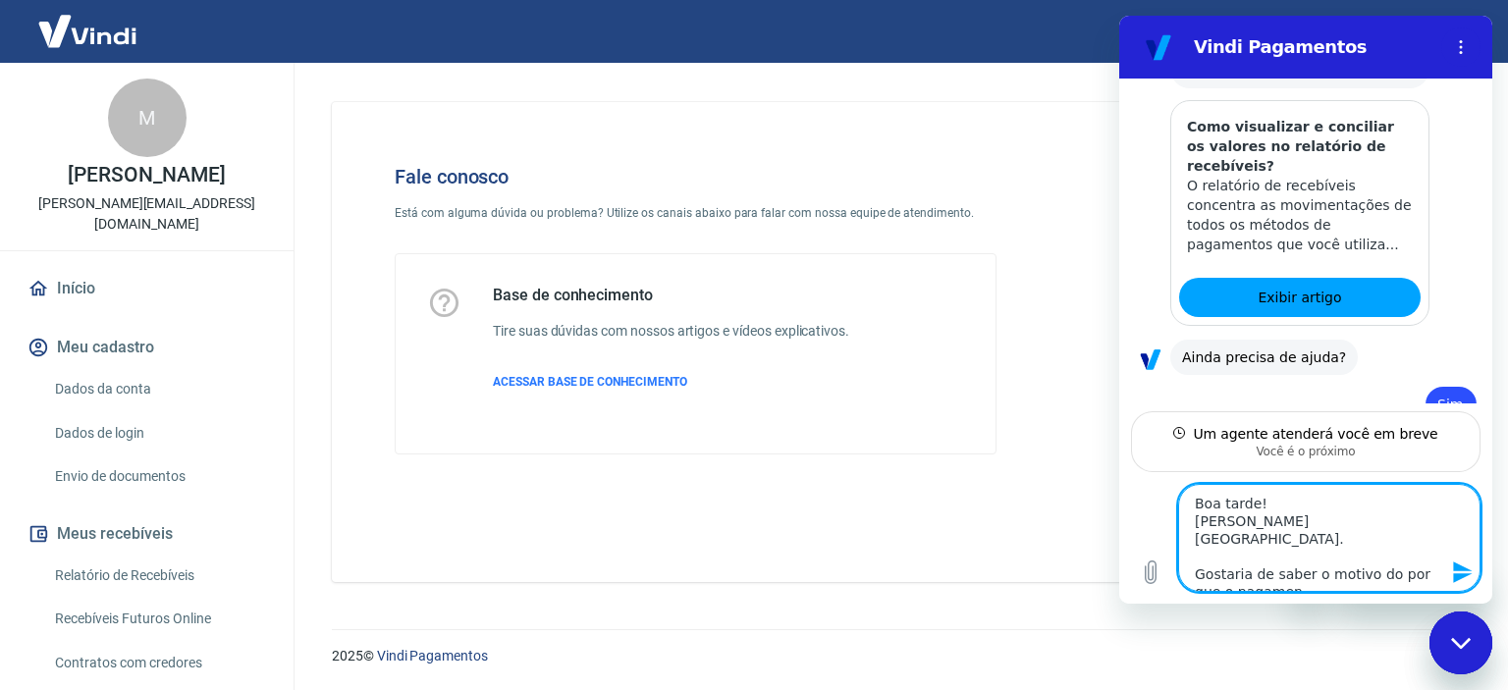
type textarea "Boa tarde! [PERSON_NAME][GEOGRAPHIC_DATA]. Gostaria de saber o motivo do por qu…"
type textarea "x"
type textarea "Boa tarde! [PERSON_NAME][GEOGRAPHIC_DATA]. Gostaria de saber o motivo do por qu…"
paste textarea "197748"
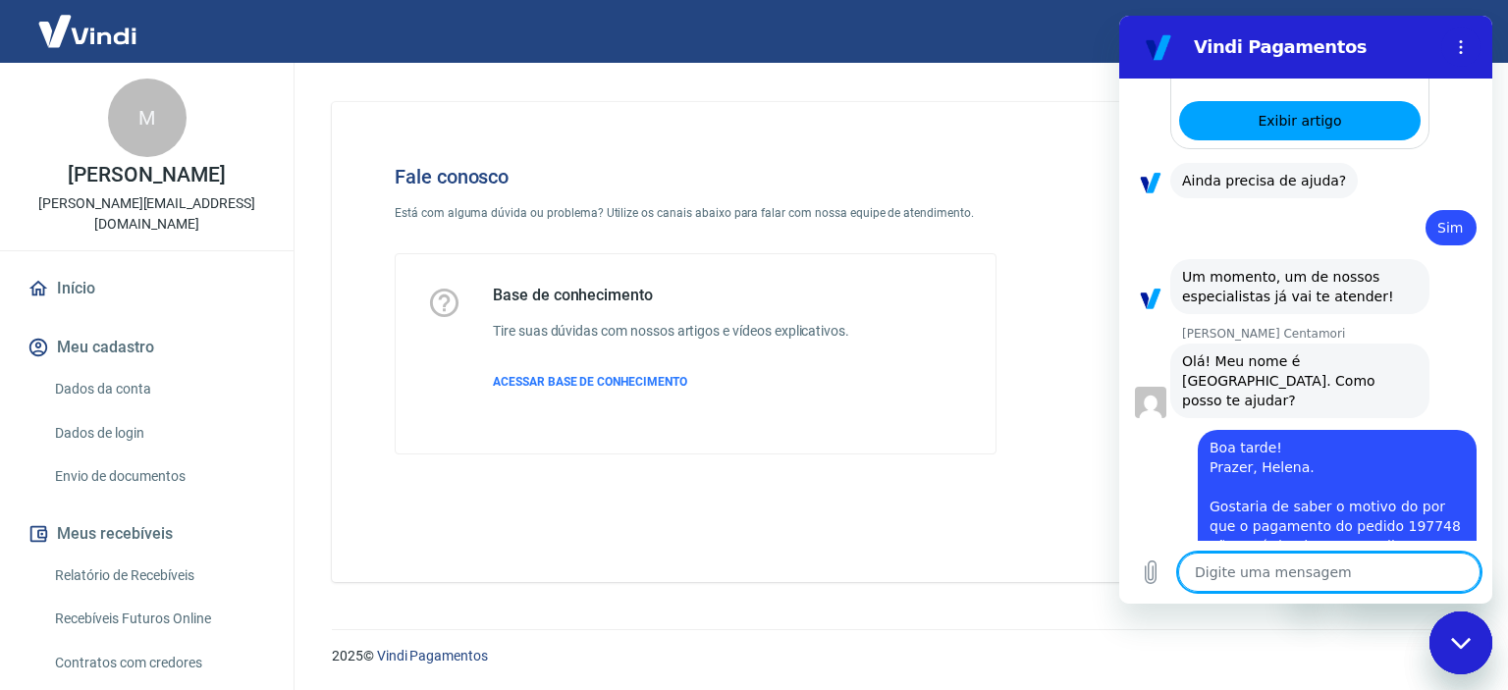
scroll to position [3386, 0]
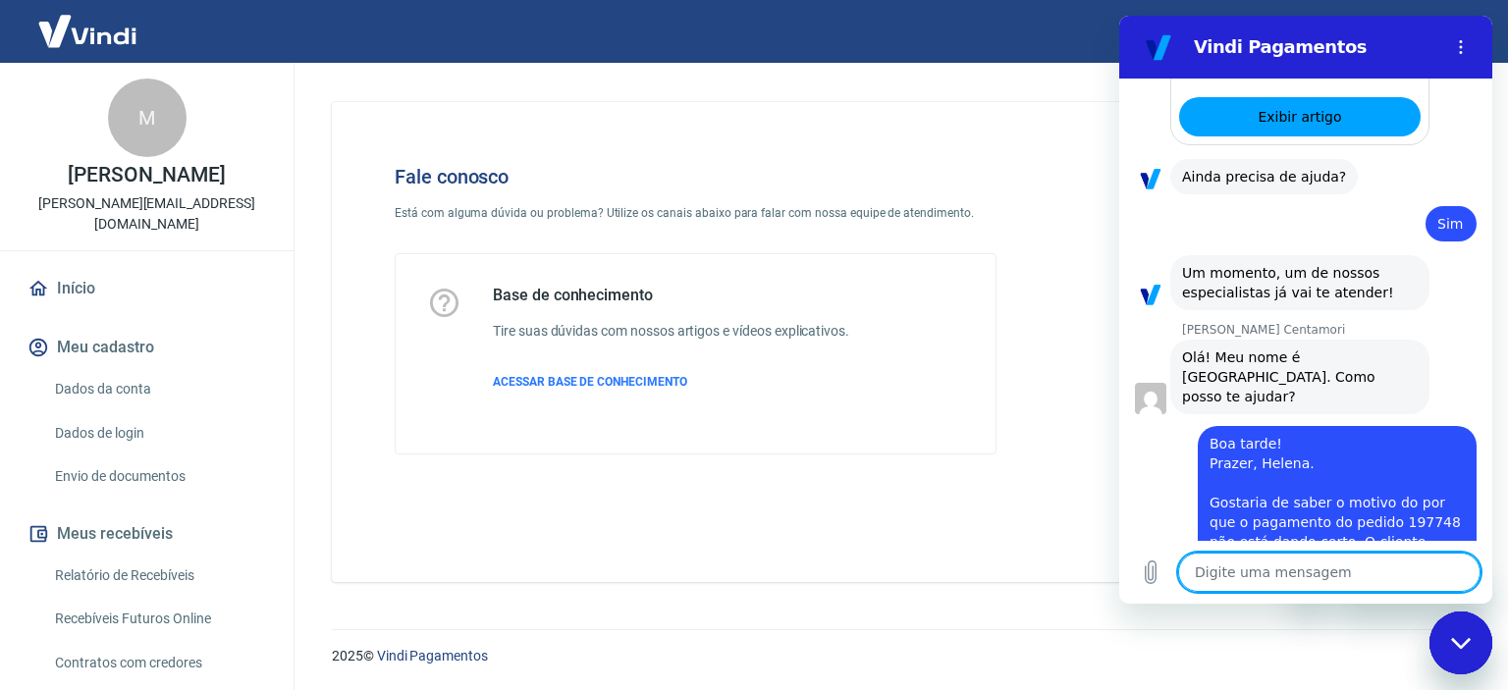
paste textarea "aplicativo do cartão mostra que a compra foi cancelada pelo estabelecimento"
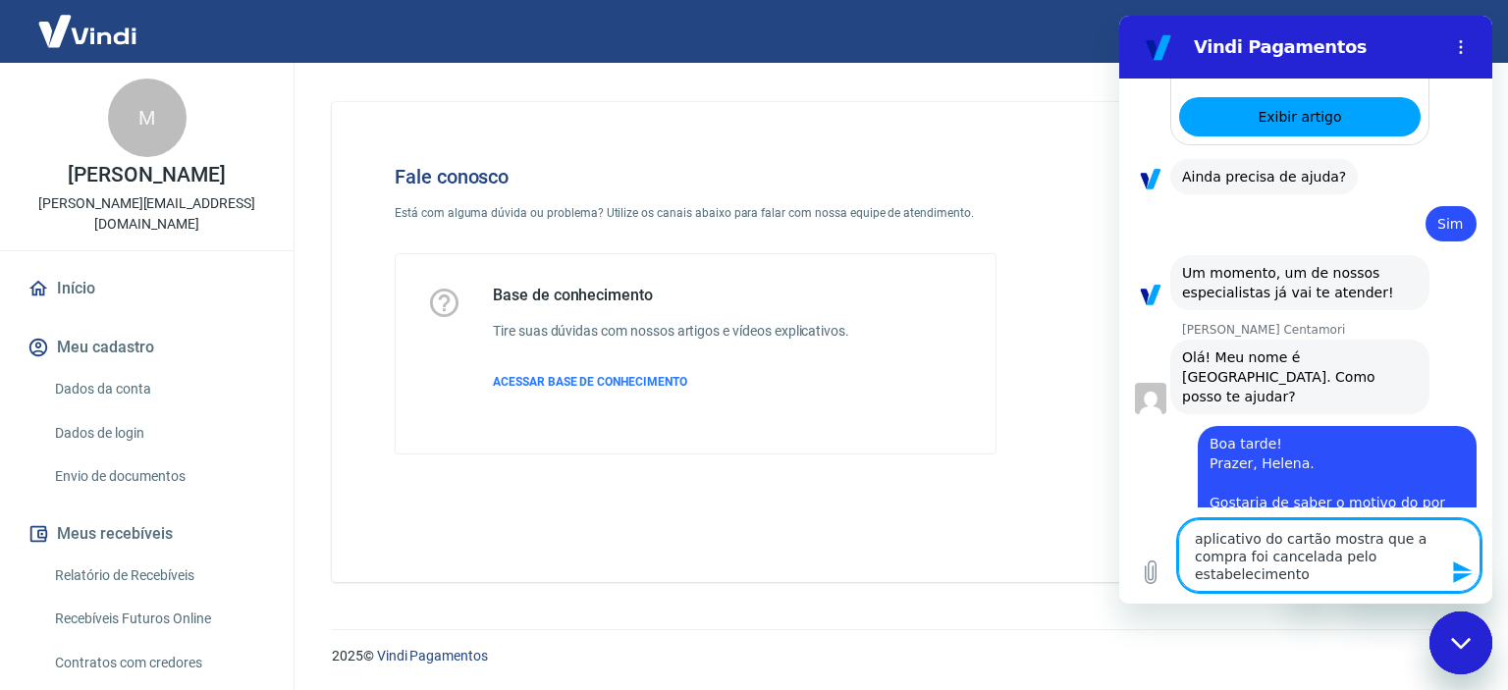
click at [1198, 537] on textarea "aplicativo do cartão mostra que a compra foi cancelada pelo estabelecimento" at bounding box center [1329, 555] width 302 height 73
click at [1196, 543] on textarea "aplicativo do cartão mostra que a compra foi cancelada pelo estabelecimento" at bounding box center [1329, 555] width 302 height 73
click at [1315, 586] on textarea "O aplicativo do cartão mostra que a compra foi cancelada pelo estabelecimento" at bounding box center [1329, 555] width 302 height 73
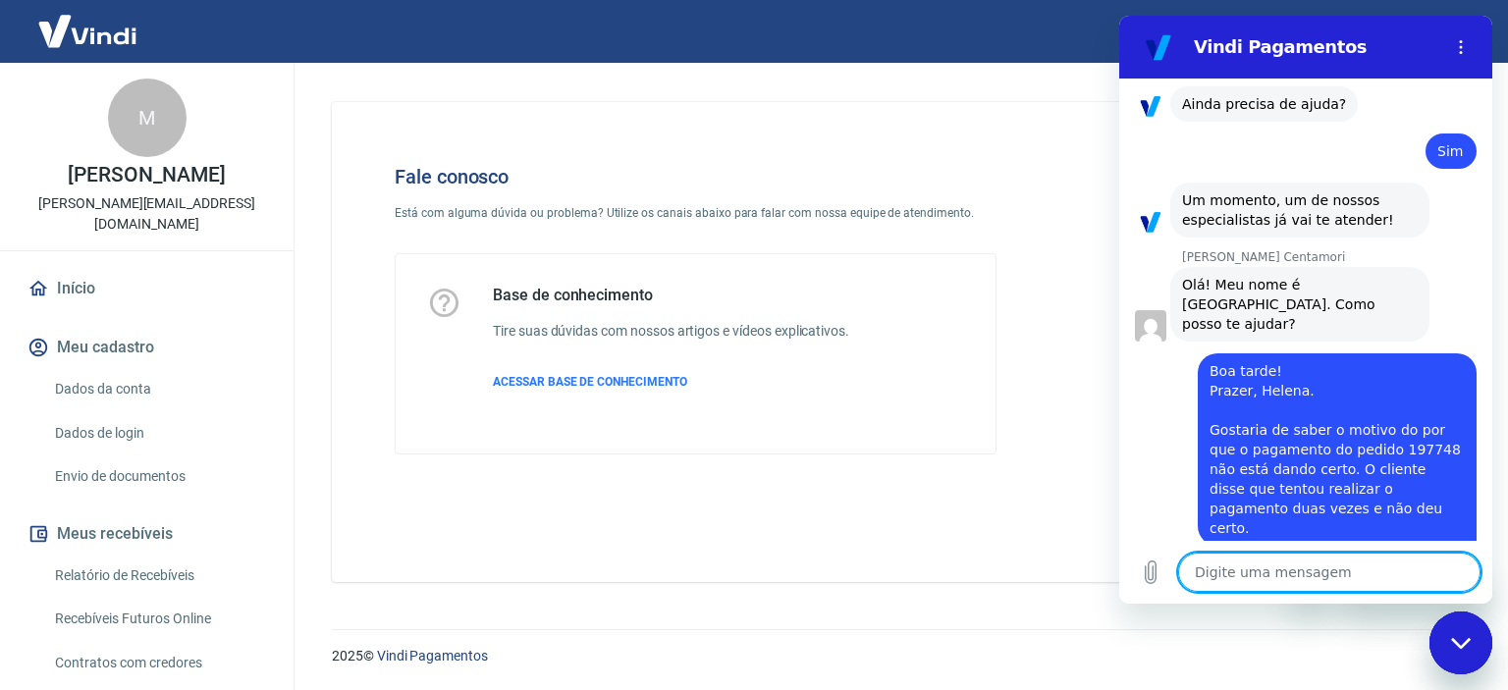
scroll to position [3463, 0]
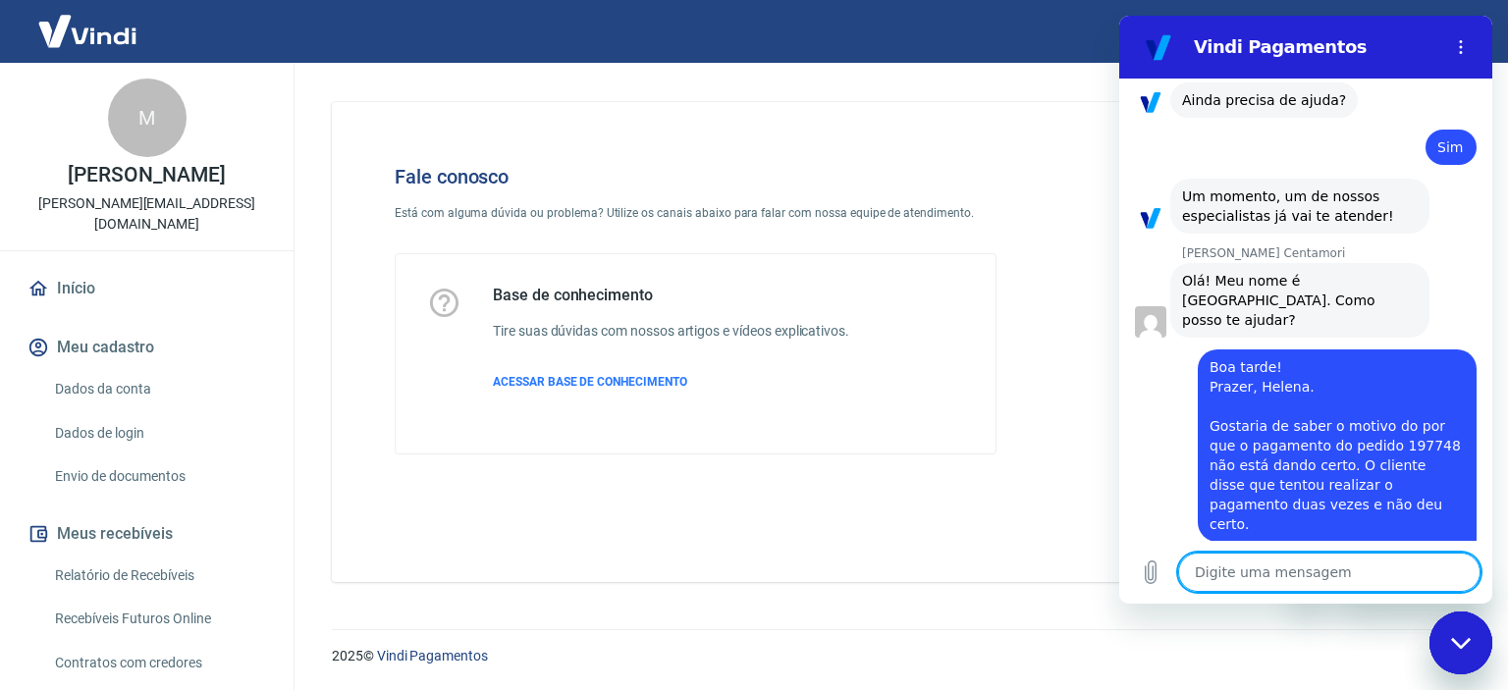
click at [1288, 578] on textarea at bounding box center [1329, 572] width 302 height 39
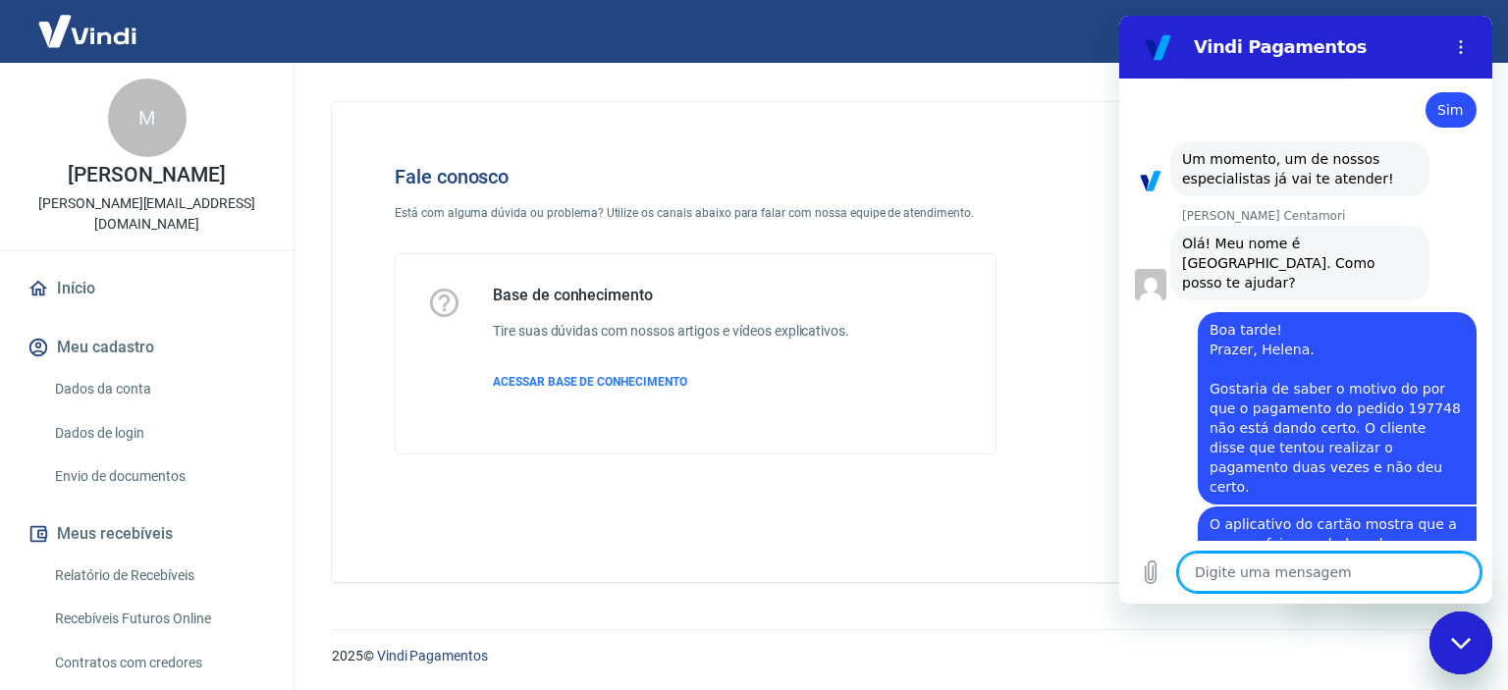
scroll to position [3604, 0]
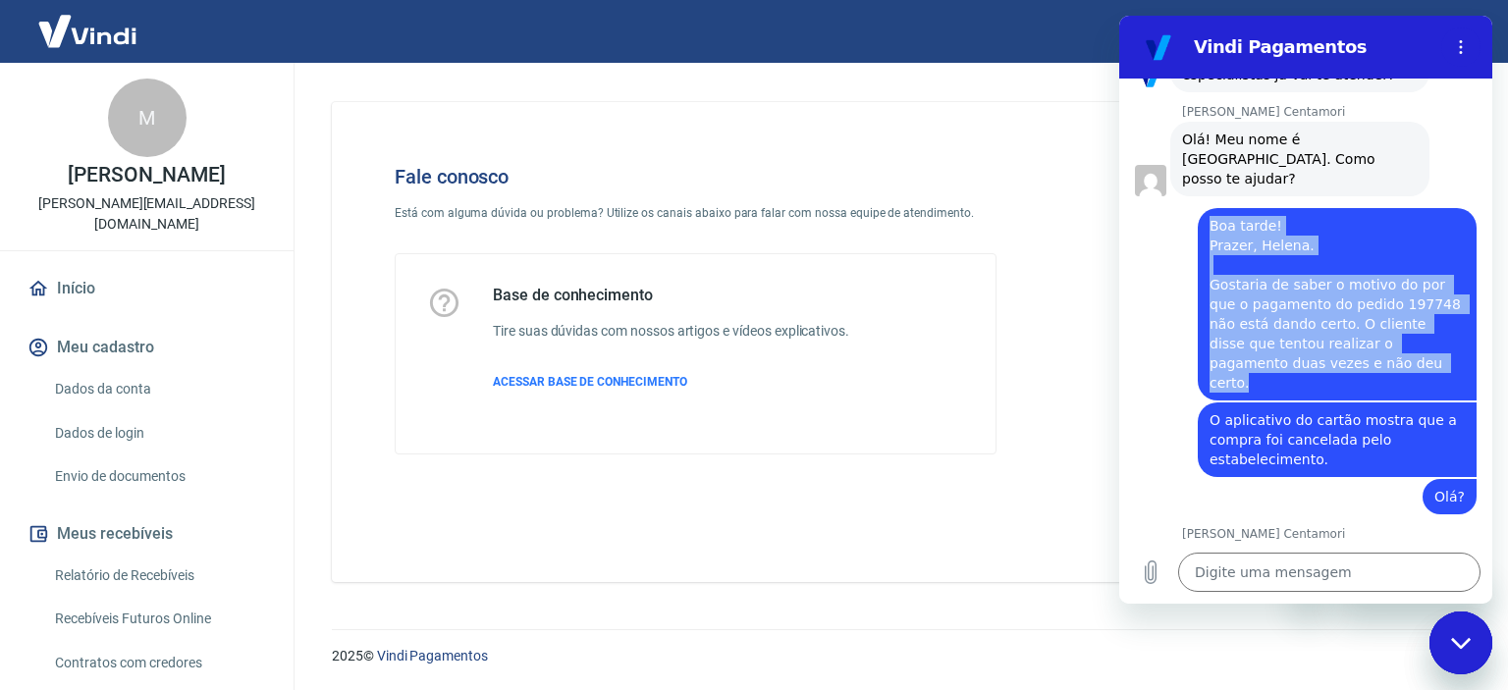
drag, startPoint x: 1210, startPoint y: 140, endPoint x: 1401, endPoint y: 282, distance: 237.1
click at [1401, 282] on div "diz: Boa tarde! [PERSON_NAME][GEOGRAPHIC_DATA]. Gostaria de saber o motivo do p…" at bounding box center [1337, 304] width 279 height 192
copy span "Boa tarde! [PERSON_NAME][GEOGRAPHIC_DATA]. Gostaria de saber o motivo do por qu…"
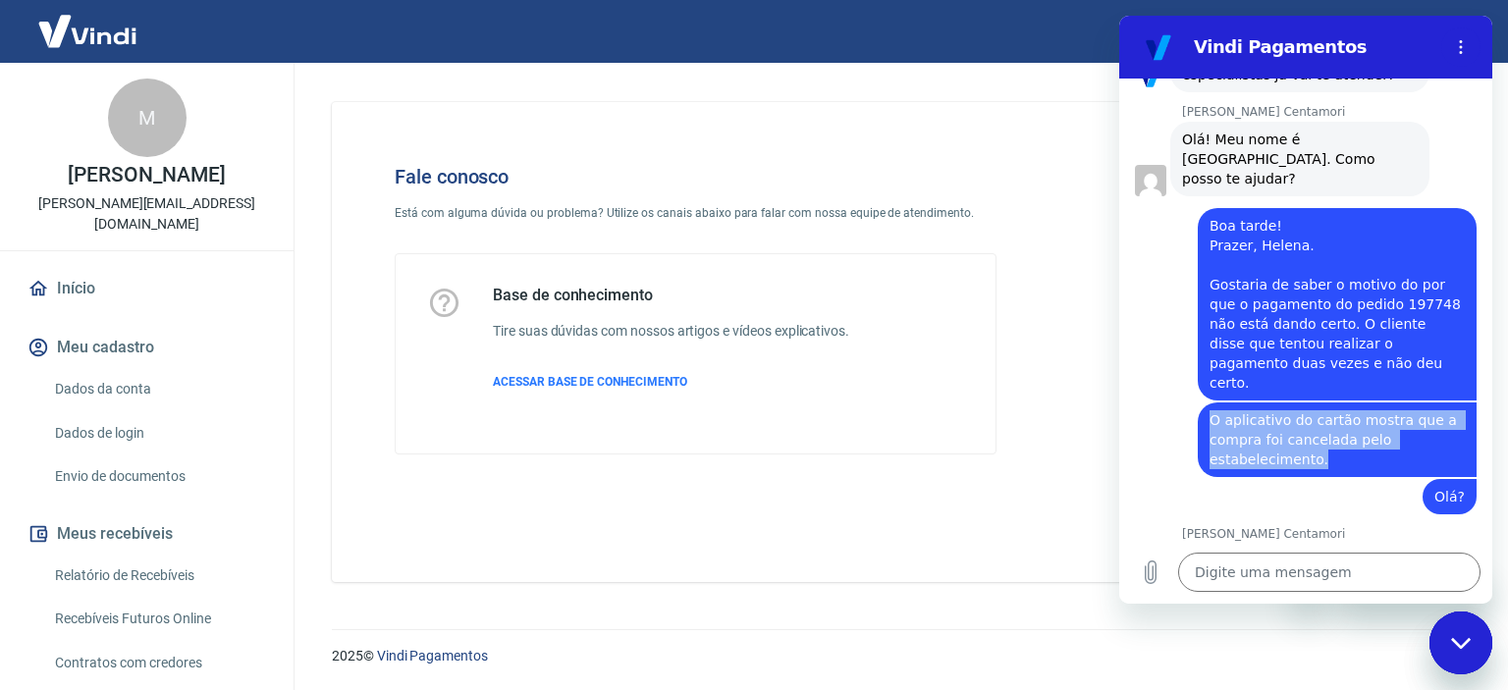
drag, startPoint x: 1206, startPoint y: 321, endPoint x: 1319, endPoint y: 364, distance: 120.9
click at [1319, 402] on div "diz: O aplicativo do cartão mostra que a compra foi cancelada pelo estabelecime…" at bounding box center [1337, 439] width 279 height 75
copy span "O aplicativo do cartão mostra que a compra foi cancelada pelo estabelecimento."
click at [1209, 572] on textarea at bounding box center [1329, 572] width 302 height 39
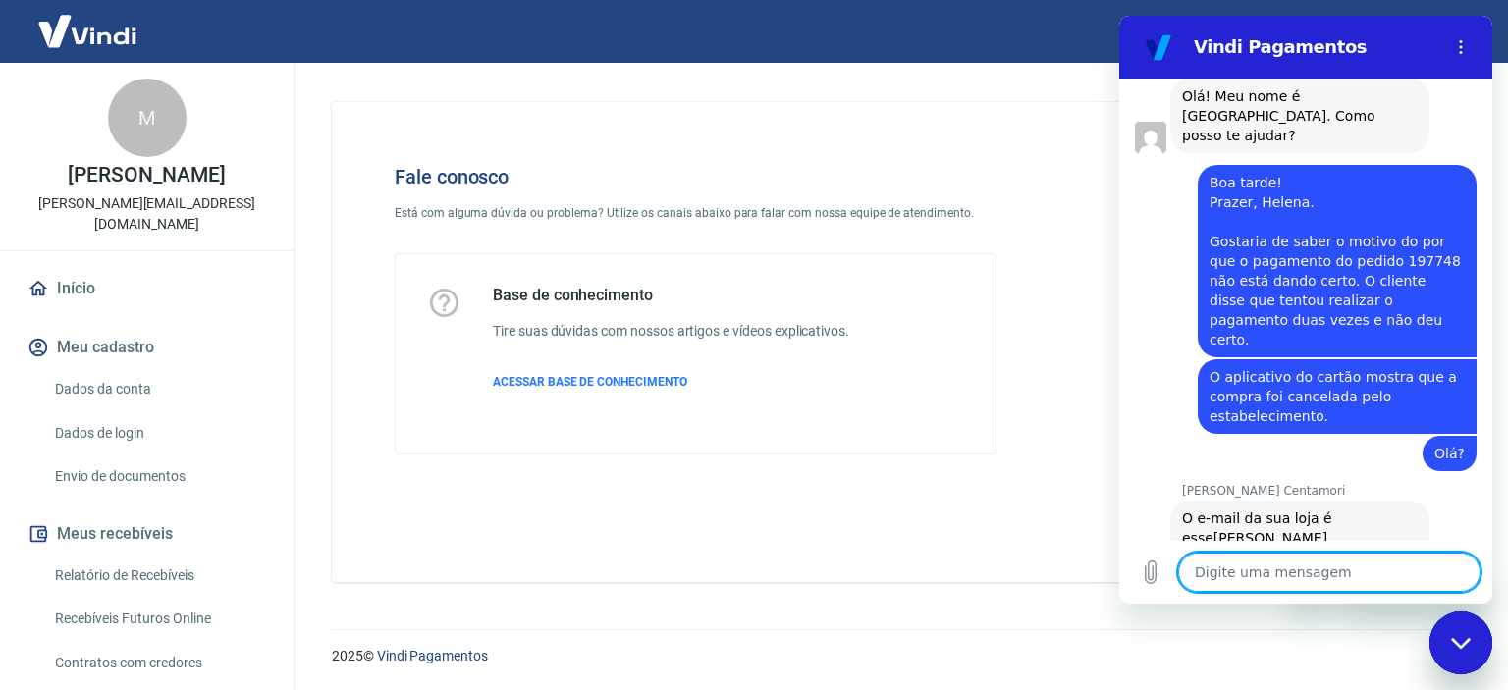
scroll to position [3651, 0]
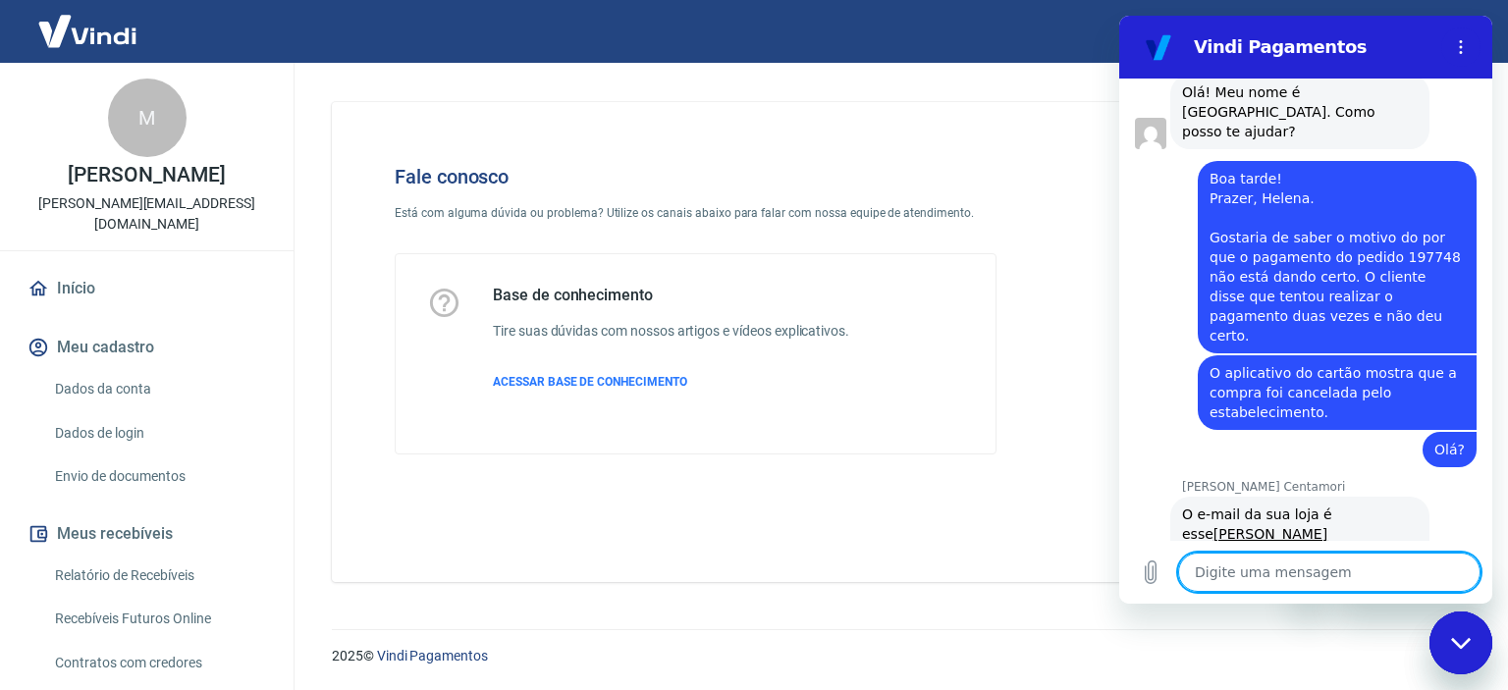
click at [1453, 634] on div "Fechar janela de mensagens" at bounding box center [1460, 642] width 59 height 59
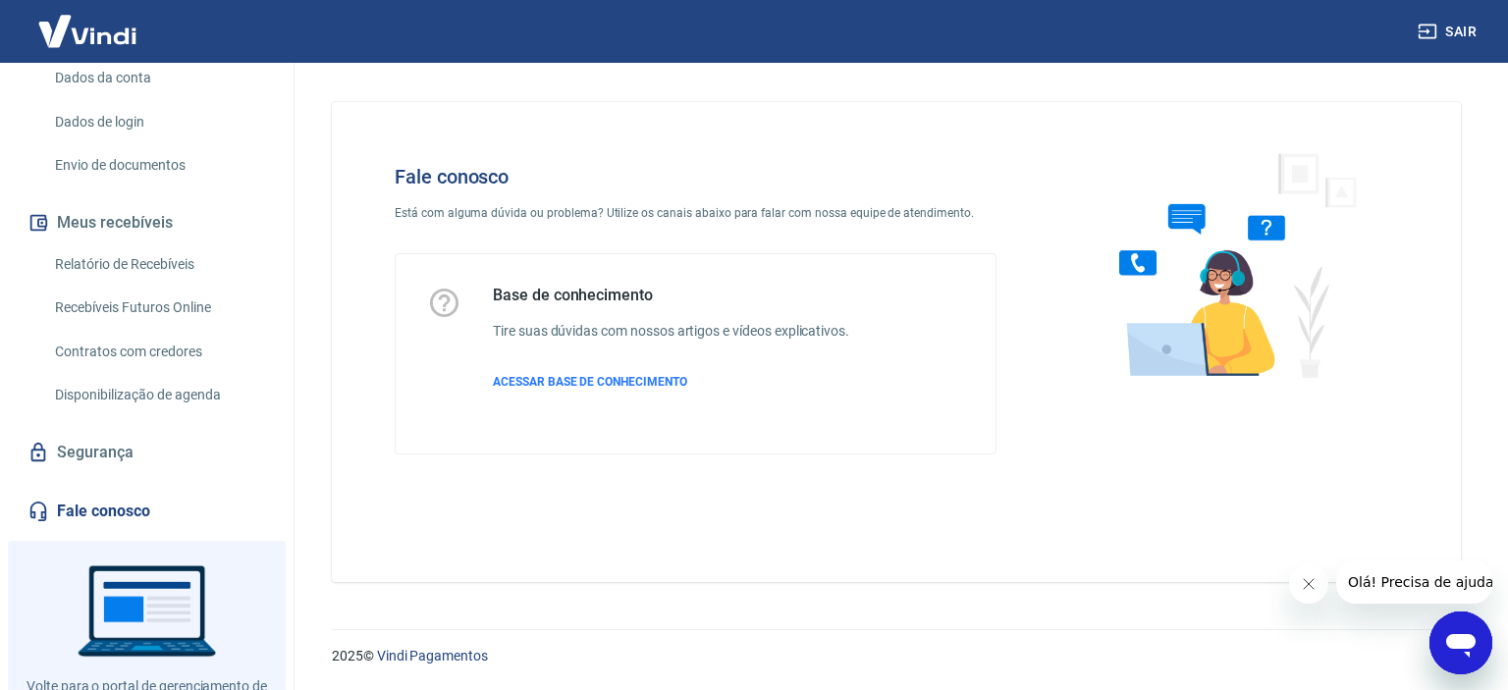
scroll to position [307, 0]
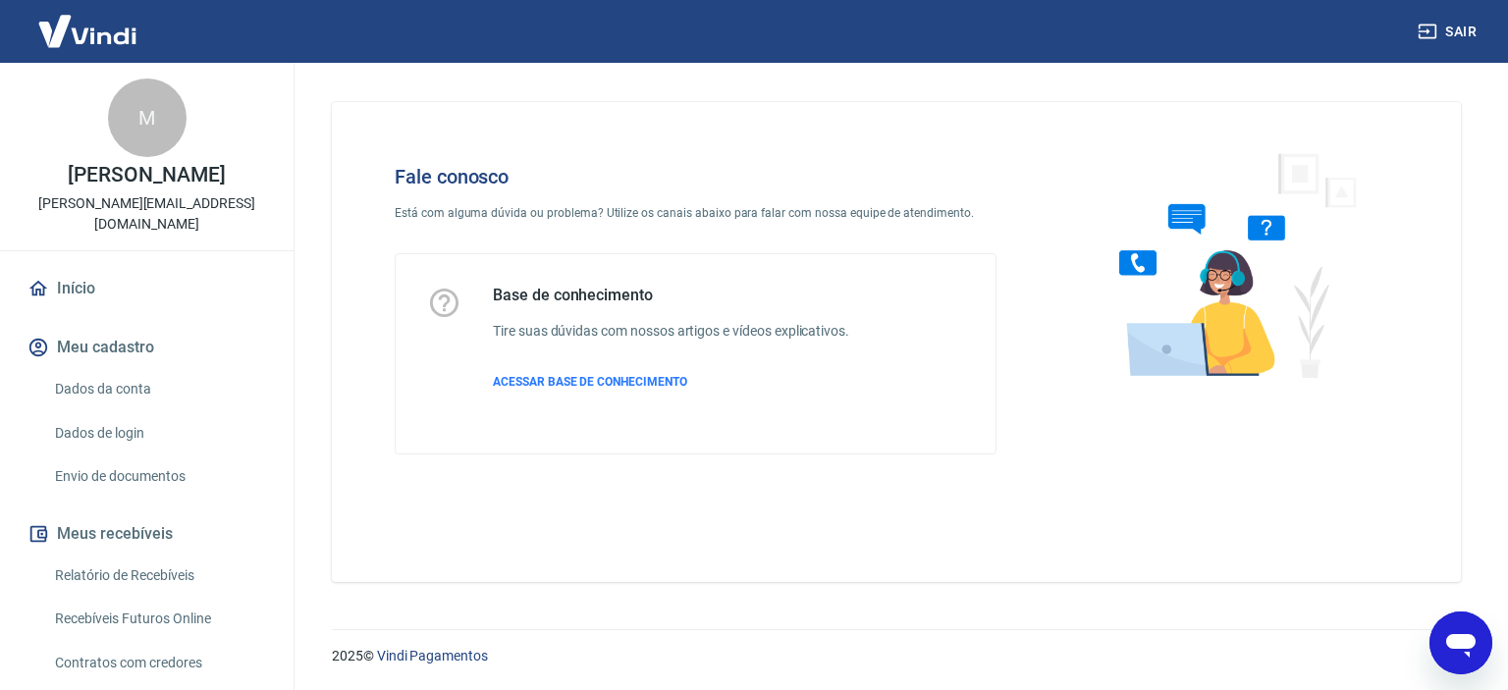
click at [1458, 633] on icon "Abrir janela de mensagens" at bounding box center [1460, 642] width 35 height 35
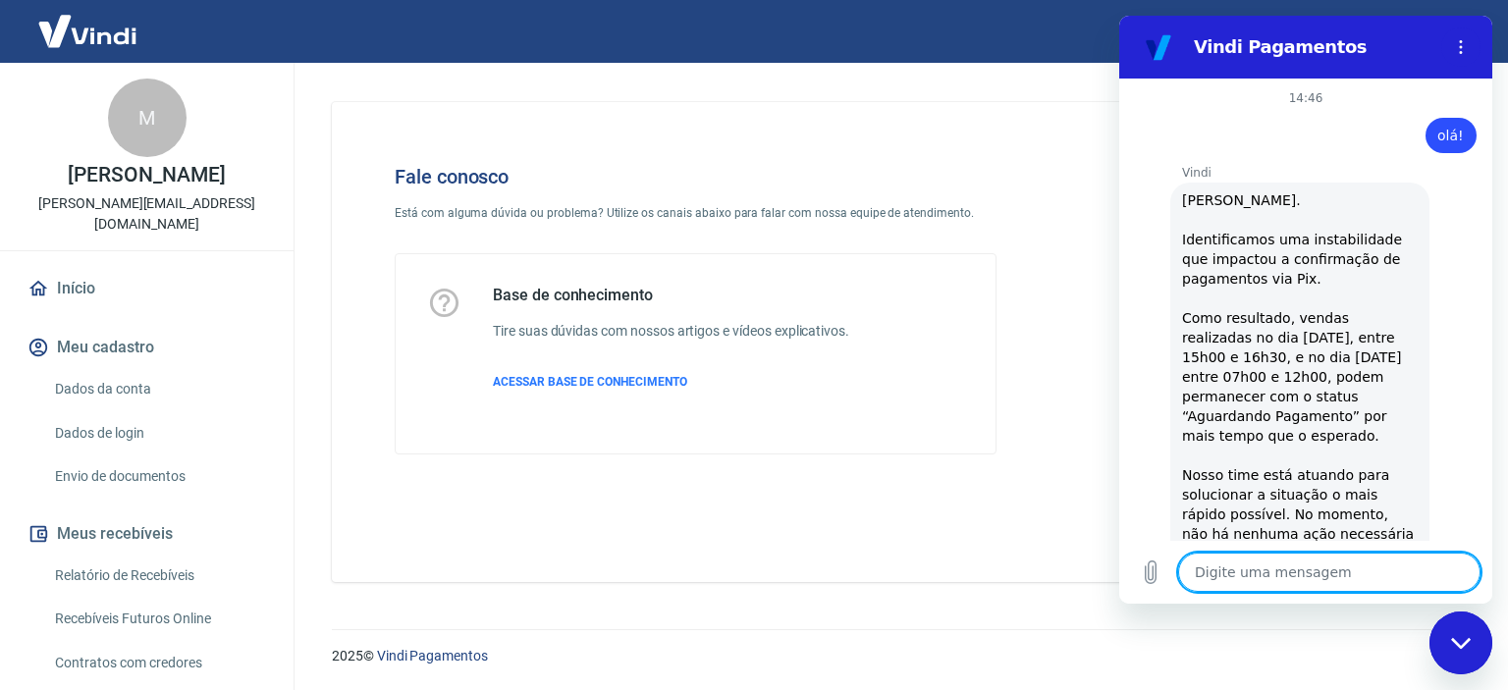
scroll to position [3651, 0]
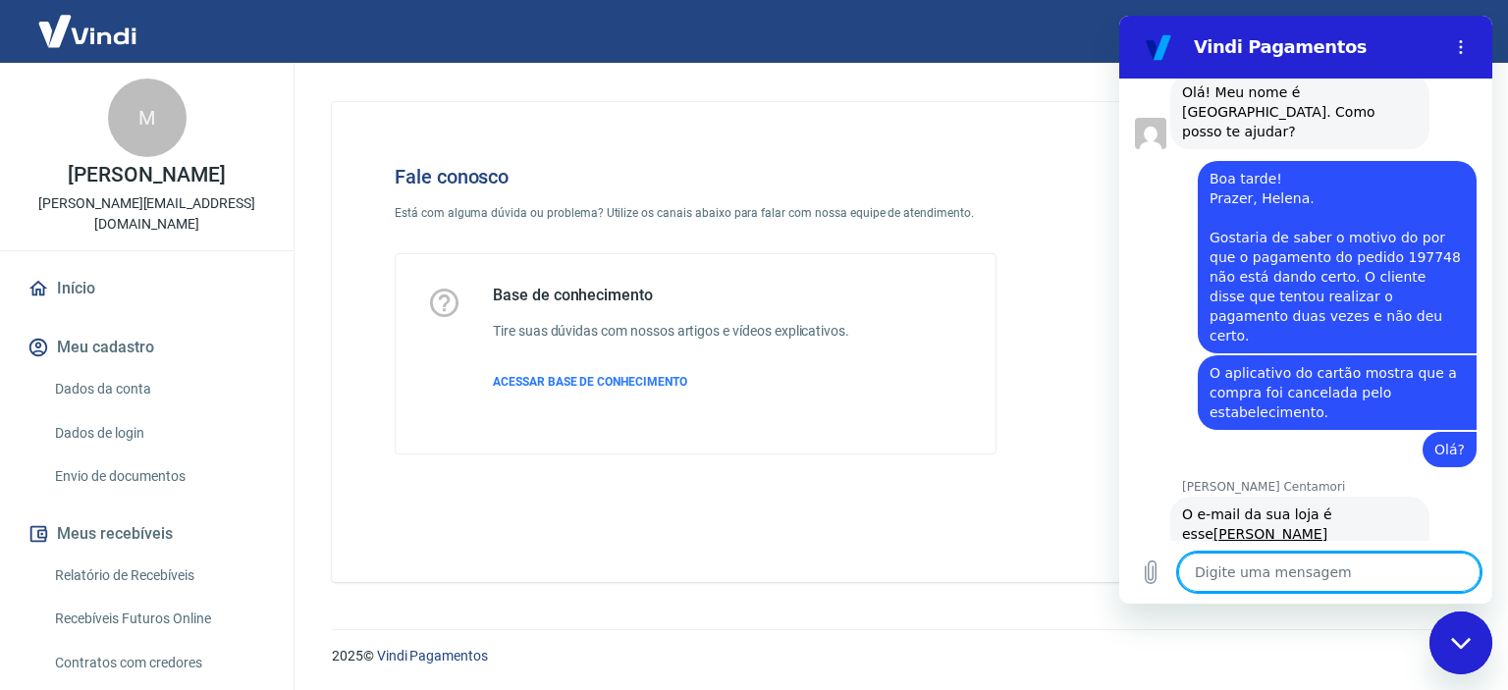
click at [1315, 575] on textarea at bounding box center [1329, 572] width 302 height 39
type textarea "Boa tarde! [PERSON_NAME][GEOGRAPHIC_DATA]. Gostaria de saber o motivo do por qu…"
type textarea "x"
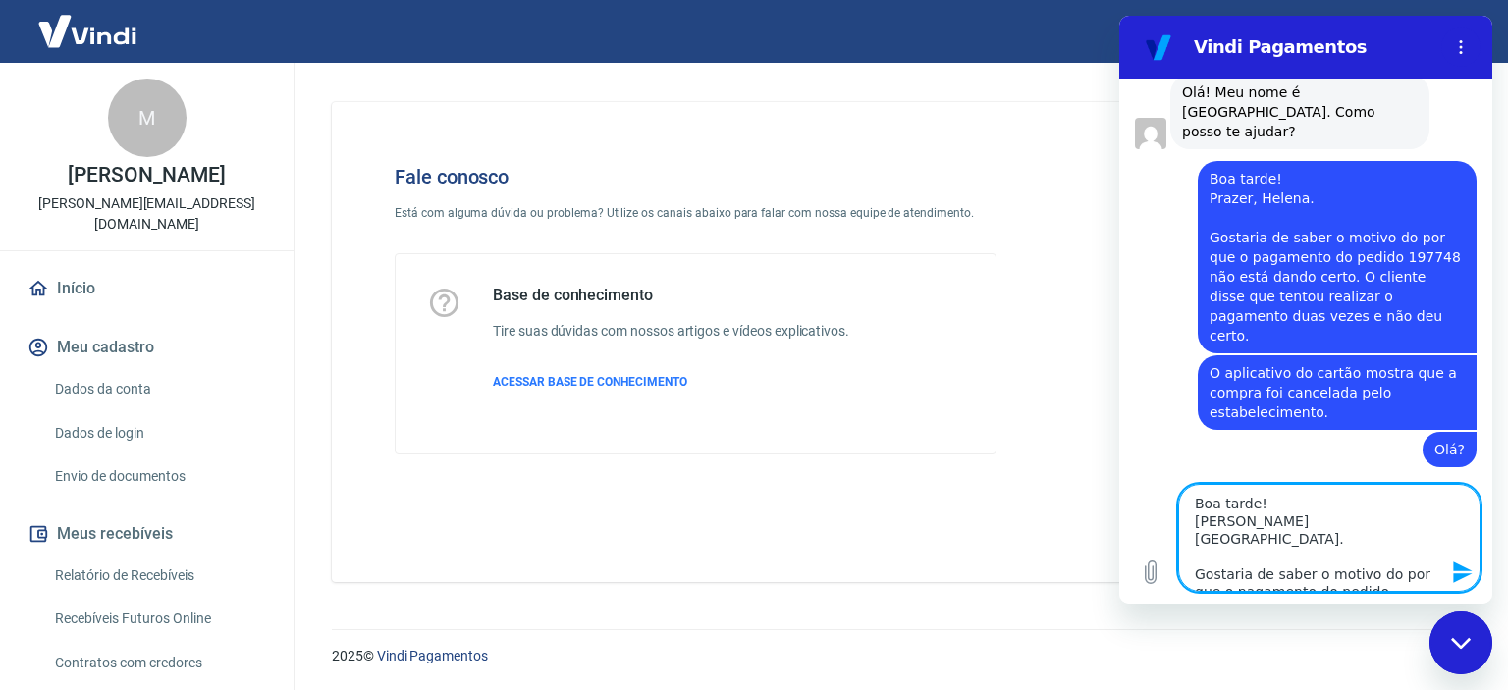
scroll to position [44, 0]
type textarea "Boa tarde! [PERSON_NAME][GEOGRAPHIC_DATA]. Gostaria de saber o motivo do por qu…"
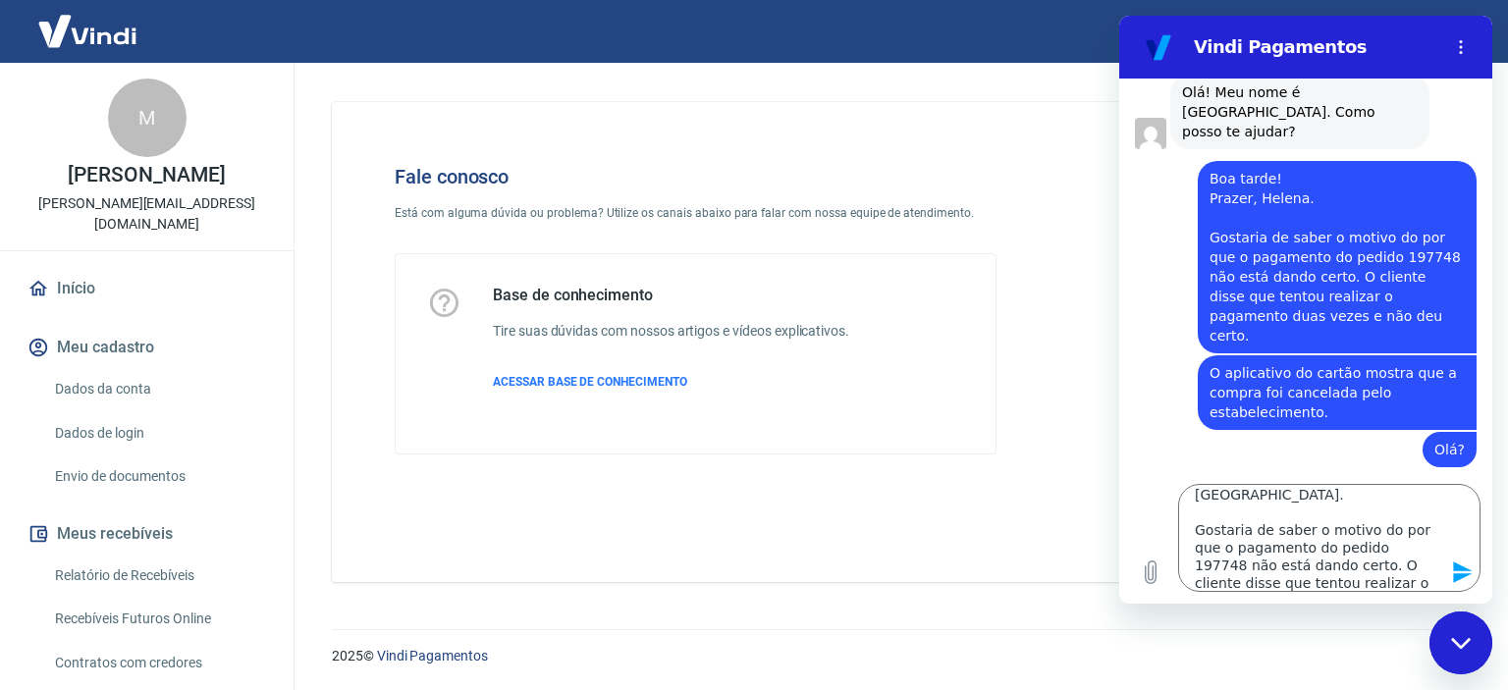
click at [1457, 568] on icon "Enviar mensagem" at bounding box center [1462, 572] width 19 height 22
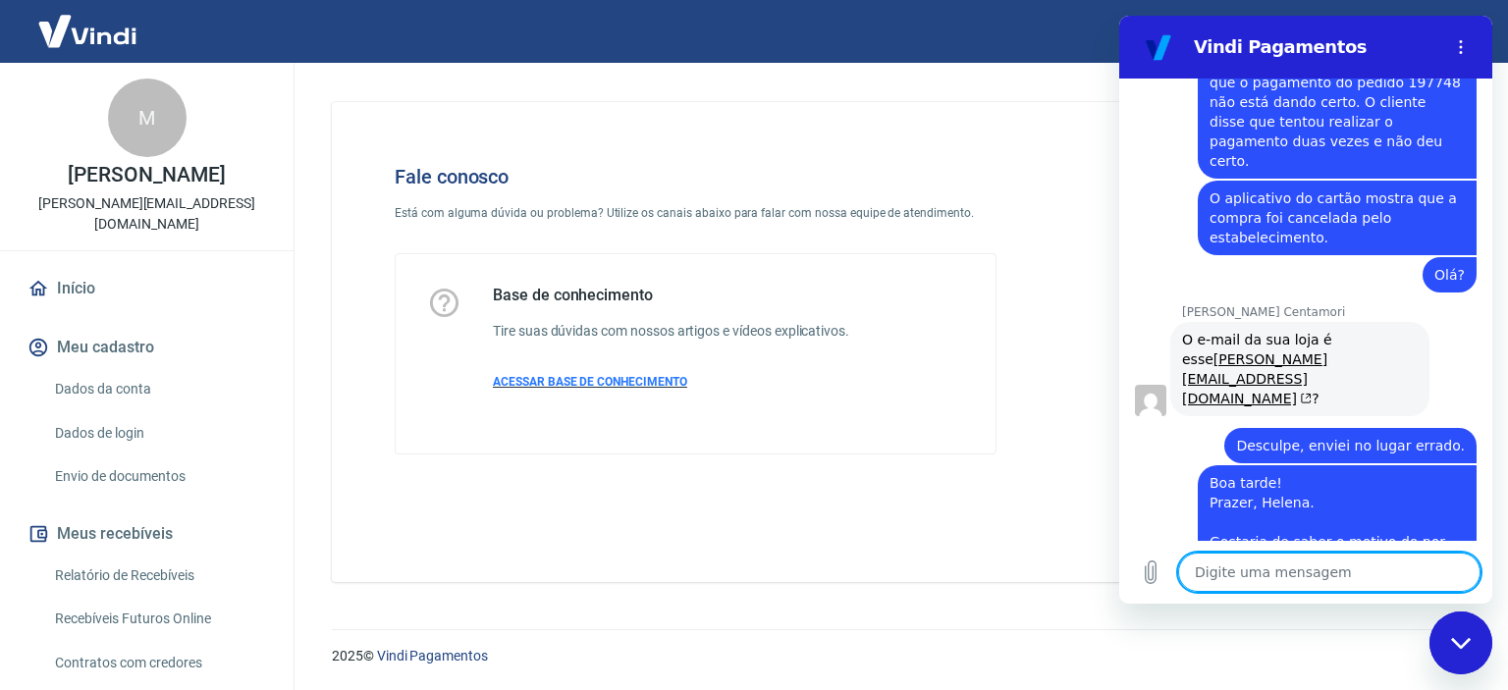
scroll to position [3987, 0]
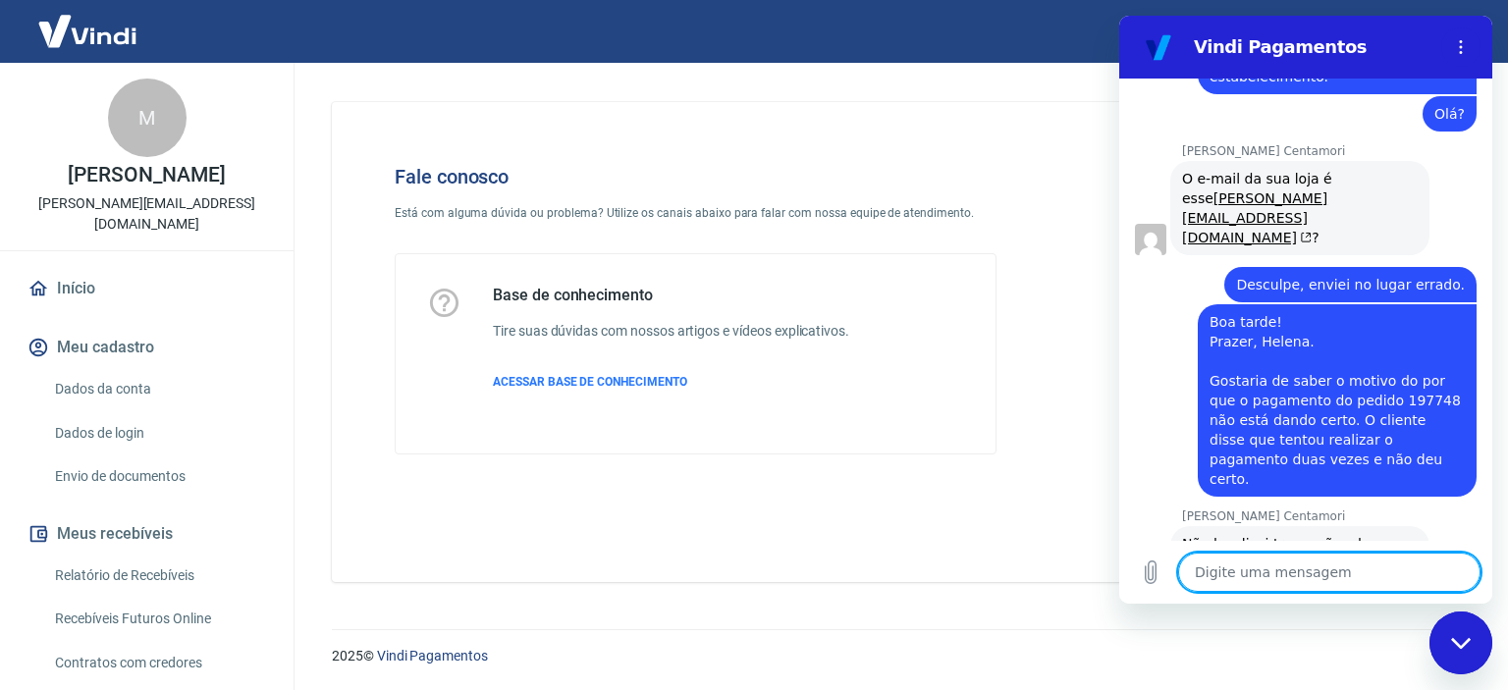
click at [1292, 576] on textarea at bounding box center [1329, 572] width 302 height 39
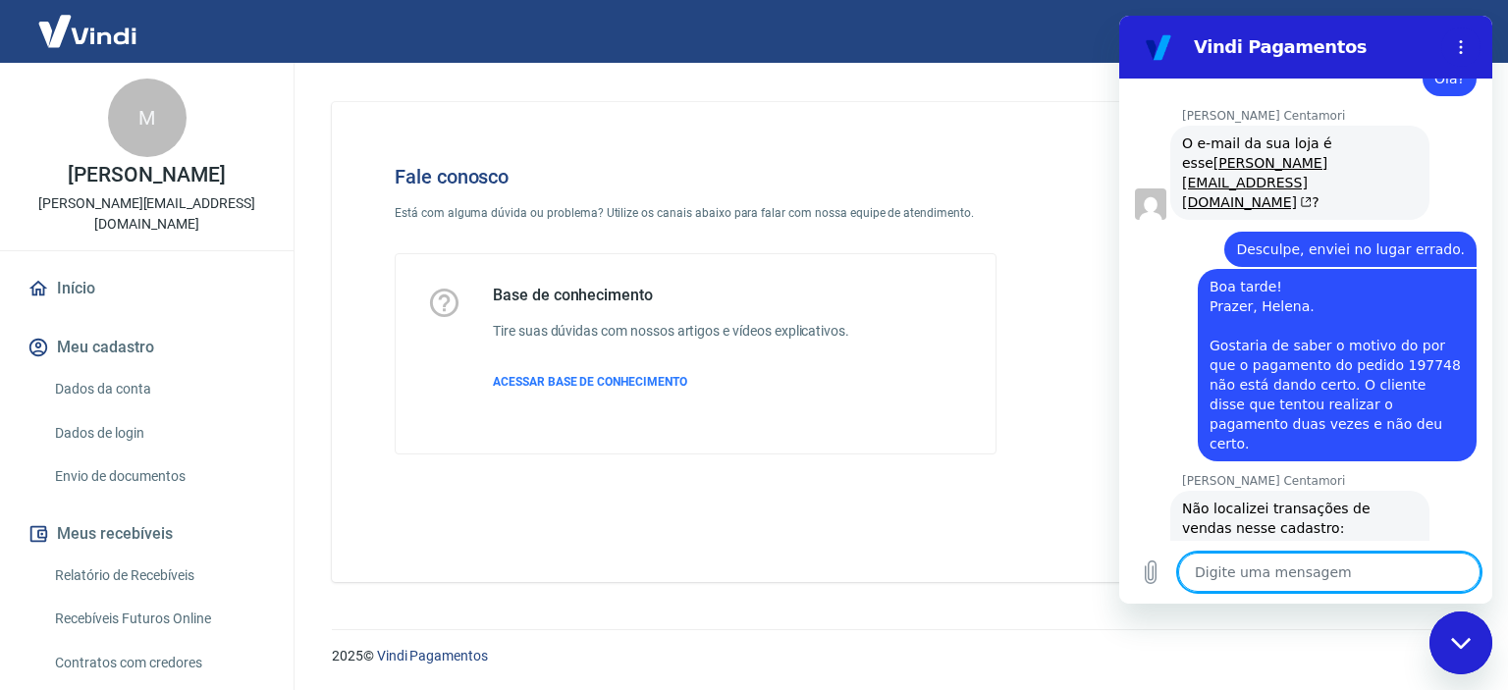
scroll to position [4026, 0]
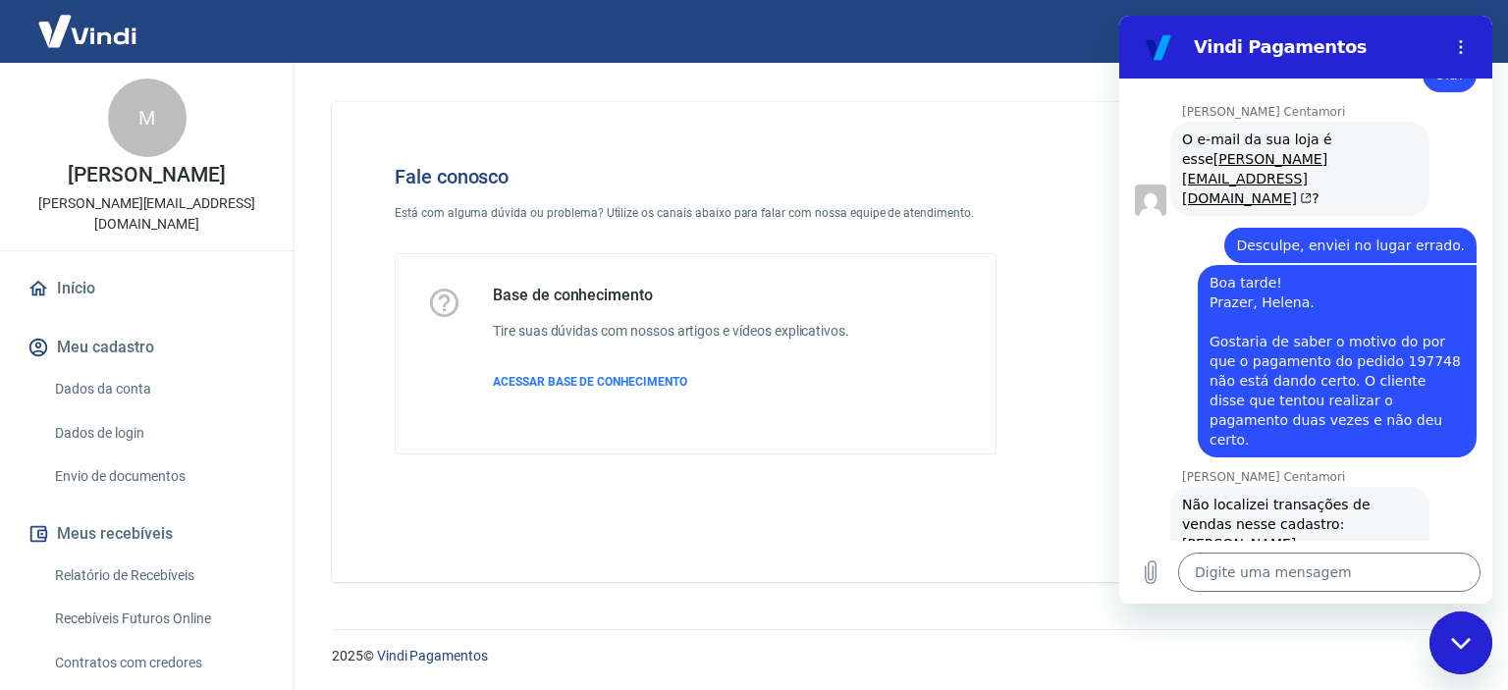
click at [1447, 631] on div "Fechar janela de mensagens" at bounding box center [1460, 642] width 59 height 59
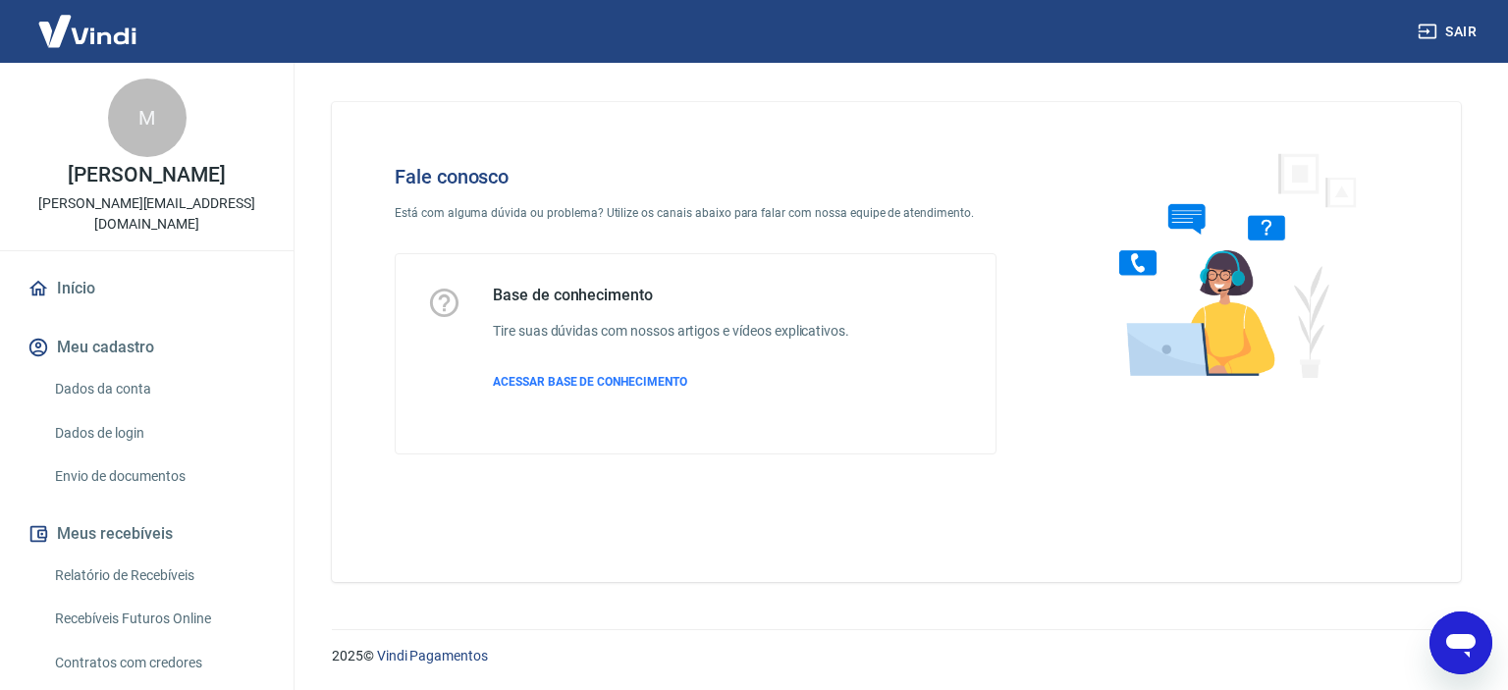
type textarea "x"
